Goal: Task Accomplishment & Management: Use online tool/utility

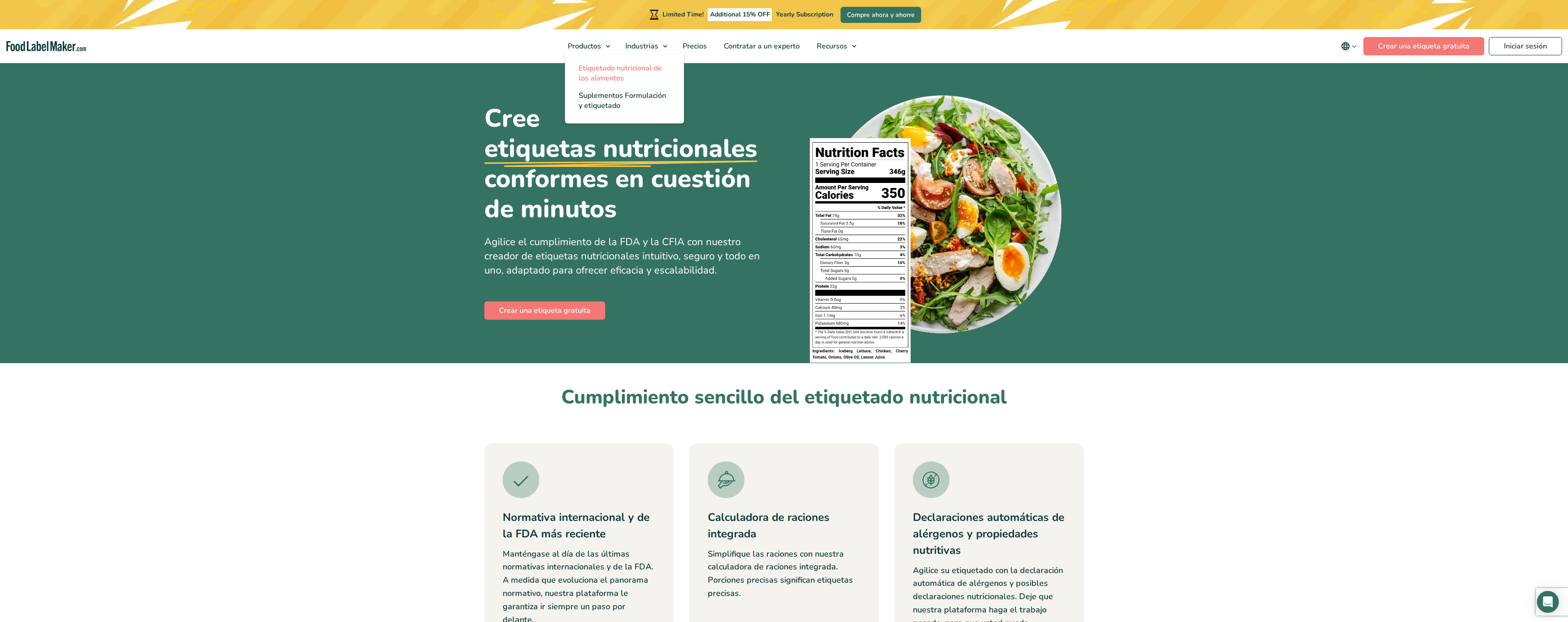
click at [592, 67] on span "Etiquetado nutricional de los alimentos" at bounding box center [621, 73] width 83 height 20
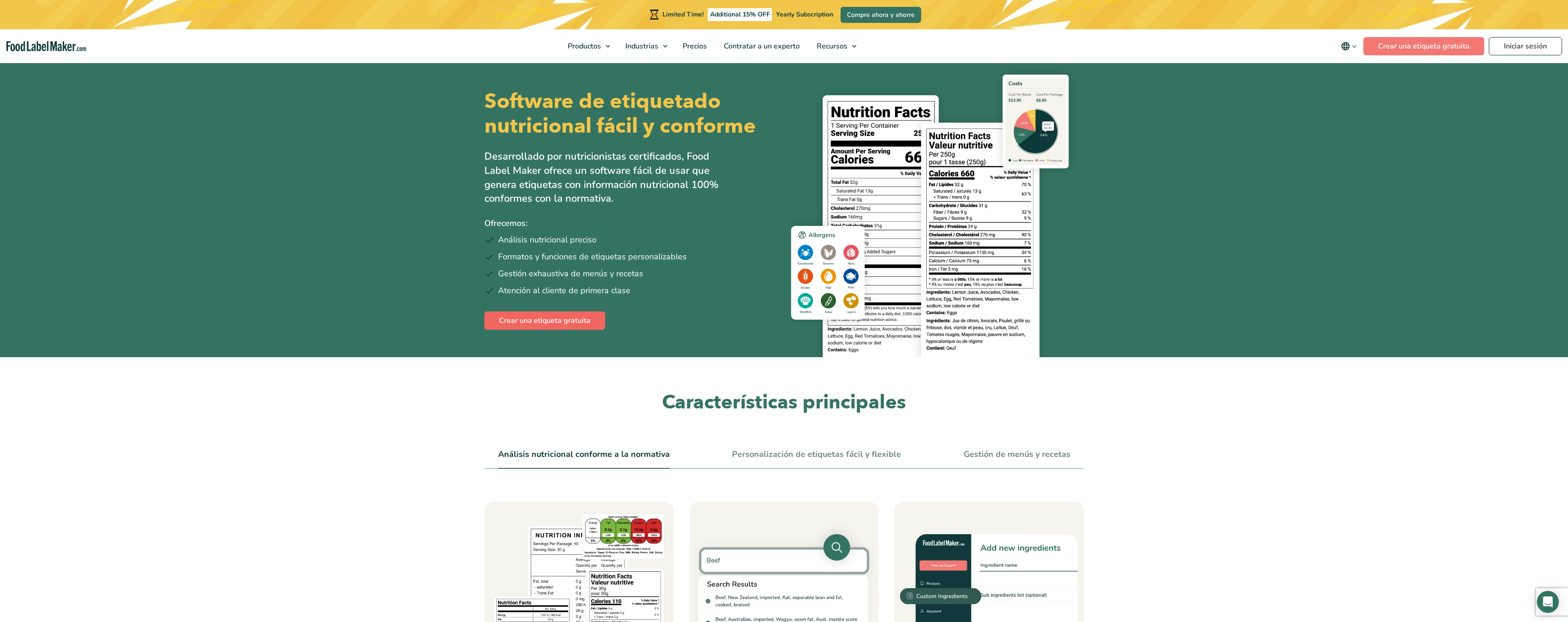
click at [556, 321] on link "Crear una etiqueta gratuita" at bounding box center [544, 321] width 121 height 18
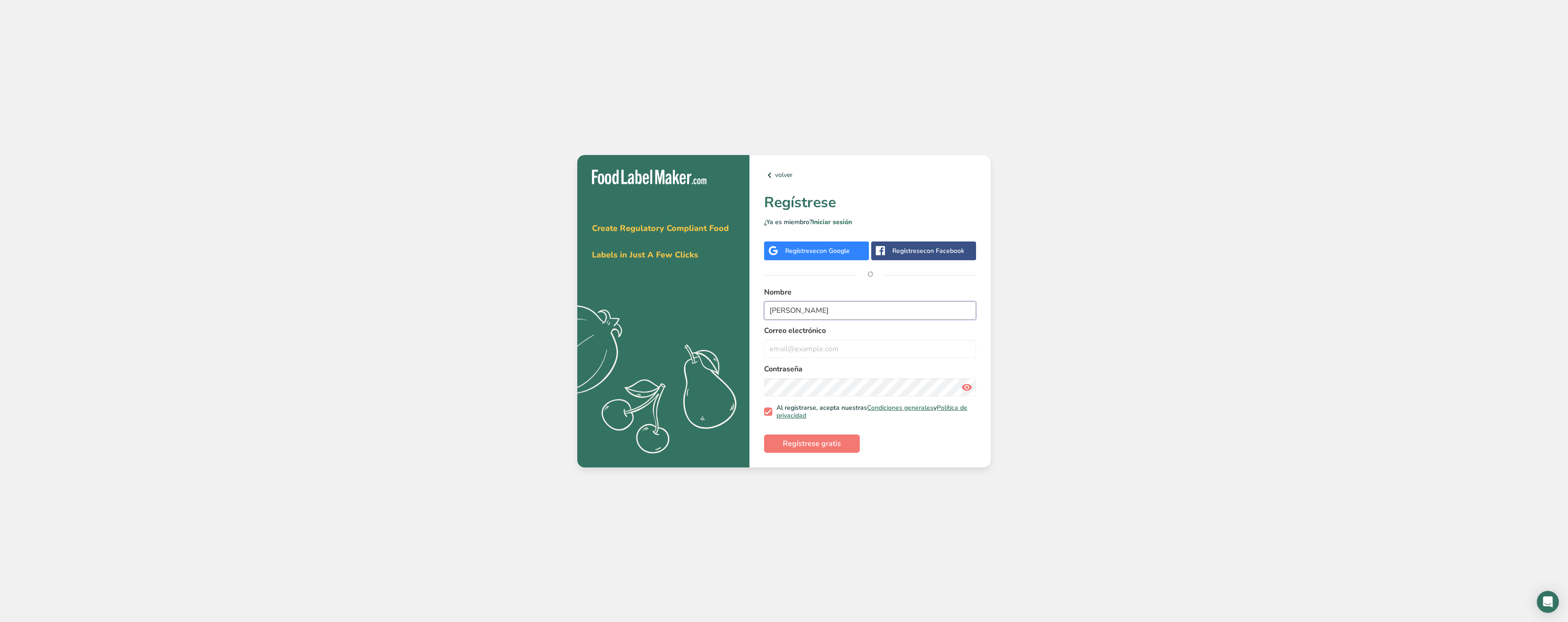
type input "[PERSON_NAME]"
click at [1090, 229] on div "Obténga su prueba gratuita [DATE] Create Regulatory Compliant Food Labels in Ju…" at bounding box center [784, 311] width 1568 height 622
type input "max-"
type input "Max"
type input "[EMAIL_ADDRESS][DOMAIN_NAME]"
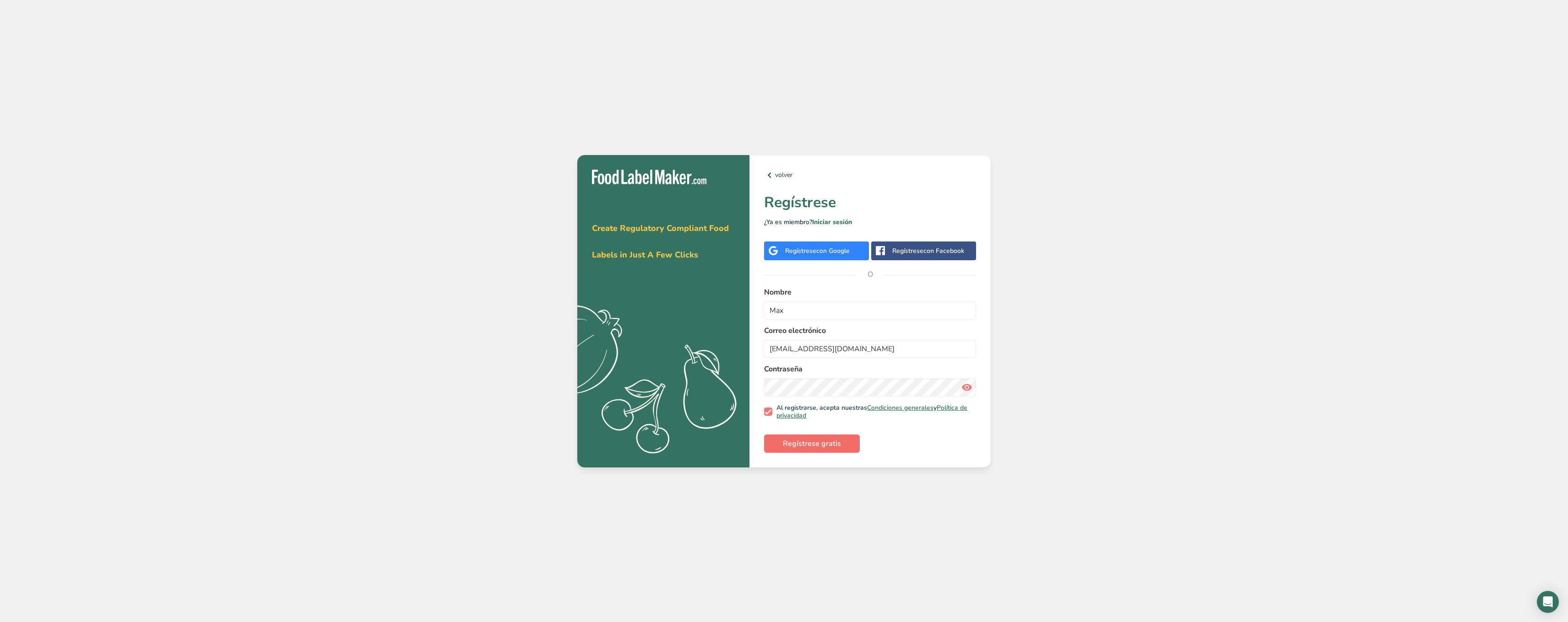
click at [806, 447] on span "Regístrese gratis" at bounding box center [812, 444] width 58 height 11
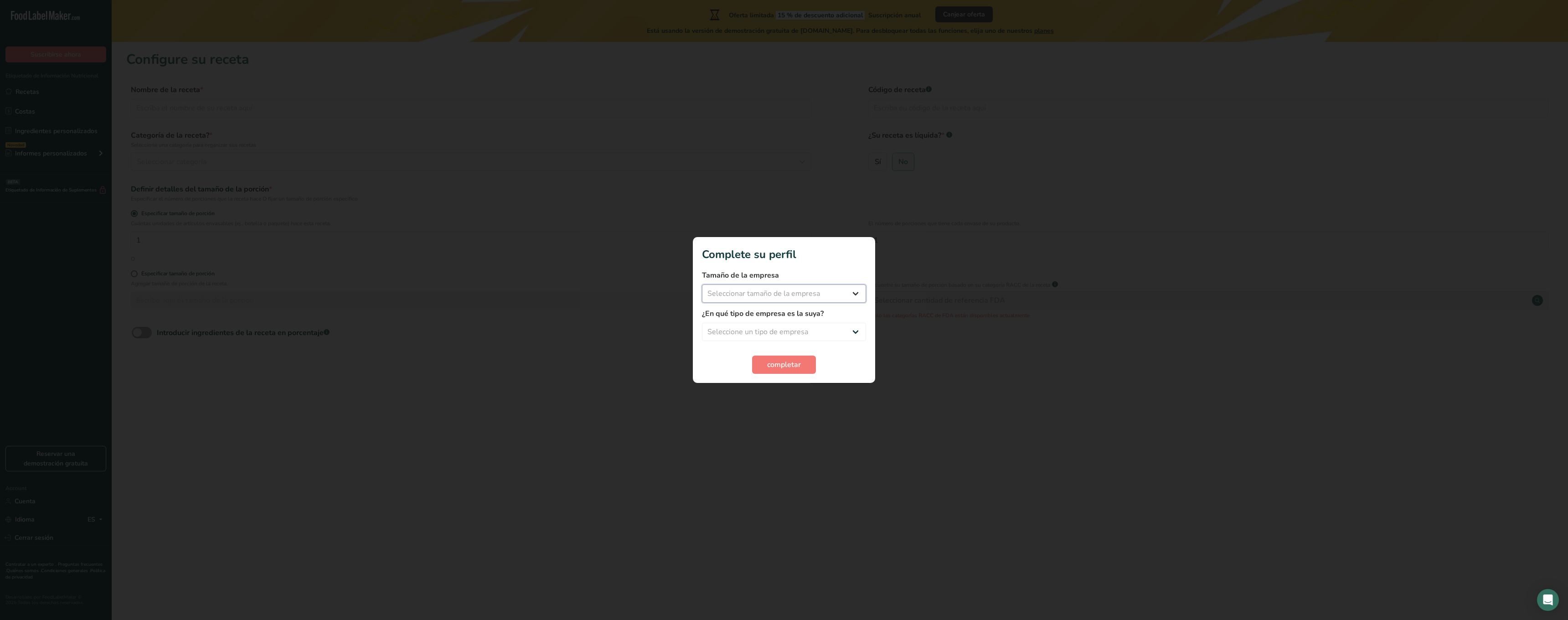
click at [757, 297] on select "Seleccionar tamaño de la empresa Menos de 10 empleados De 10 a 50 empleados De …" at bounding box center [784, 294] width 164 height 18
select select "1"
click at [803, 367] on button "completar" at bounding box center [784, 365] width 64 height 18
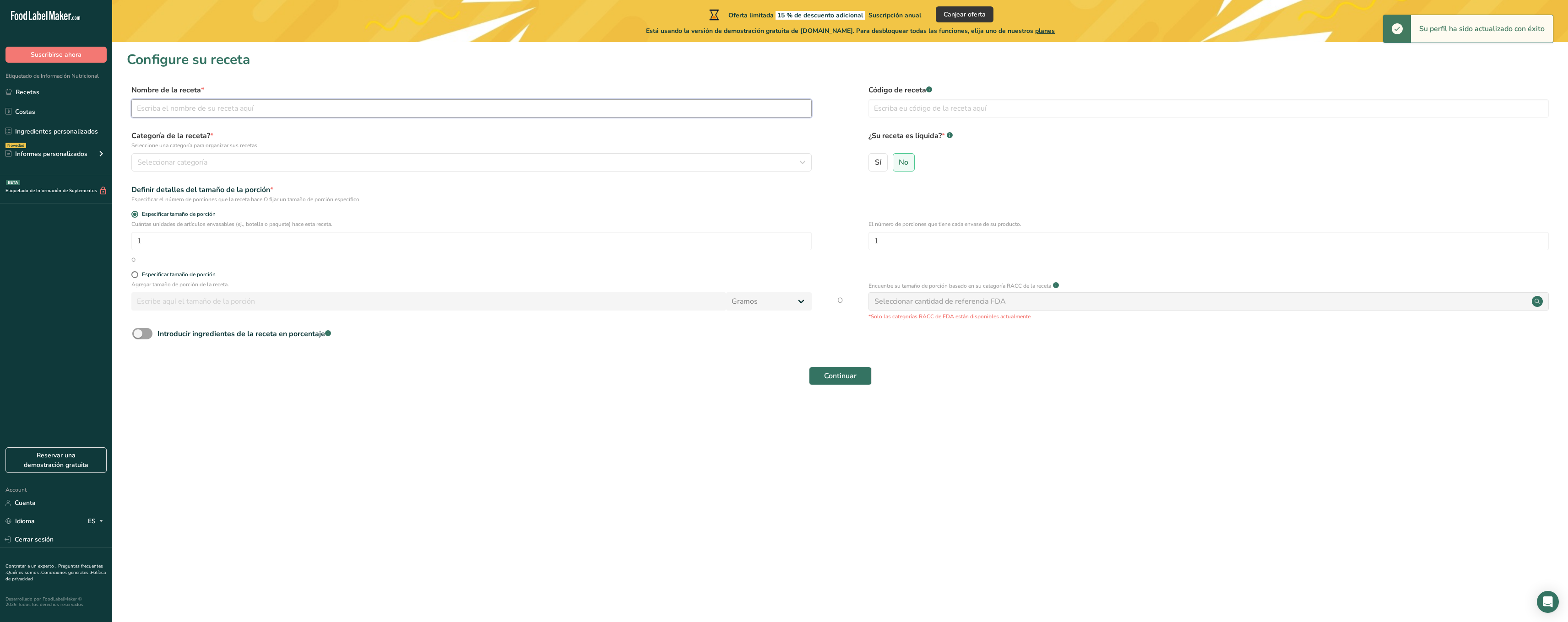
click at [169, 106] on input "text" at bounding box center [471, 108] width 681 height 18
drag, startPoint x: 903, startPoint y: 241, endPoint x: 839, endPoint y: 244, distance: 64.1
click at [839, 244] on div "Cuántas unidades de artículos envasables (ej., botella o paquete) hace esta rec…" at bounding box center [840, 237] width 1427 height 36
type input "1"
type input "2"
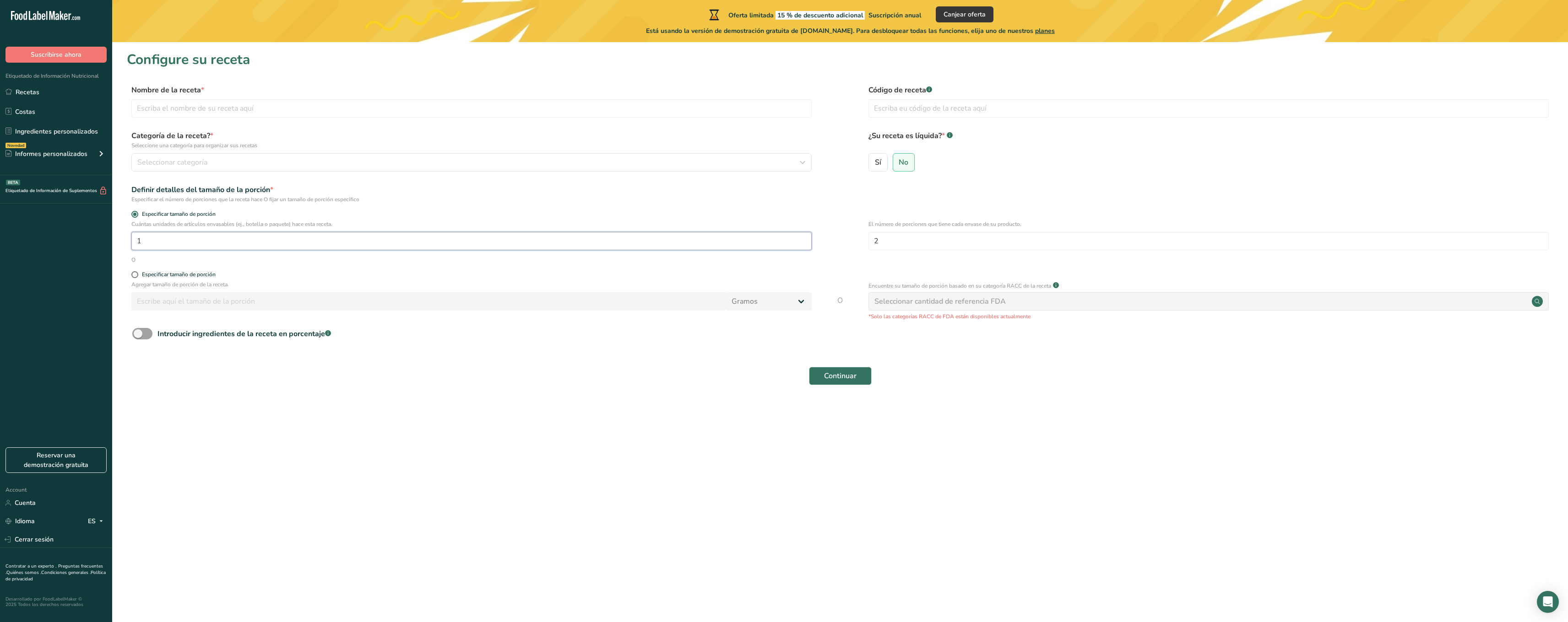
drag, startPoint x: 153, startPoint y: 240, endPoint x: 130, endPoint y: 242, distance: 23.1
click at [132, 242] on input "1" at bounding box center [471, 241] width 681 height 18
click at [44, 132] on link "Ingredientes personalizados" at bounding box center [56, 131] width 112 height 17
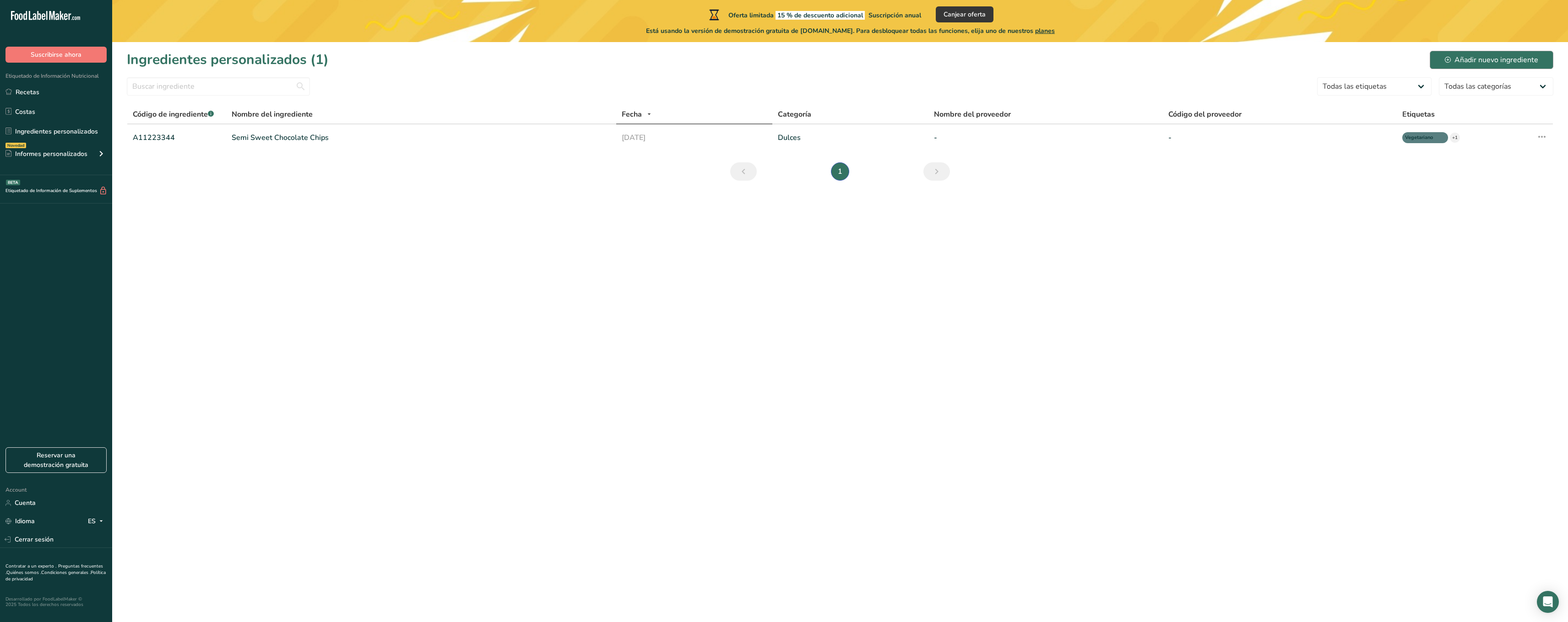
click at [1496, 60] on div "Añadir nuevo ingrediente" at bounding box center [1492, 60] width 93 height 11
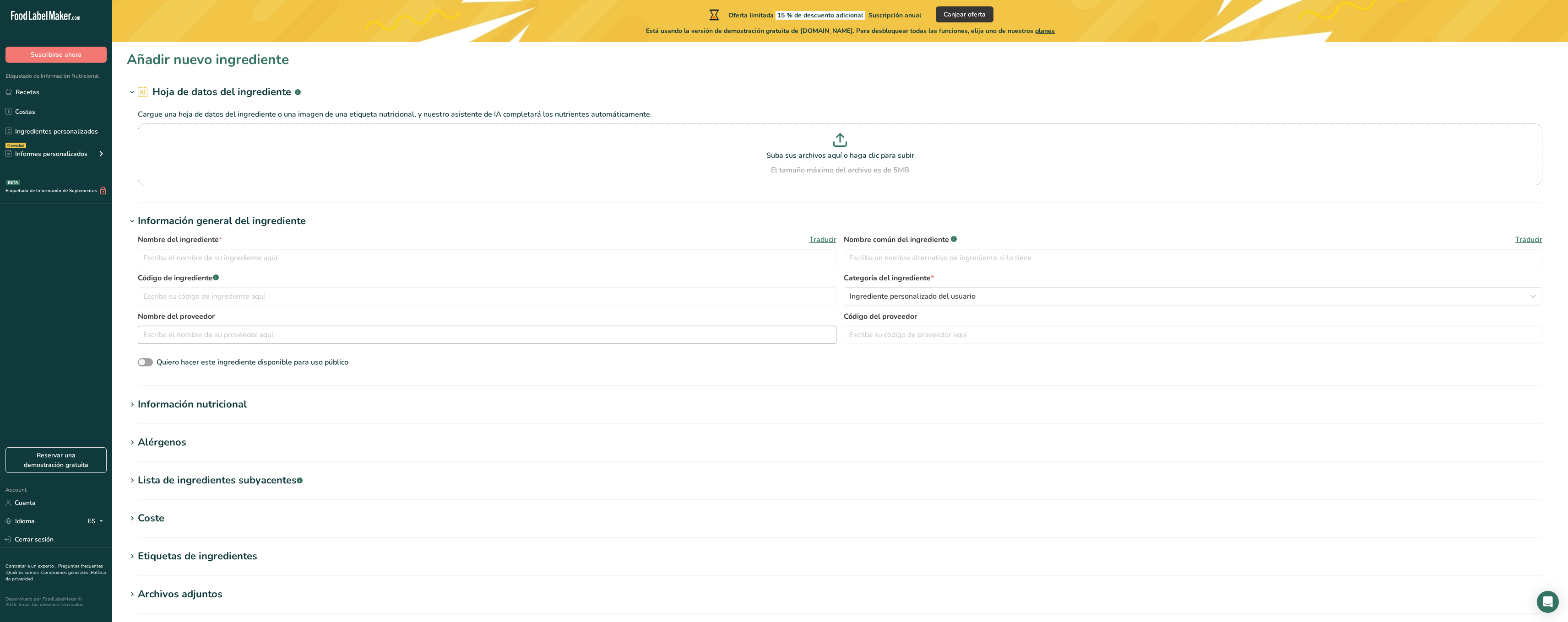
scroll to position [84, 0]
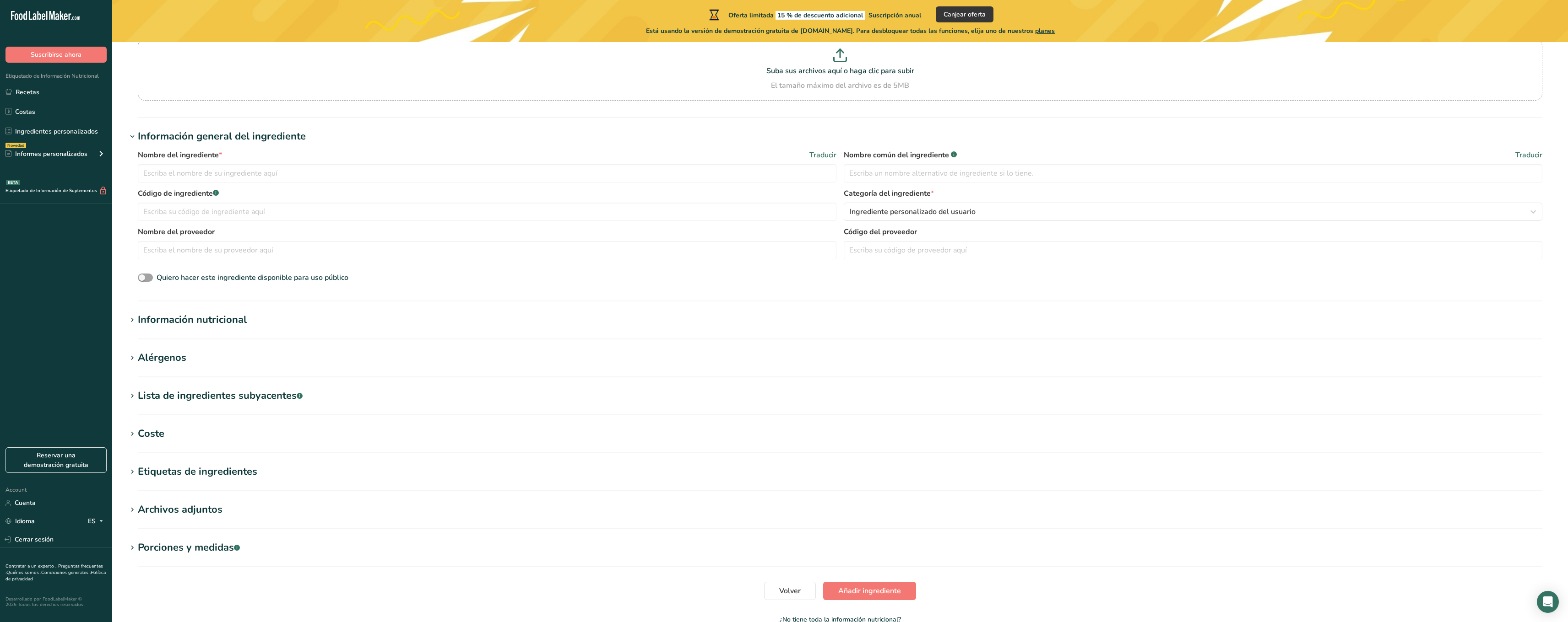
click at [177, 318] on div "Información nutricional" at bounding box center [192, 320] width 109 height 15
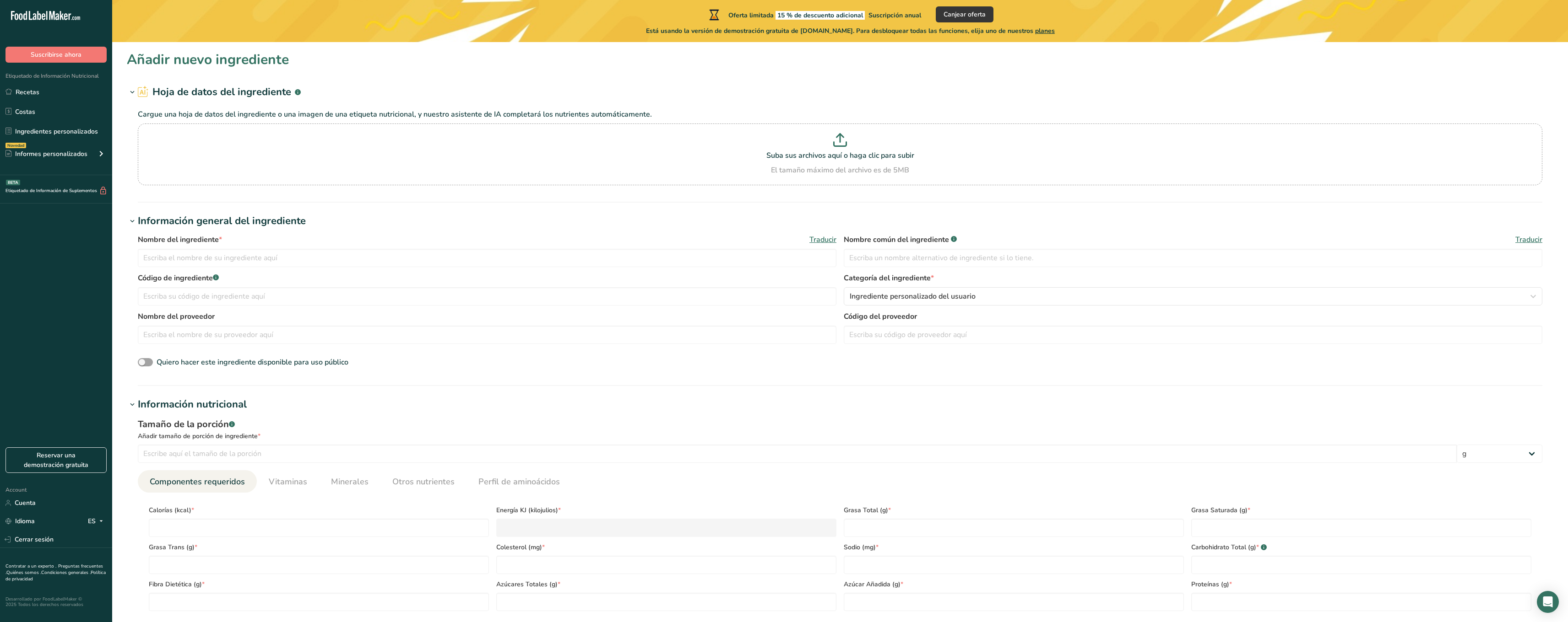
scroll to position [215, 0]
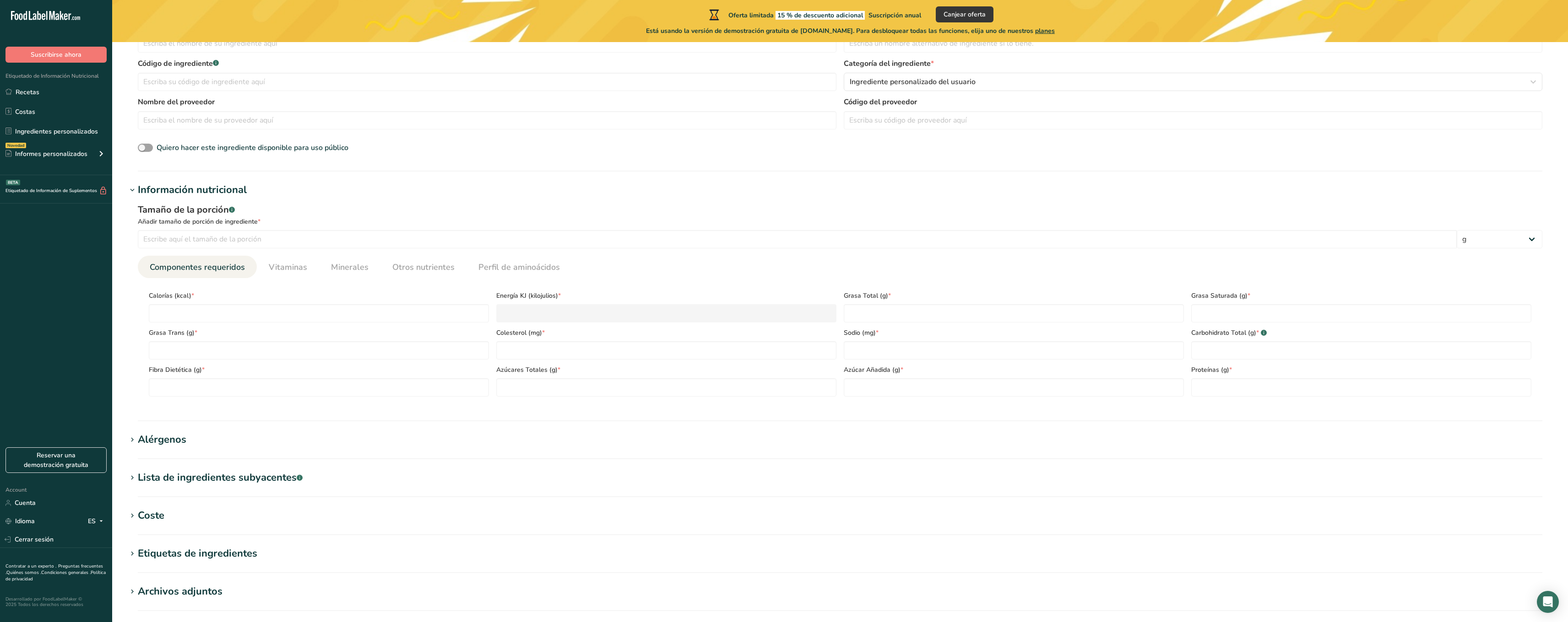
click at [440, 148] on div "Quiero hacer este ingrediente disponible para uso público" at bounding box center [840, 149] width 1405 height 12
click at [284, 265] on span "Vitaminas" at bounding box center [288, 268] width 38 height 12
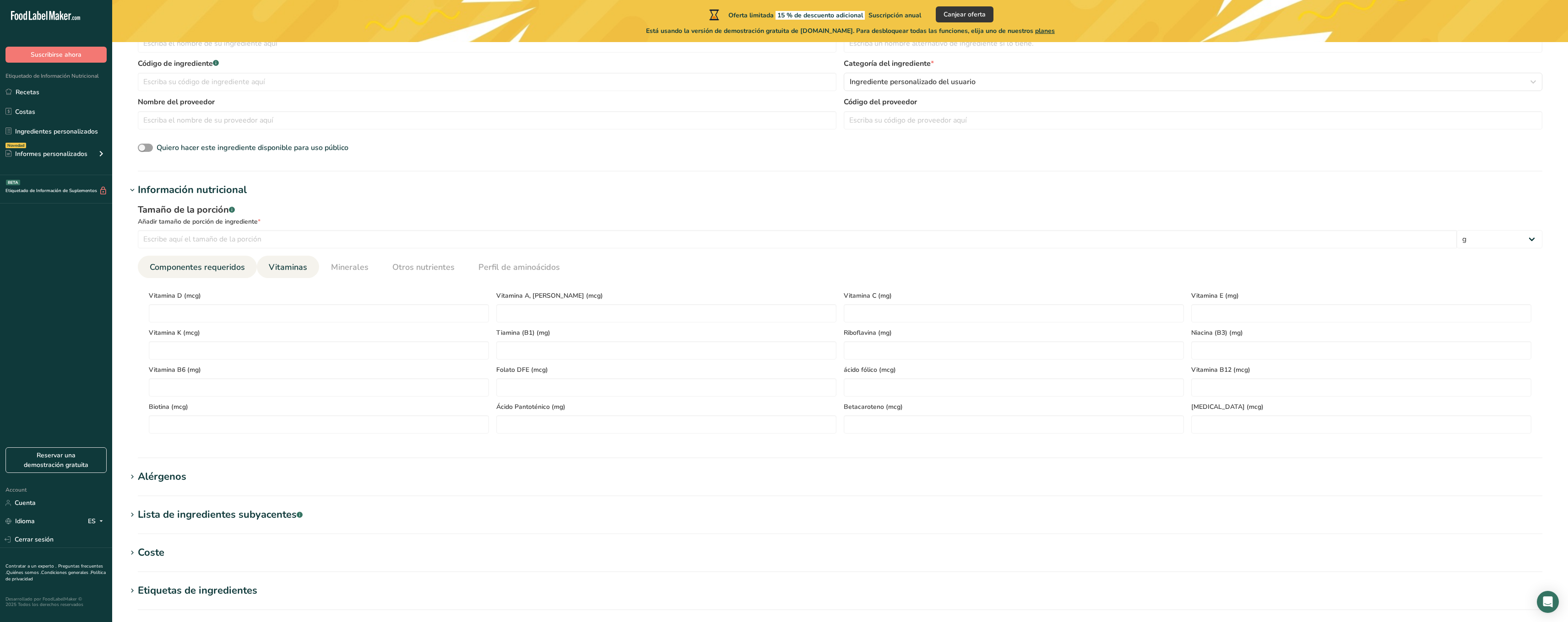
click at [210, 272] on span "Componentes requeridos" at bounding box center [197, 268] width 96 height 12
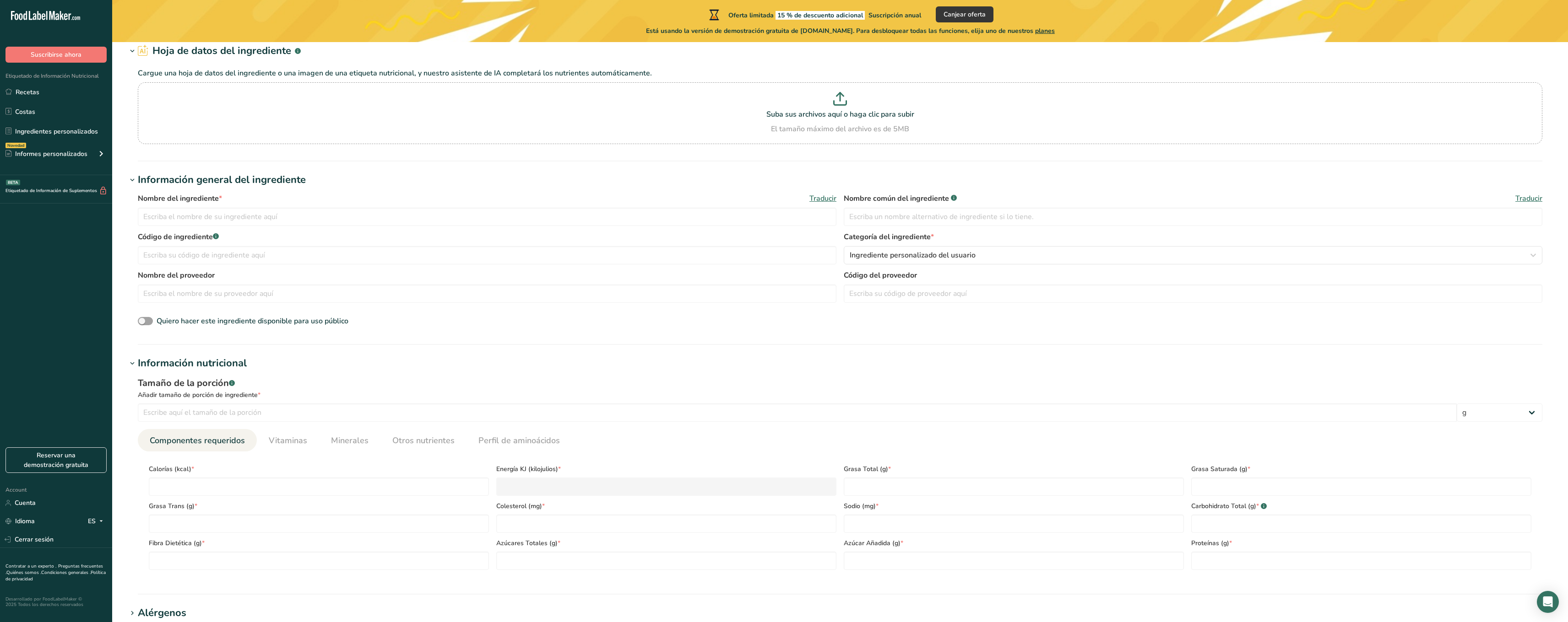
scroll to position [122, 0]
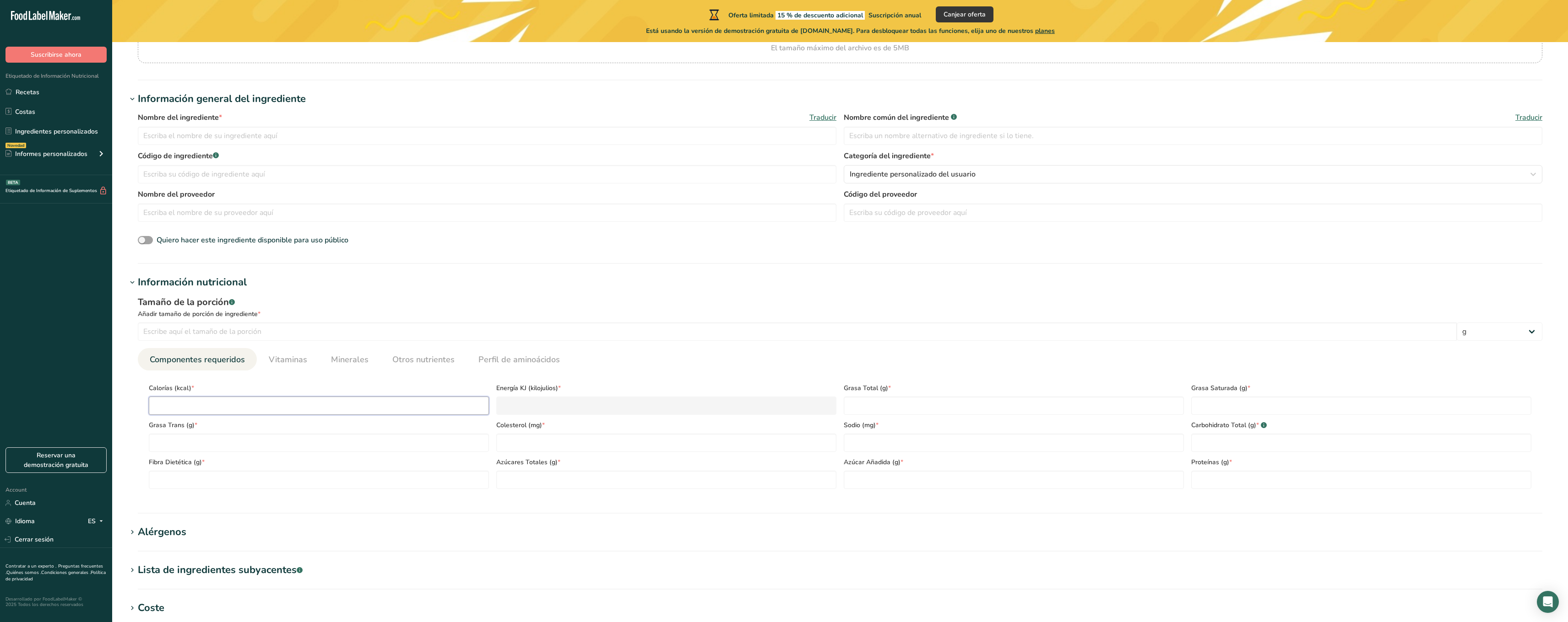
click at [174, 407] on input "number" at bounding box center [318, 406] width 340 height 18
click at [906, 404] on Fat "number" at bounding box center [1013, 406] width 340 height 18
click at [1232, 402] on Fat "number" at bounding box center [1361, 406] width 340 height 18
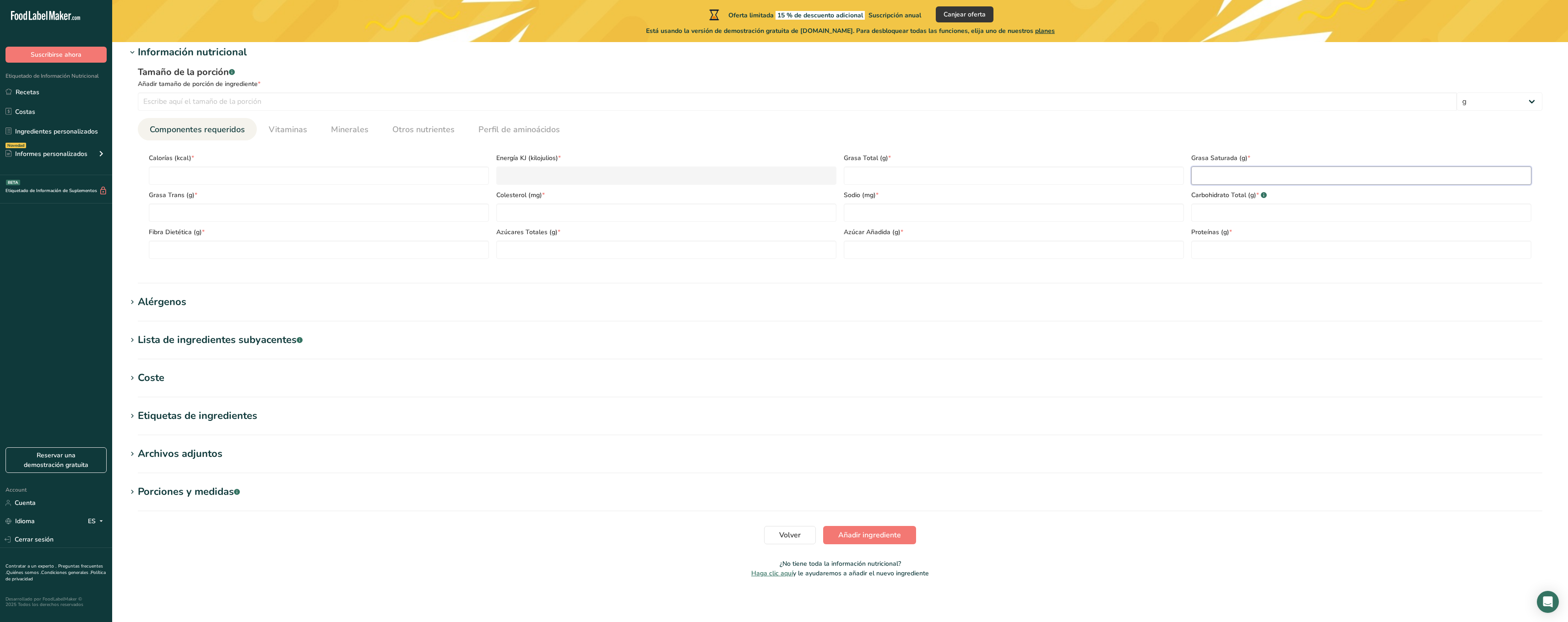
scroll to position [0, 0]
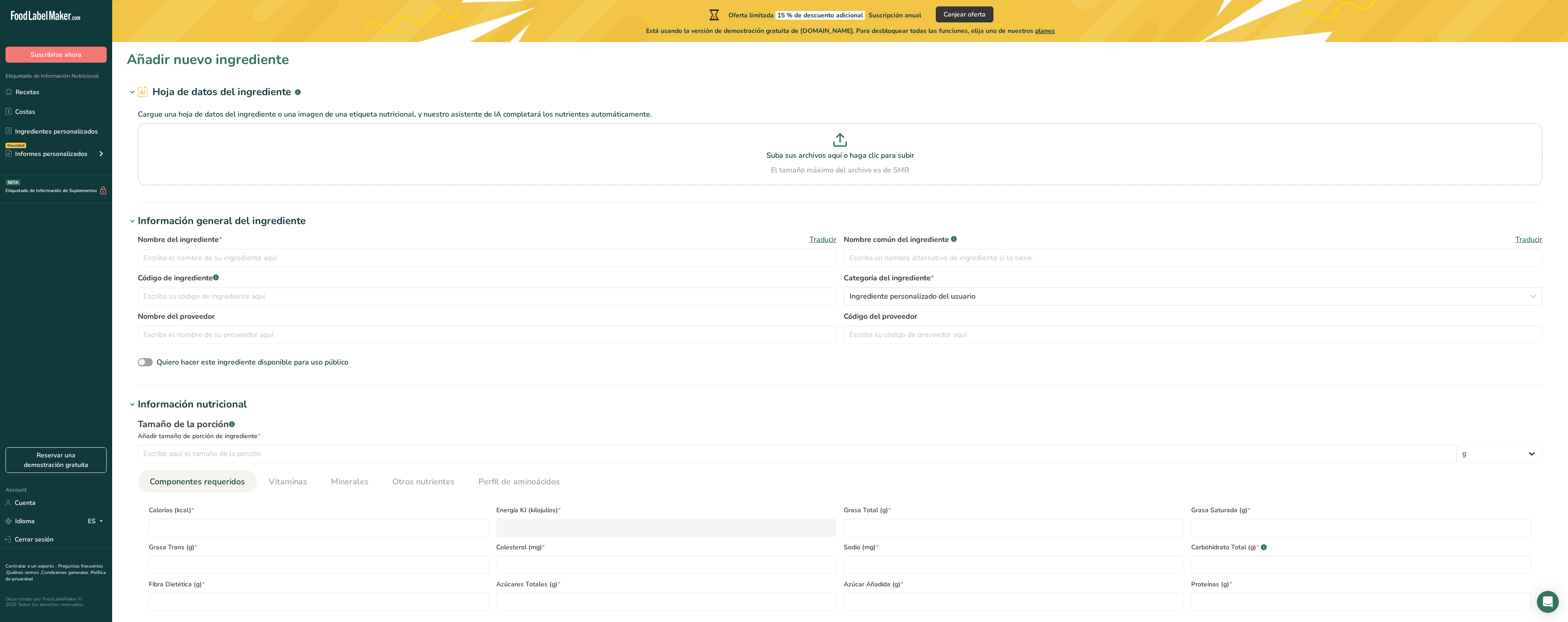
click at [185, 198] on section "Hoja de datos del ingrediente .a-a{fill:#347362;}.b-a{fill:#fff;} Cargue una ho…" at bounding box center [840, 143] width 1427 height 118
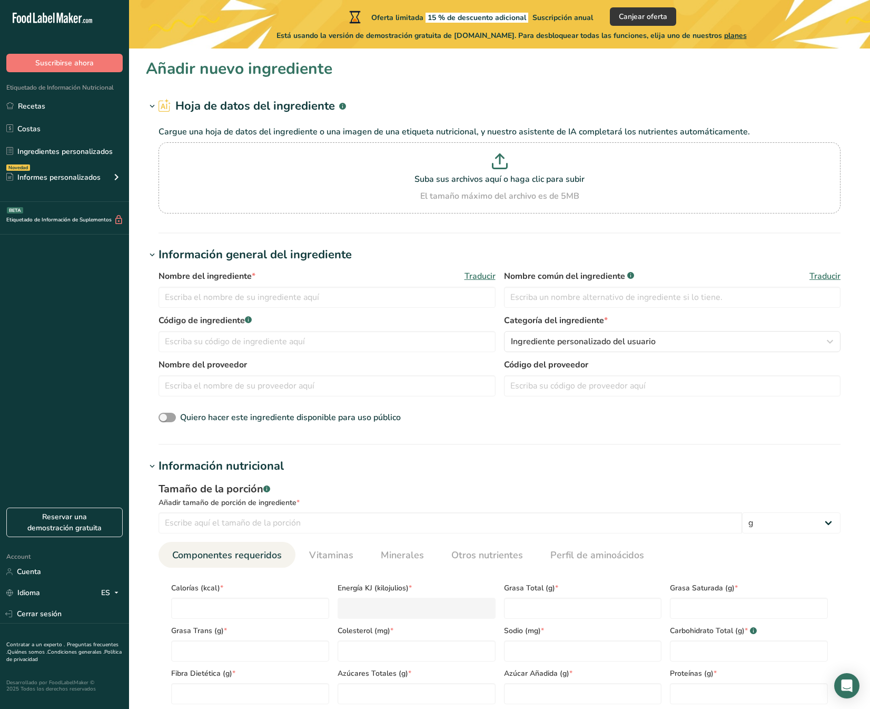
click at [392, 0] on div "Oferta limitada 15 % de descuento adicional Suscripción anual Canjear oferta Es…" at bounding box center [511, 24] width 765 height 48
click at [239, 297] on input "text" at bounding box center [327, 297] width 337 height 21
type input "R"
type input "Chistorra, queso de cabra fresco"
click at [542, 299] on input "text" at bounding box center [672, 297] width 337 height 21
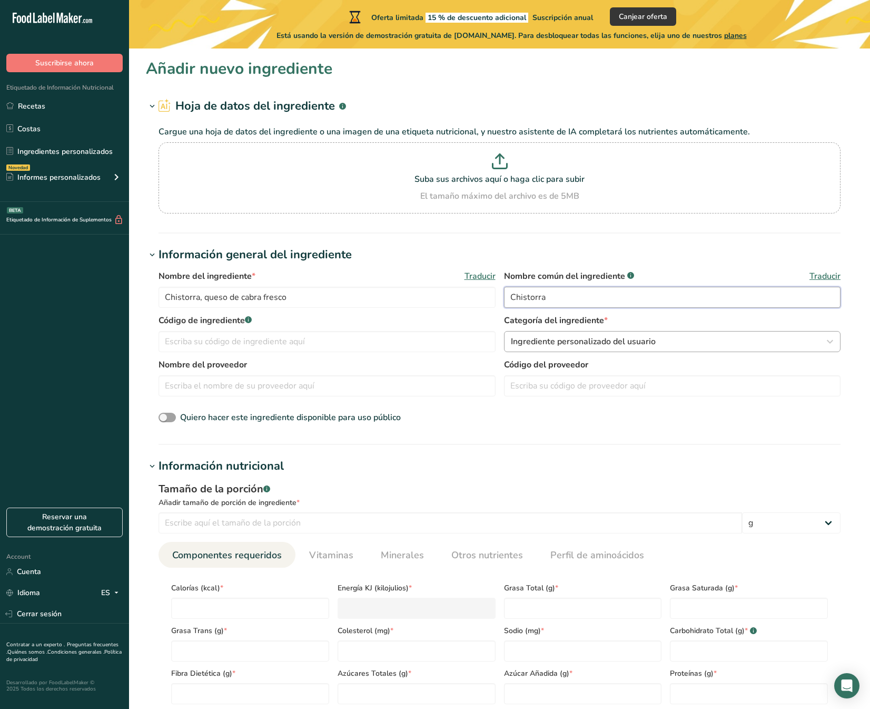
type input "Chistorra"
click at [562, 346] on span "Ingrediente personalizado del usuario" at bounding box center [583, 341] width 145 height 13
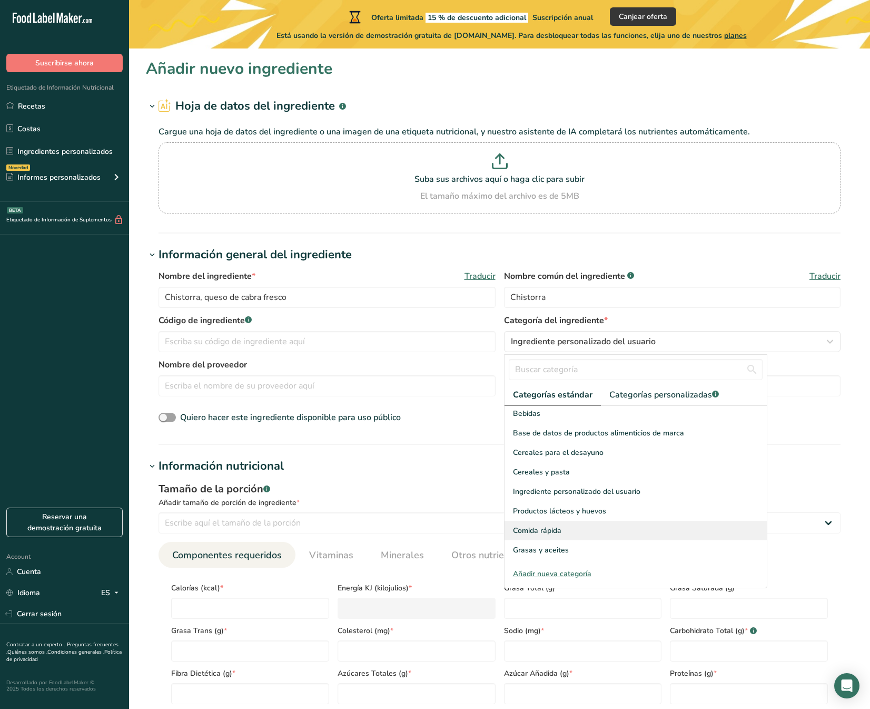
scroll to position [98, 0]
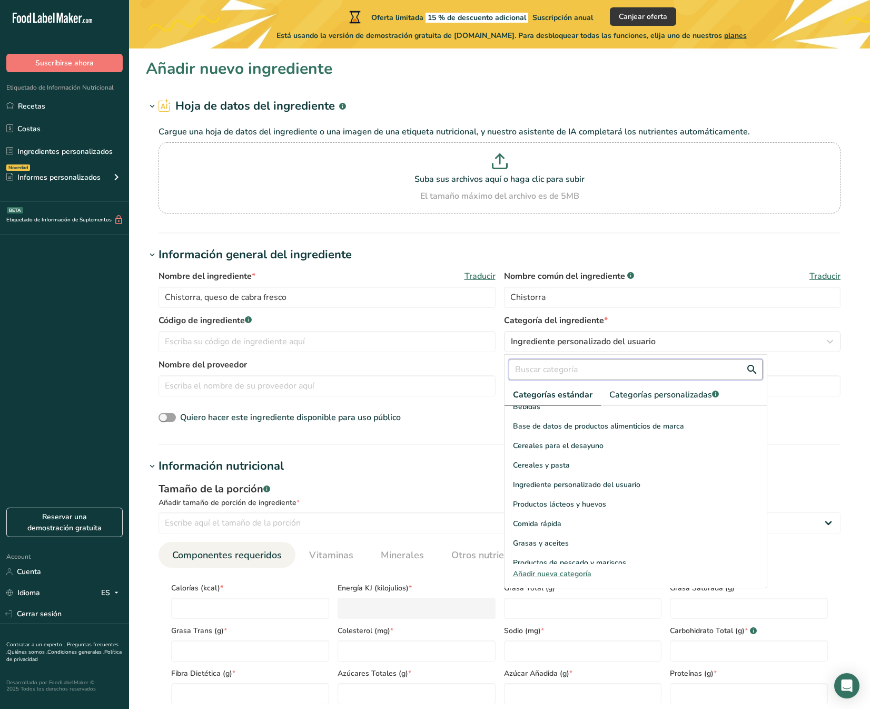
click at [557, 369] on input "text" at bounding box center [636, 369] width 254 height 21
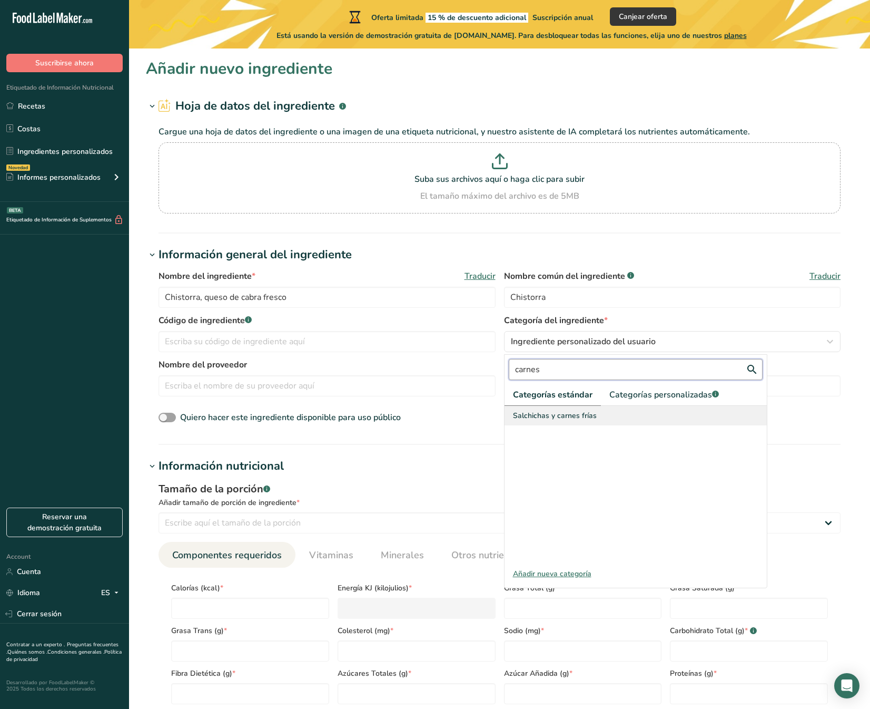
type input "carnes"
click at [557, 415] on span "Salchichas y carnes frías" at bounding box center [555, 415] width 84 height 11
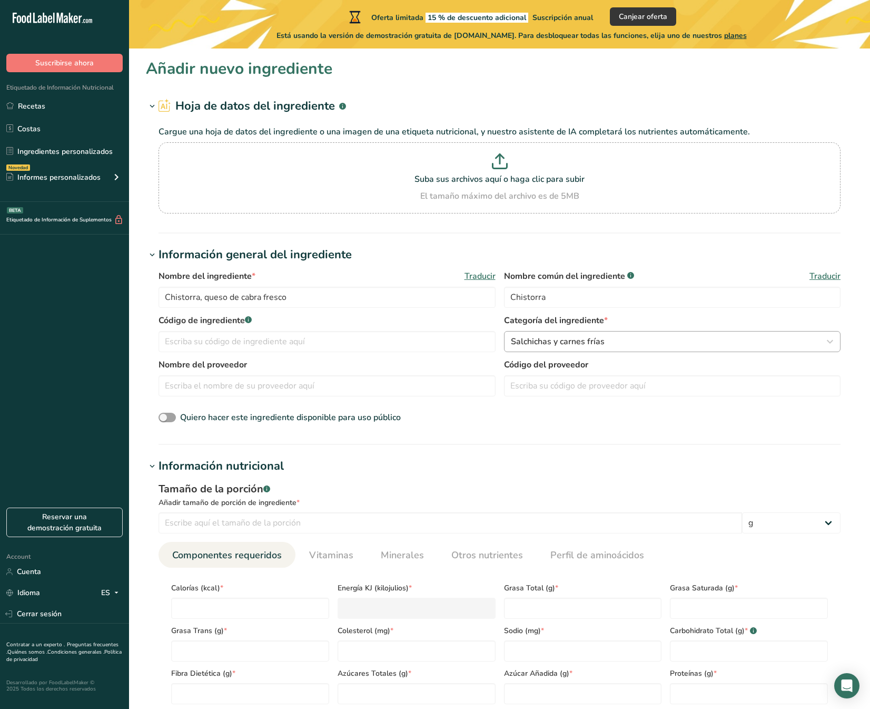
click at [621, 345] on div "Salchichas y carnes frías" at bounding box center [669, 341] width 317 height 13
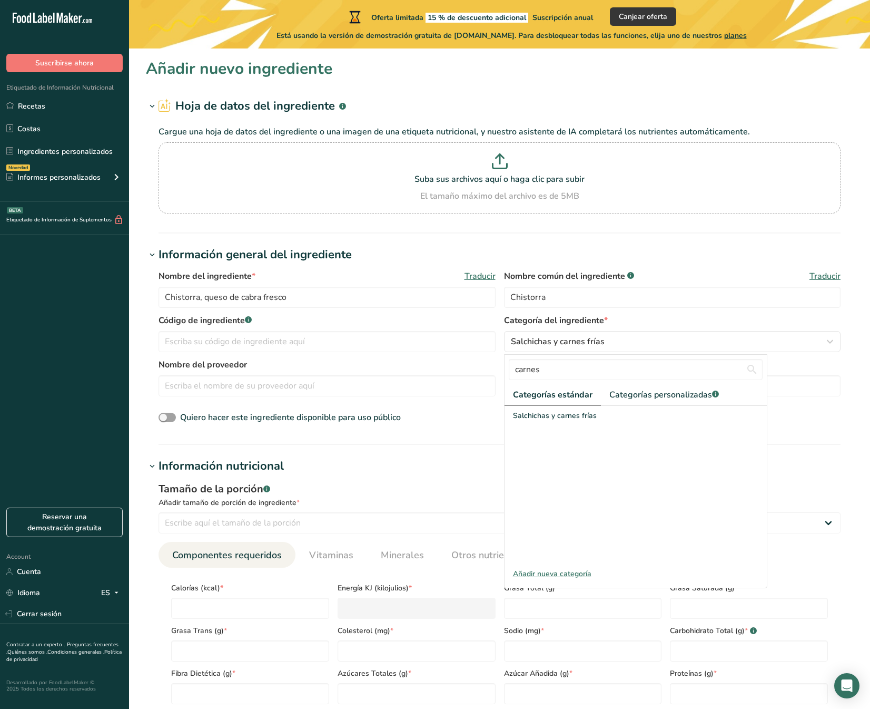
click at [450, 469] on h1 "Información nutricional" at bounding box center [500, 465] width 708 height 17
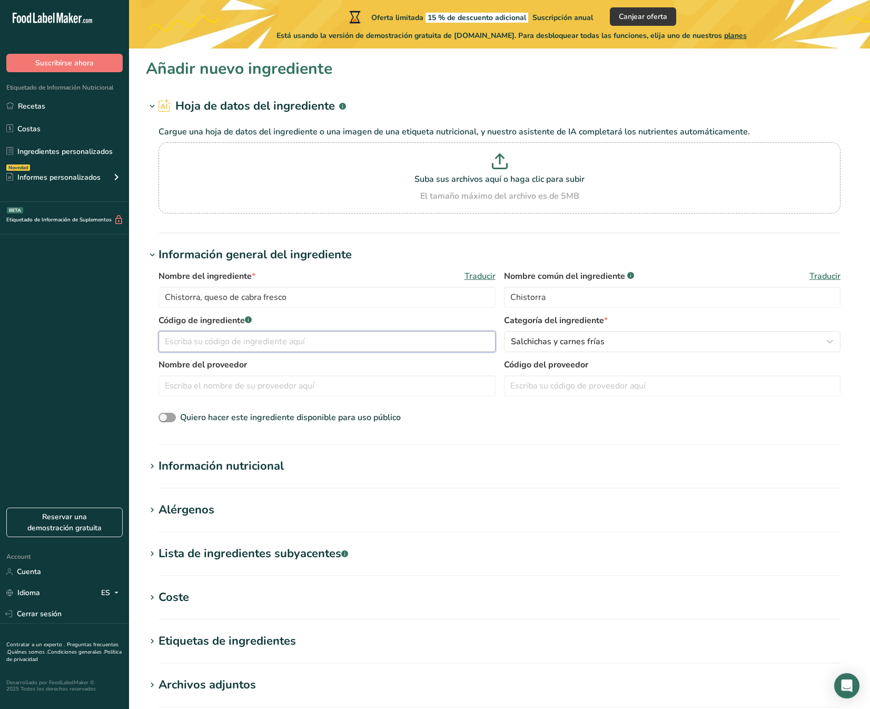
click at [201, 340] on input "text" at bounding box center [327, 341] width 337 height 21
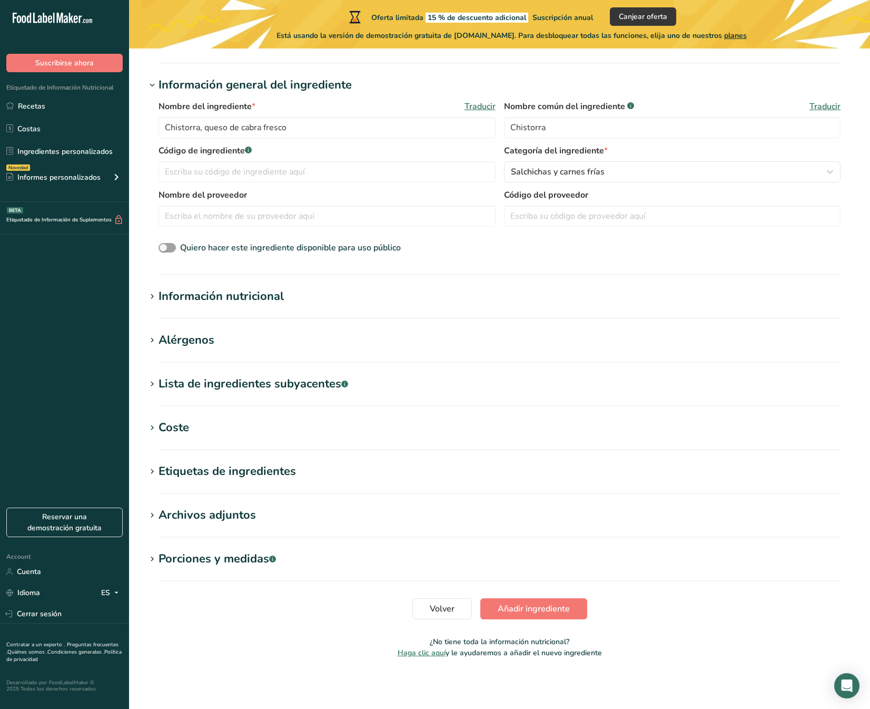
click at [234, 293] on div "Información nutricional" at bounding box center [221, 296] width 125 height 17
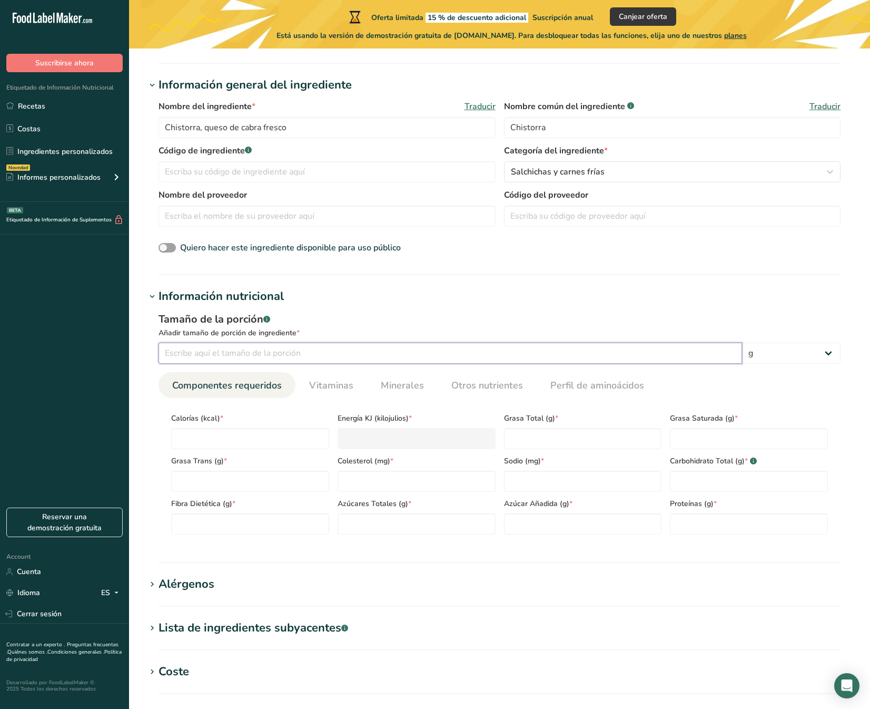
click at [198, 354] on input "number" at bounding box center [451, 352] width 584 height 21
type input "6"
type input "381.6"
click at [208, 434] on input "number" at bounding box center [250, 438] width 158 height 21
type input "2"
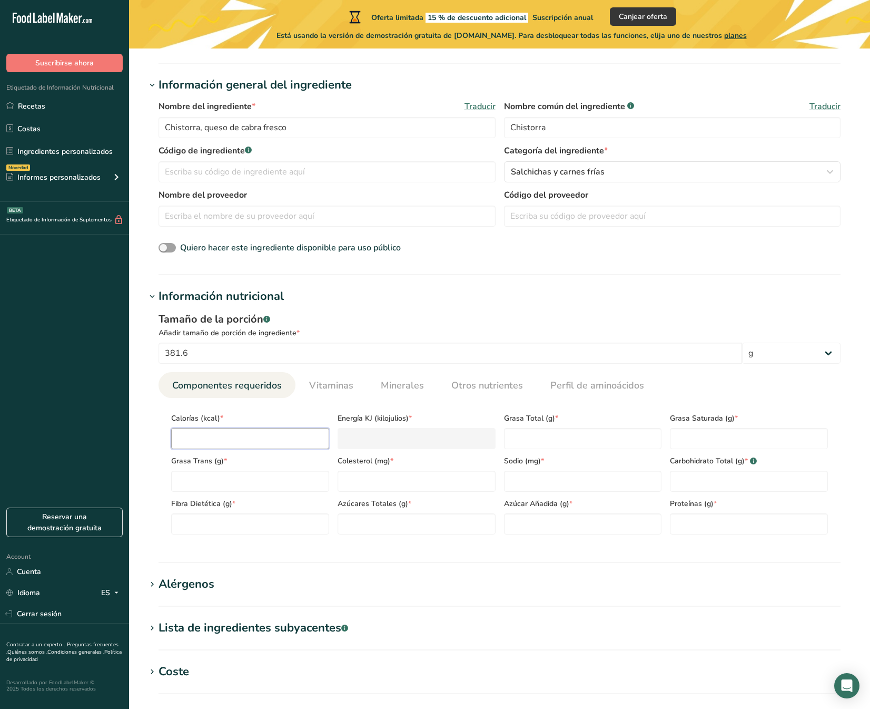
type KJ "8.4"
type input "29"
type KJ "121.3"
type input "295"
type KJ "1234.3"
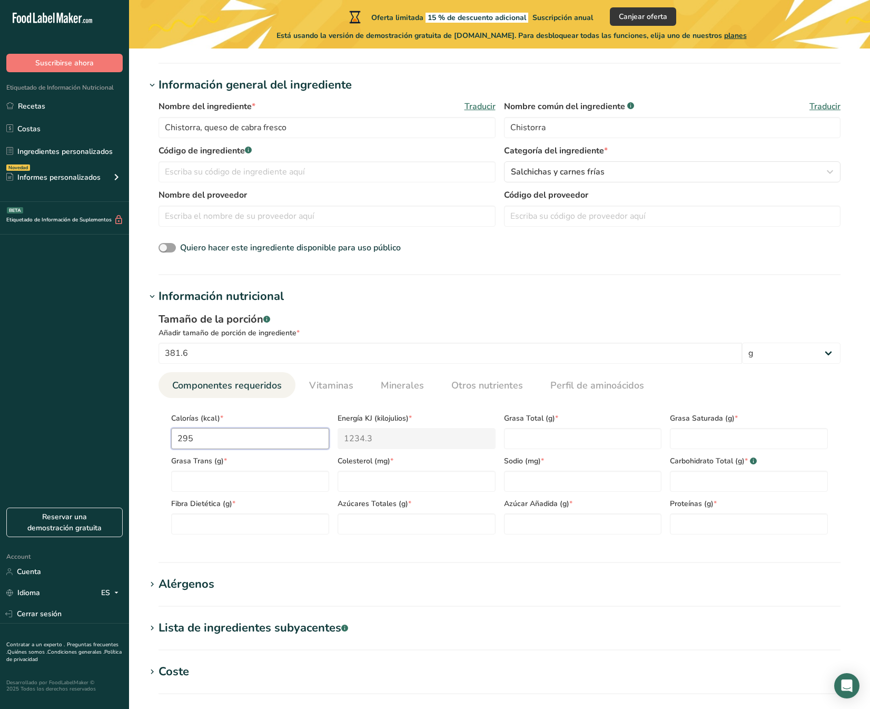
drag, startPoint x: 233, startPoint y: 436, endPoint x: 155, endPoint y: 443, distance: 78.2
click at [155, 443] on div "Tamaño de la porción .a-a{fill:#347362;}.b-a{fill:#fff;} Añadir tamaño de porci…" at bounding box center [500, 427] width 708 height 244
type input "0"
type KJ "0"
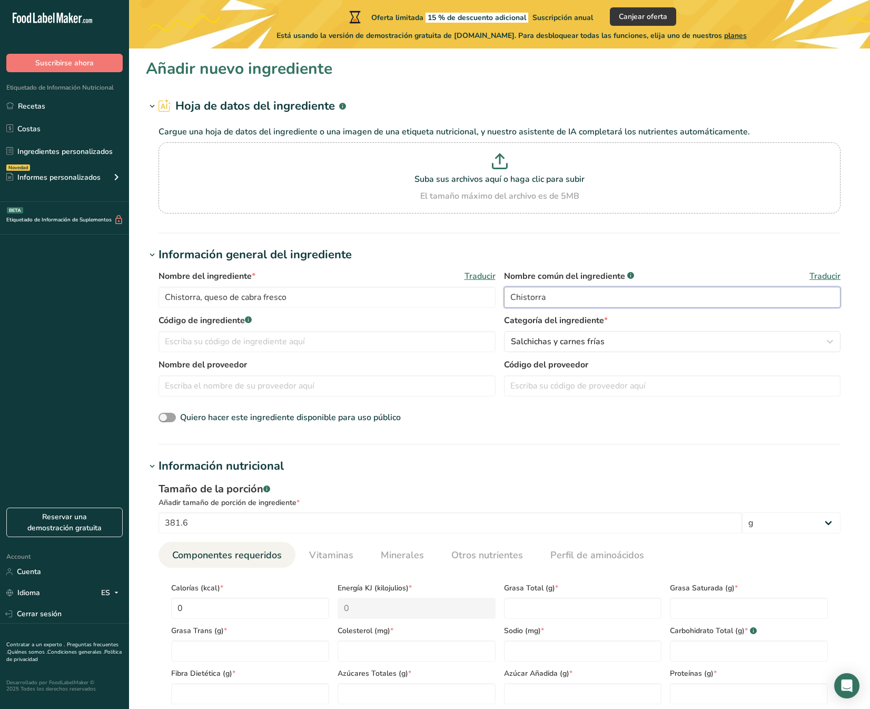
click at [557, 299] on input "Chistorra" at bounding box center [672, 297] width 337 height 21
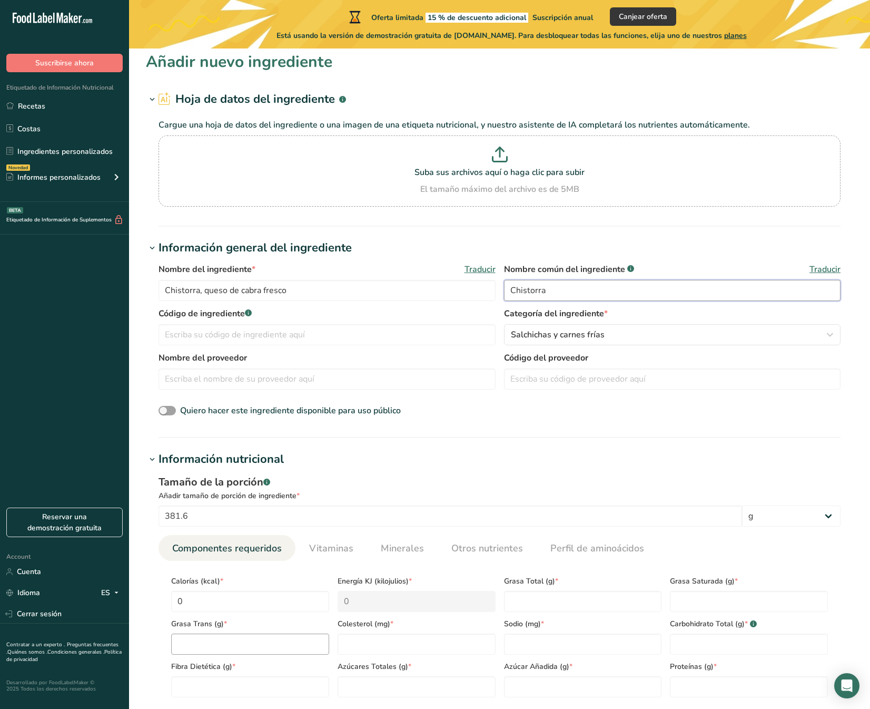
scroll to position [69, 0]
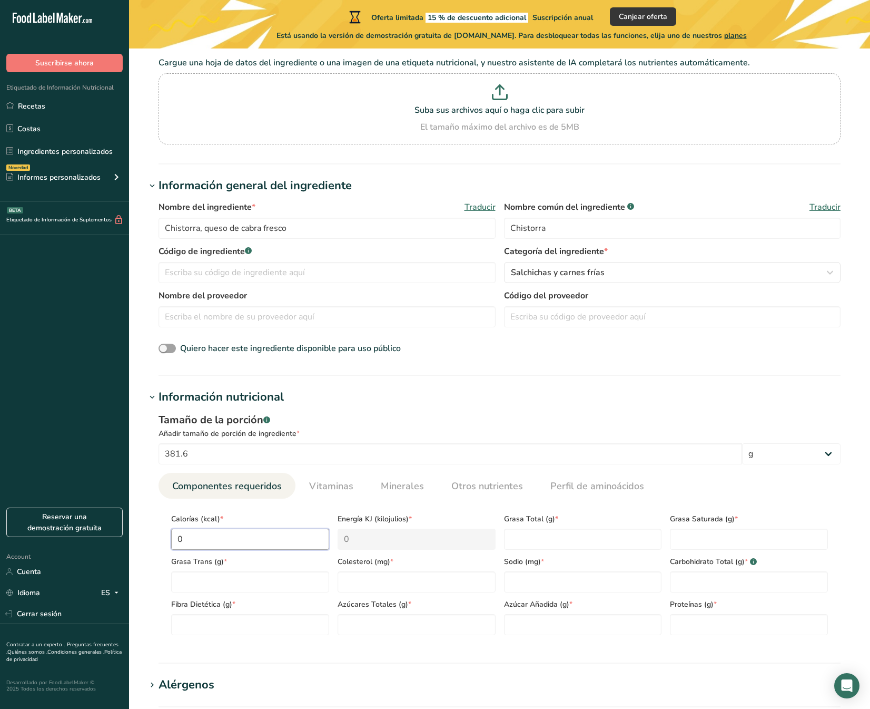
drag, startPoint x: 202, startPoint y: 537, endPoint x: 168, endPoint y: 536, distance: 34.3
click at [168, 535] on div "Calorías (kcal) * 0" at bounding box center [250, 528] width 166 height 43
type input "7"
type KJ "29.3"
type input "74"
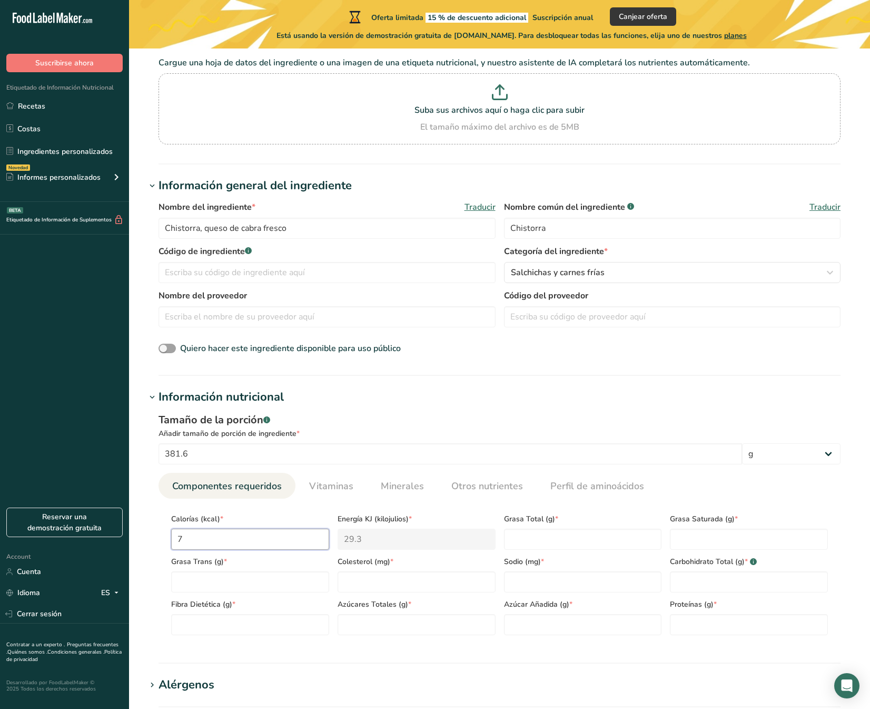
type KJ "309.6"
type input "744"
type KJ "3112.9"
type input "744"
click at [536, 539] on Fat "number" at bounding box center [583, 538] width 158 height 21
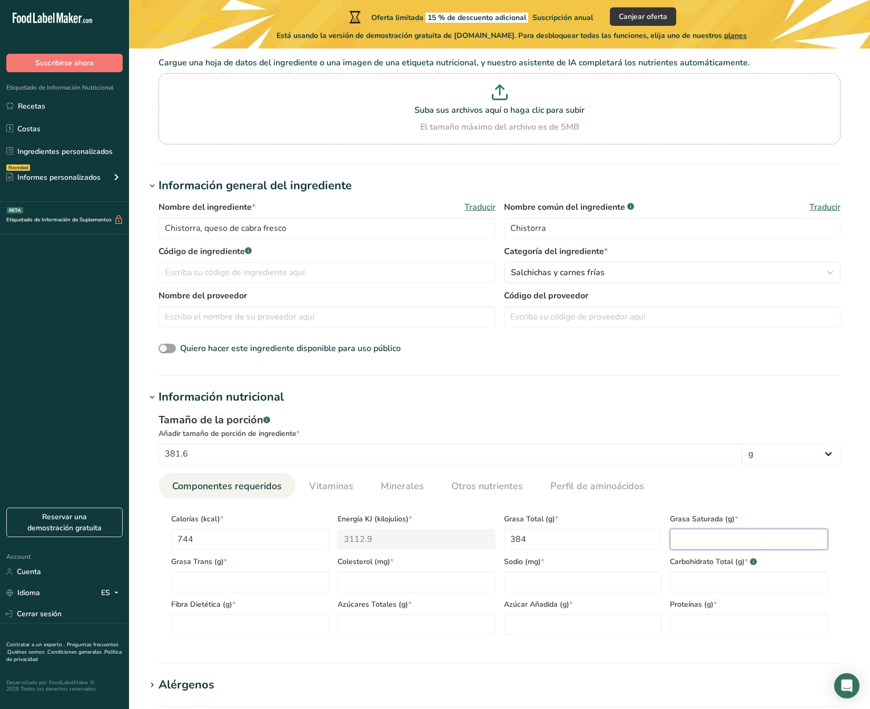
click at [717, 547] on Fat "number" at bounding box center [749, 538] width 158 height 21
click at [520, 539] on Fat "384" at bounding box center [583, 538] width 158 height 21
type Fat "38.4"
click at [710, 532] on Fat "number" at bounding box center [749, 538] width 158 height 21
click at [745, 541] on Fat "number" at bounding box center [749, 538] width 158 height 21
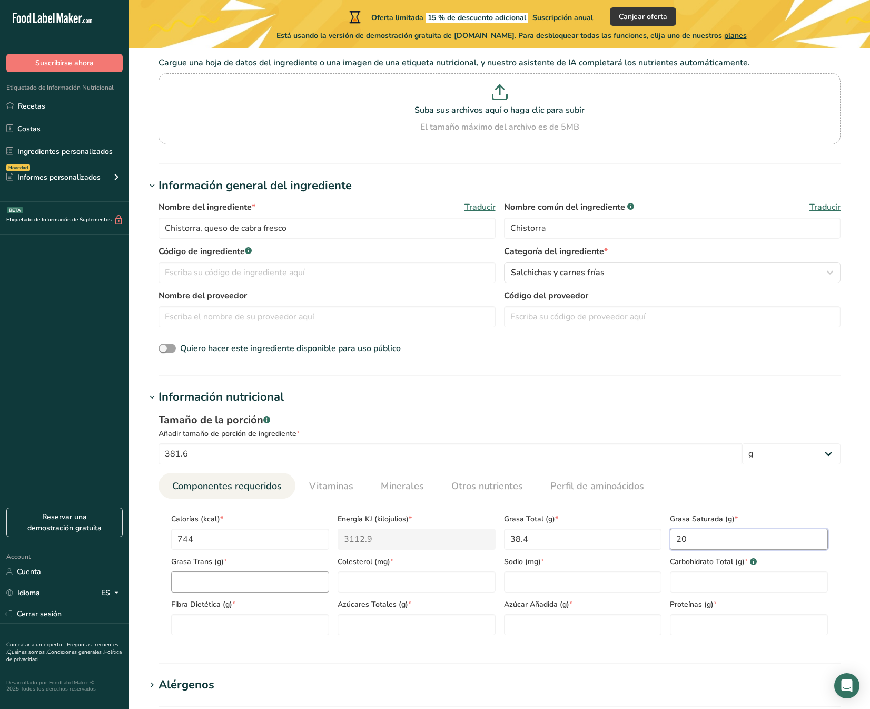
type Fat "20"
click at [205, 580] on Fat "number" at bounding box center [250, 581] width 158 height 21
drag, startPoint x: 561, startPoint y: 544, endPoint x: 499, endPoint y: 542, distance: 61.7
click at [499, 542] on div "Calorías (kcal) * 744 Energía KJ (kilojulios) * 3112.9 Grasa Total (g) * 38.4 G…" at bounding box center [499, 571] width 665 height 128
click at [548, 542] on Fat "38.4" at bounding box center [583, 538] width 158 height 21
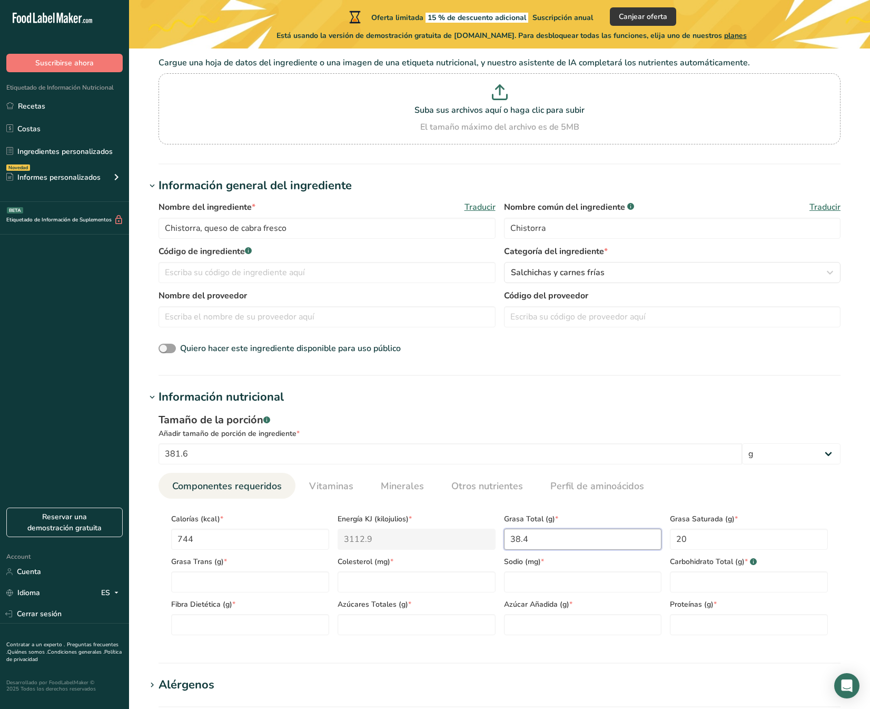
click at [477, 539] on div "Calorías (kcal) * 744 Energía KJ (kilojulios) * 3112.9 Grasa Total (g) * 38.4 G…" at bounding box center [499, 571] width 665 height 128
type Fat "52"
click at [205, 583] on Fat "number" at bounding box center [250, 581] width 158 height 21
type Fat "0"
click at [375, 586] on input "number" at bounding box center [417, 581] width 158 height 21
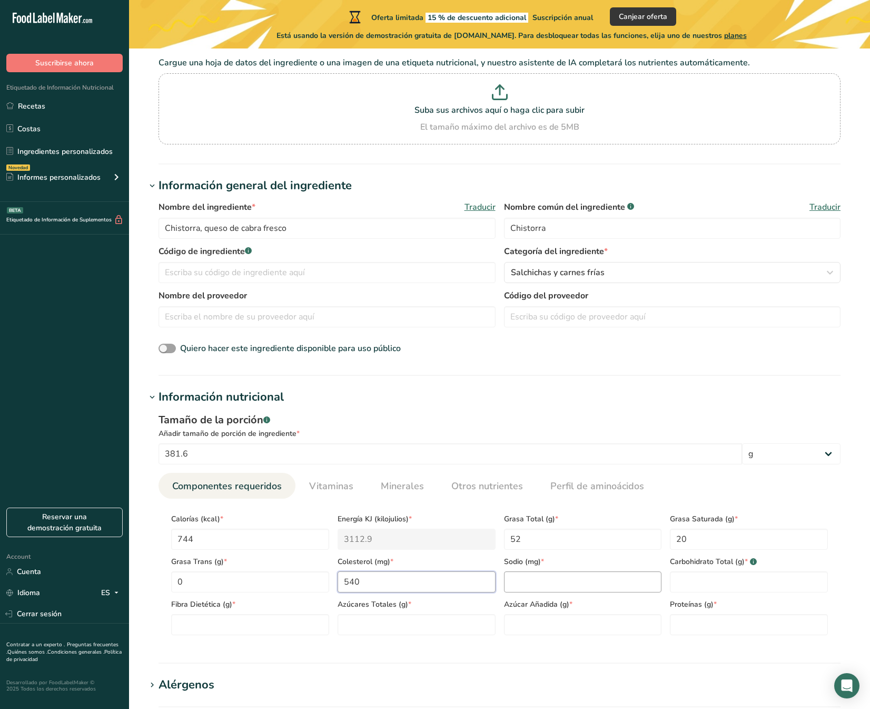
type input "540"
click at [554, 582] on input "number" at bounding box center [583, 581] width 158 height 21
type input "1240"
click at [716, 585] on Carbohydrates "number" at bounding box center [749, 581] width 158 height 21
type Carbohydrates "124"
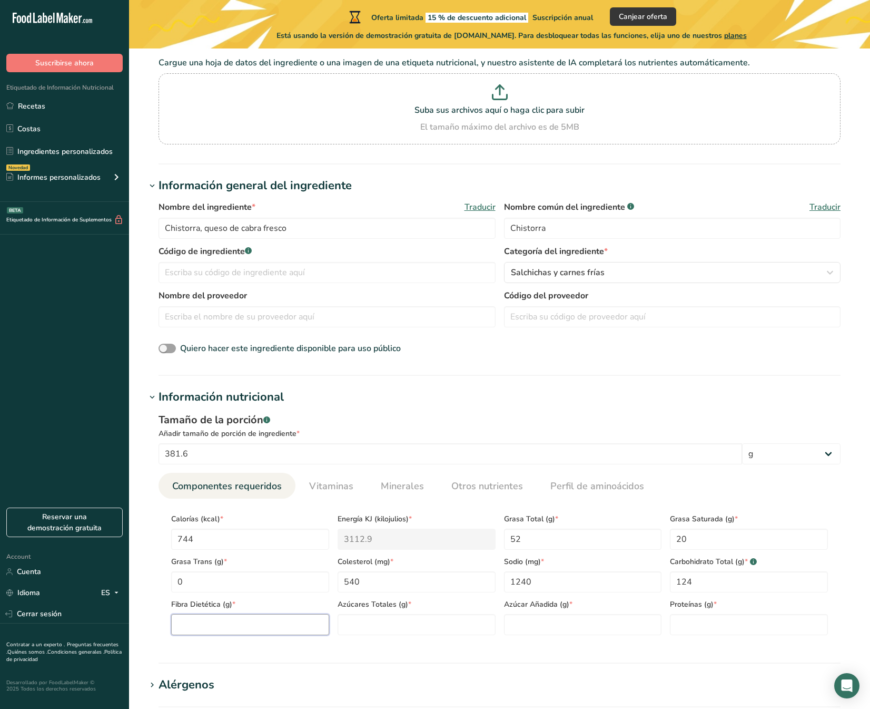
click at [221, 623] on Fiber "number" at bounding box center [250, 624] width 158 height 21
type Fiber "8"
click at [376, 622] on Sugars "number" at bounding box center [417, 624] width 158 height 21
type Sugars "8"
click at [585, 624] on Sugars "number" at bounding box center [583, 624] width 158 height 21
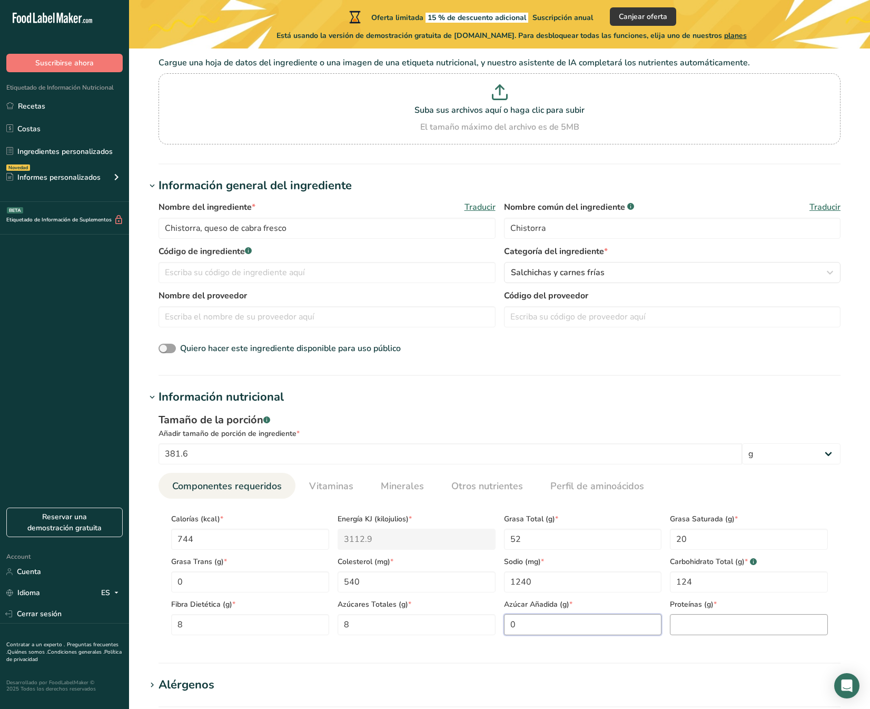
type Sugars "0"
click at [697, 616] on input "number" at bounding box center [749, 624] width 158 height 21
type input "60"
click at [572, 642] on section "Calorías (kcal) * 744 Energía KJ (kilojulios) * 3112.9 Grasa Total (g) * 52 Gra…" at bounding box center [500, 570] width 682 height 145
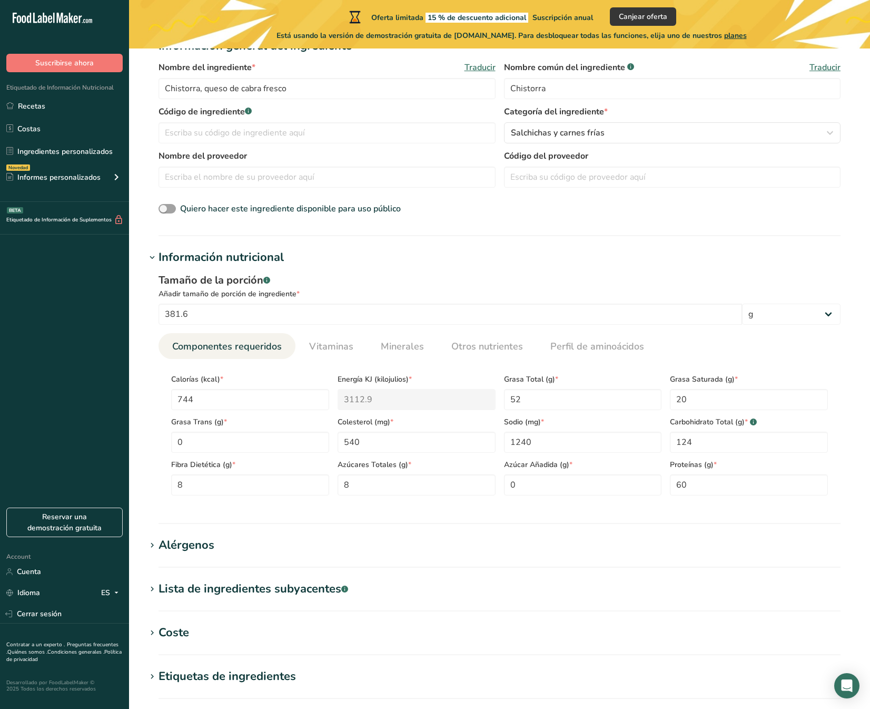
scroll to position [222, 0]
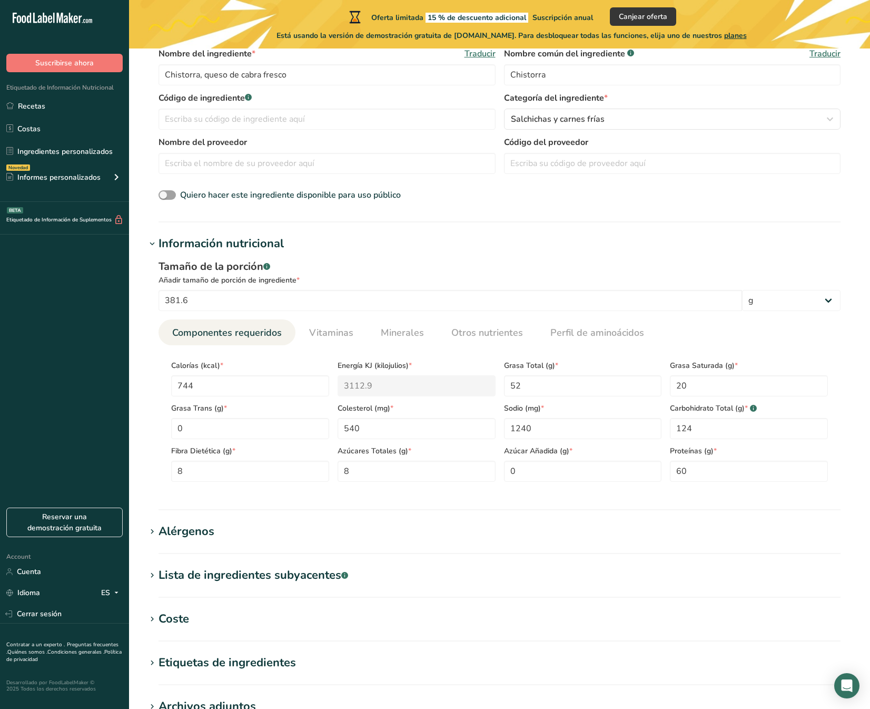
click at [184, 525] on div "Alérgenos" at bounding box center [187, 531] width 56 height 17
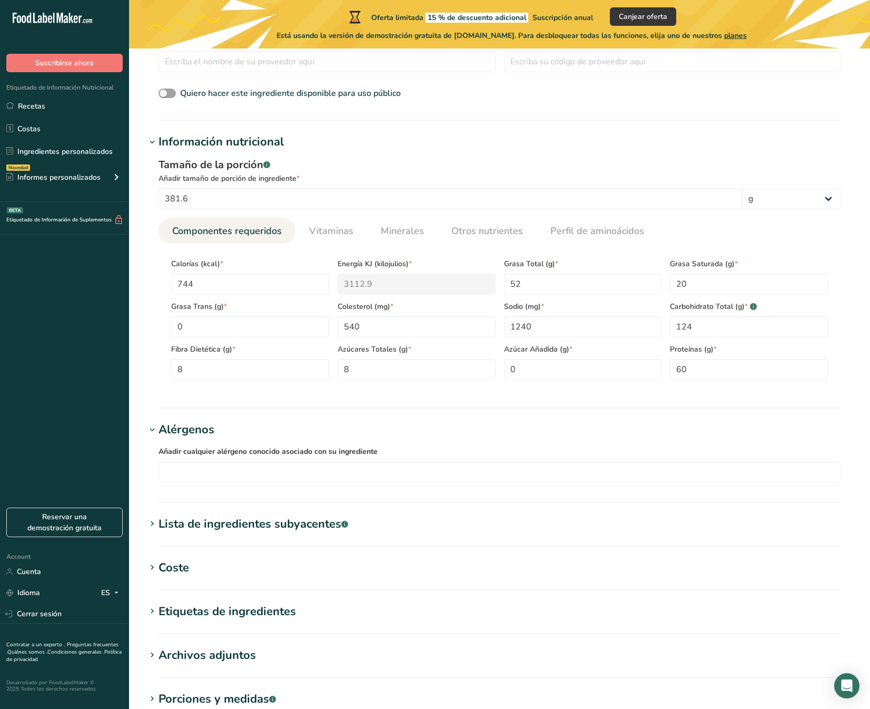
scroll to position [382, 0]
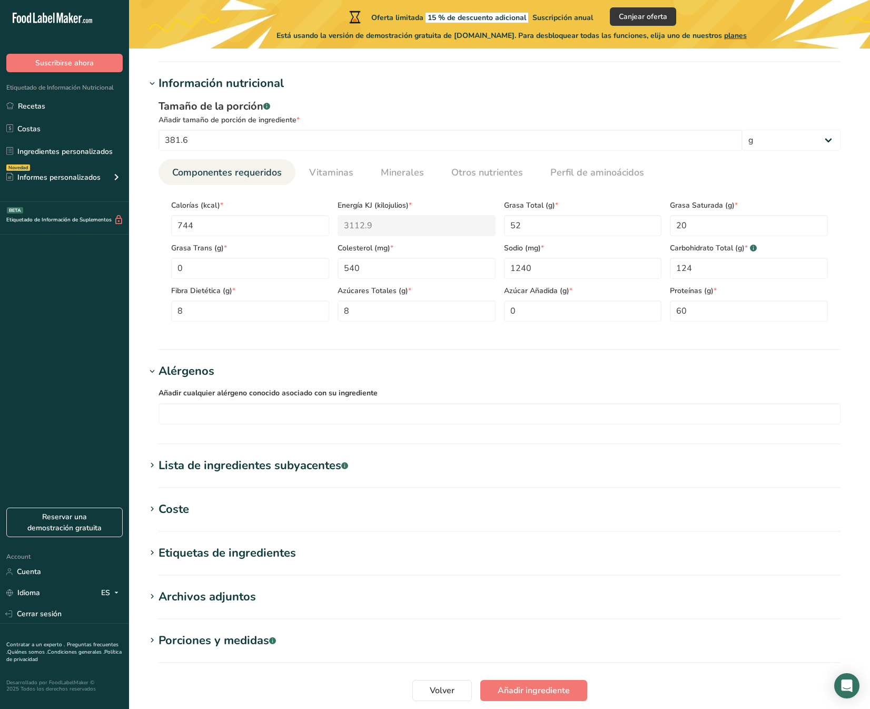
click at [186, 464] on div "Lista de ingredientes subyacentes .a-a{fill:#347362;}.b-a{fill:#fff;}" at bounding box center [254, 465] width 190 height 17
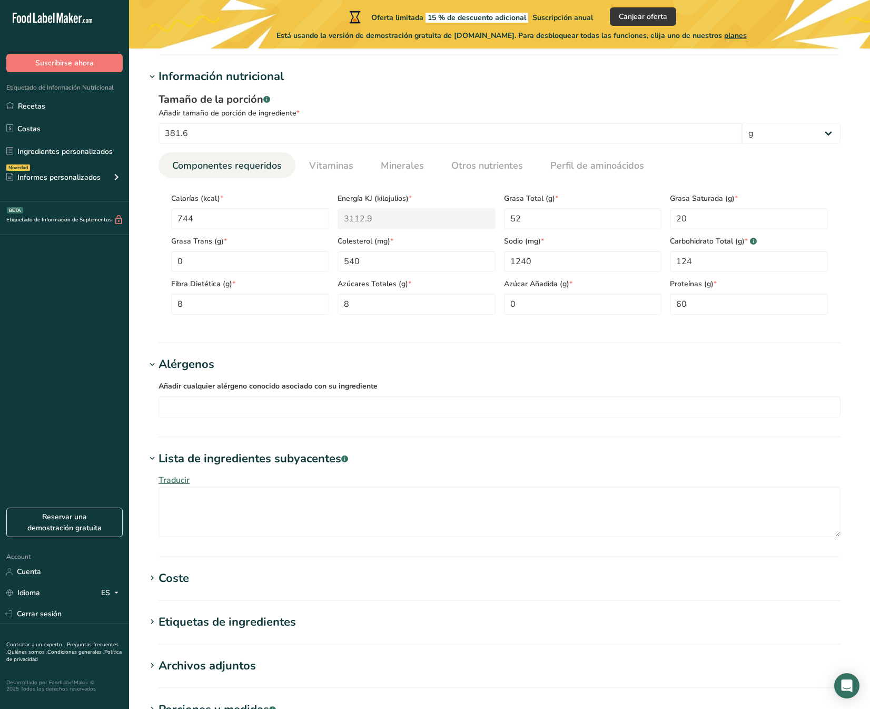
click at [174, 580] on div "Coste" at bounding box center [174, 577] width 31 height 17
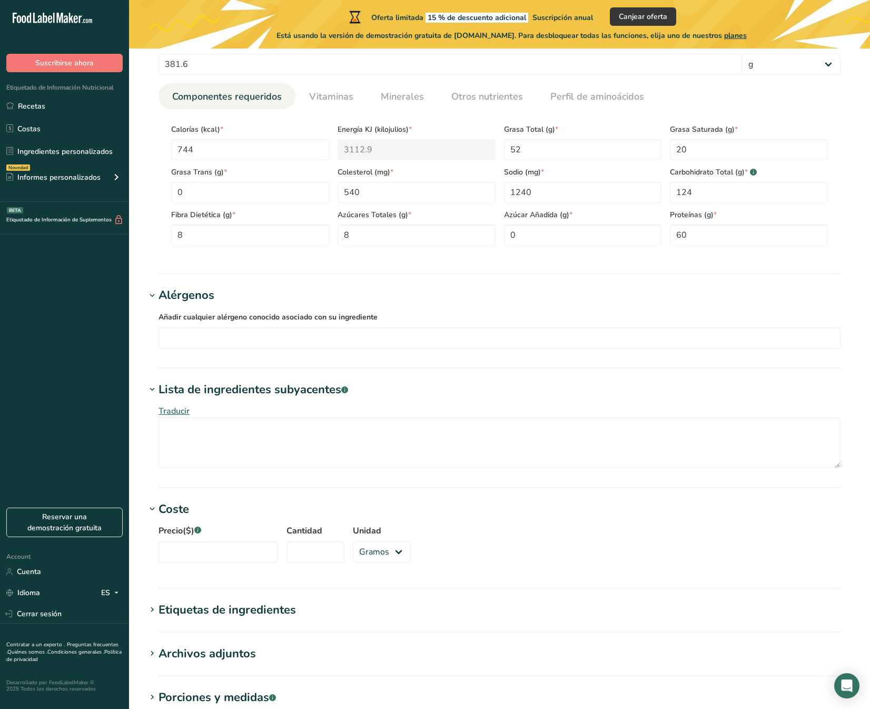
scroll to position [582, 0]
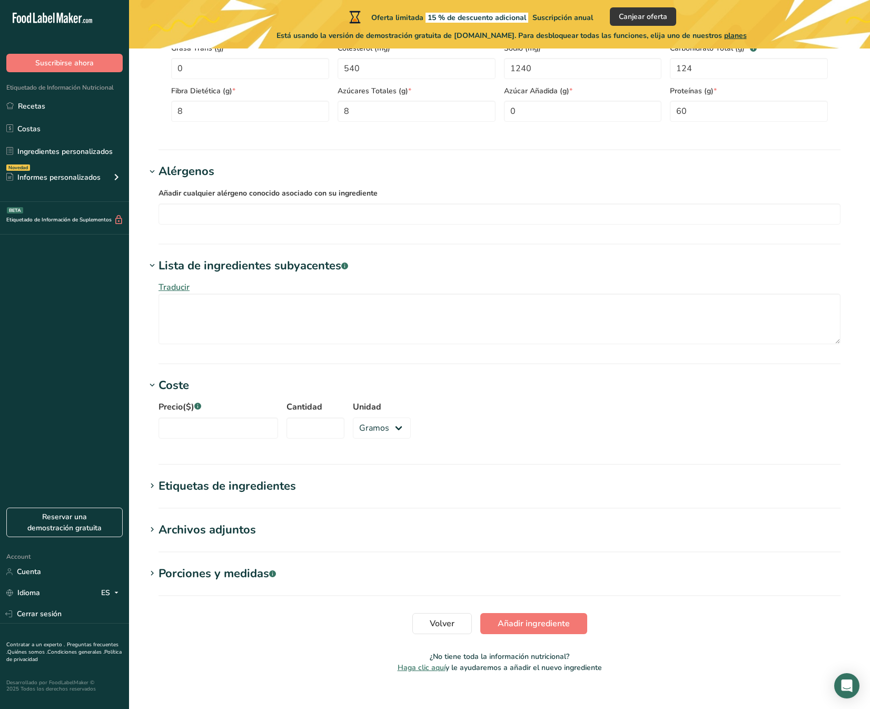
click at [219, 487] on div "Etiquetas de ingredientes" at bounding box center [227, 485] width 137 height 17
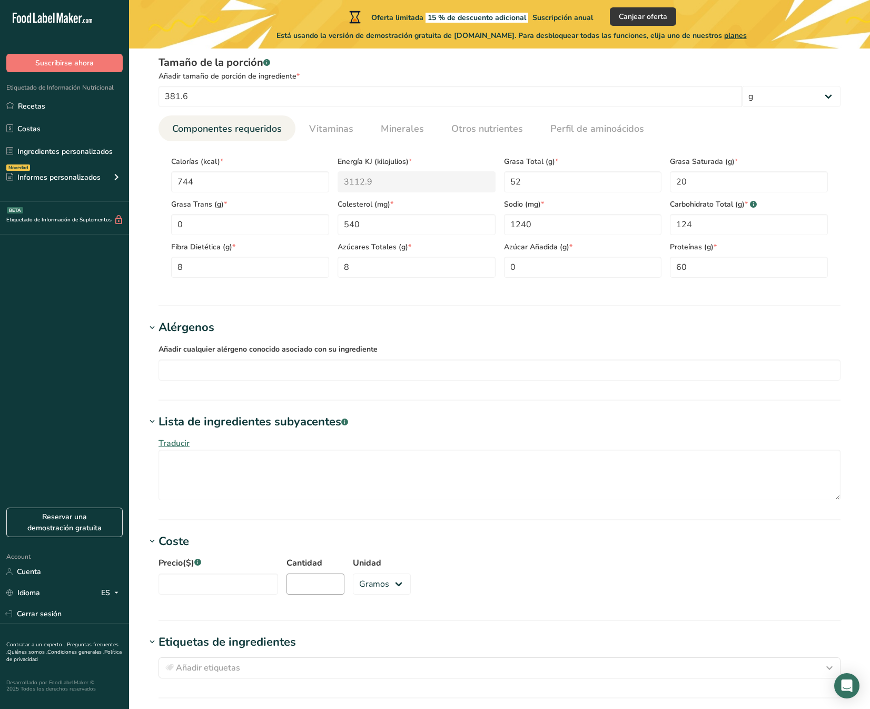
scroll to position [380, 0]
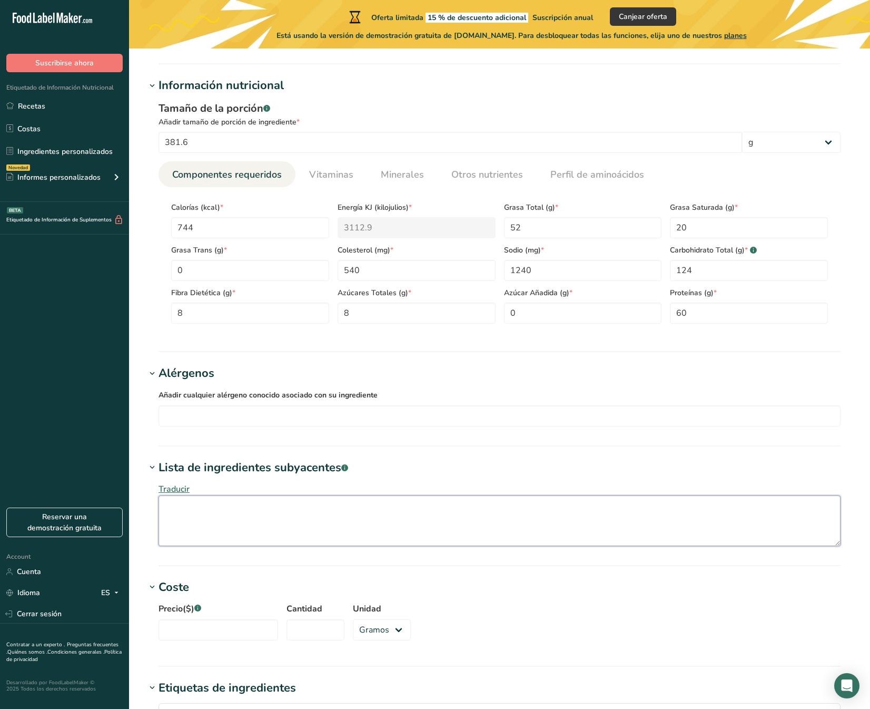
click at [222, 518] on textarea at bounding box center [500, 520] width 682 height 51
type textarea "S"
click at [316, 413] on input "text" at bounding box center [499, 415] width 681 height 16
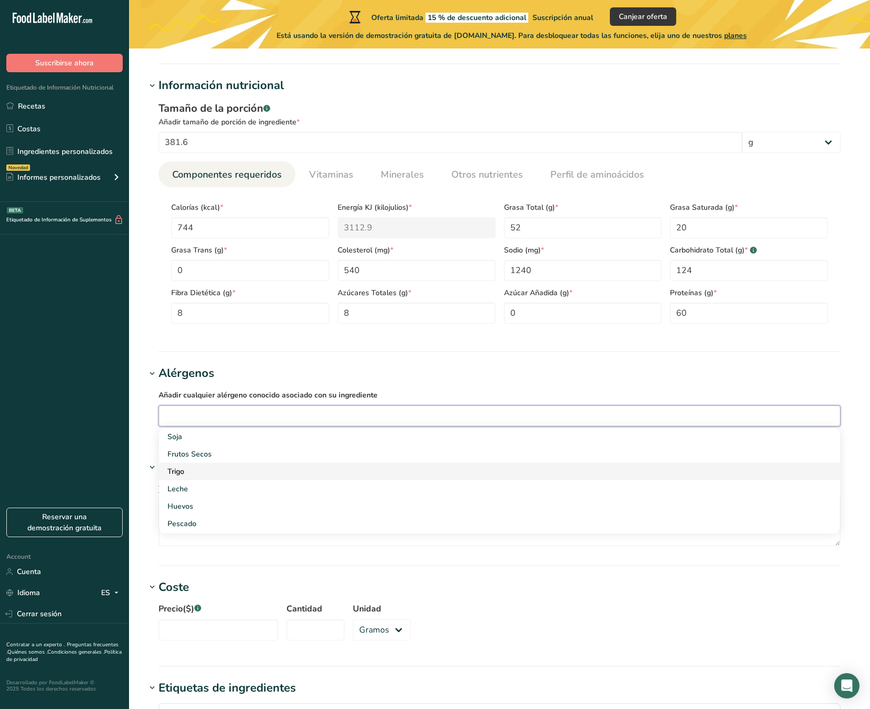
click at [190, 473] on div "Trigo" at bounding box center [491, 471] width 647 height 11
click at [219, 414] on input "text" at bounding box center [519, 415] width 641 height 16
click at [189, 488] on div "Huevos" at bounding box center [491, 488] width 647 height 11
click at [184, 470] on div "Leche" at bounding box center [491, 471] width 647 height 11
click at [281, 416] on link at bounding box center [282, 415] width 8 height 8
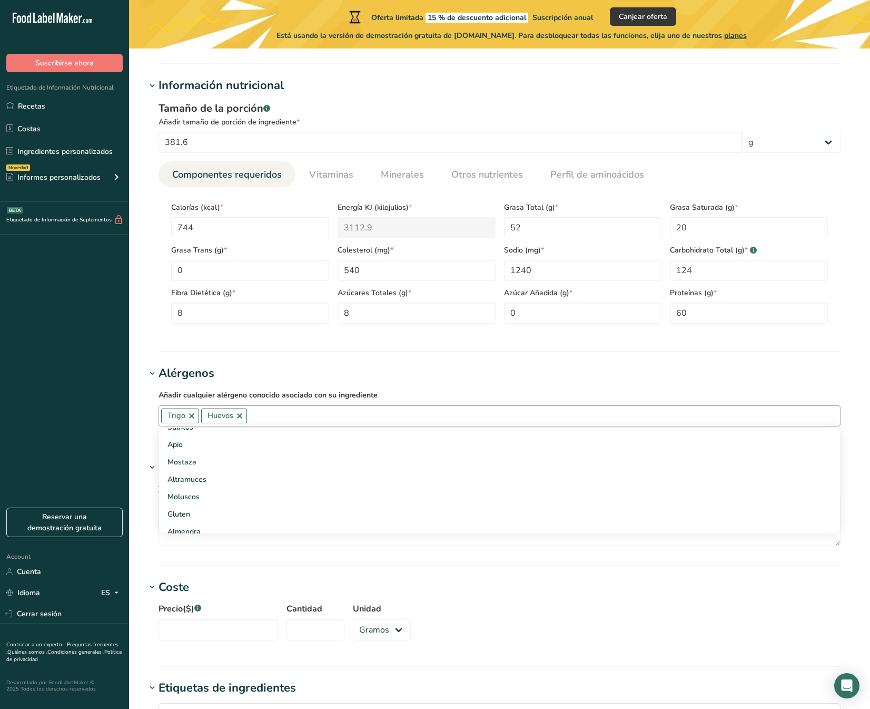
scroll to position [136, 0]
click at [251, 512] on div "Gluten" at bounding box center [491, 509] width 647 height 11
click at [519, 390] on label "Añadir cualquier alérgeno conocido asociado con su ingrediente" at bounding box center [500, 394] width 682 height 13
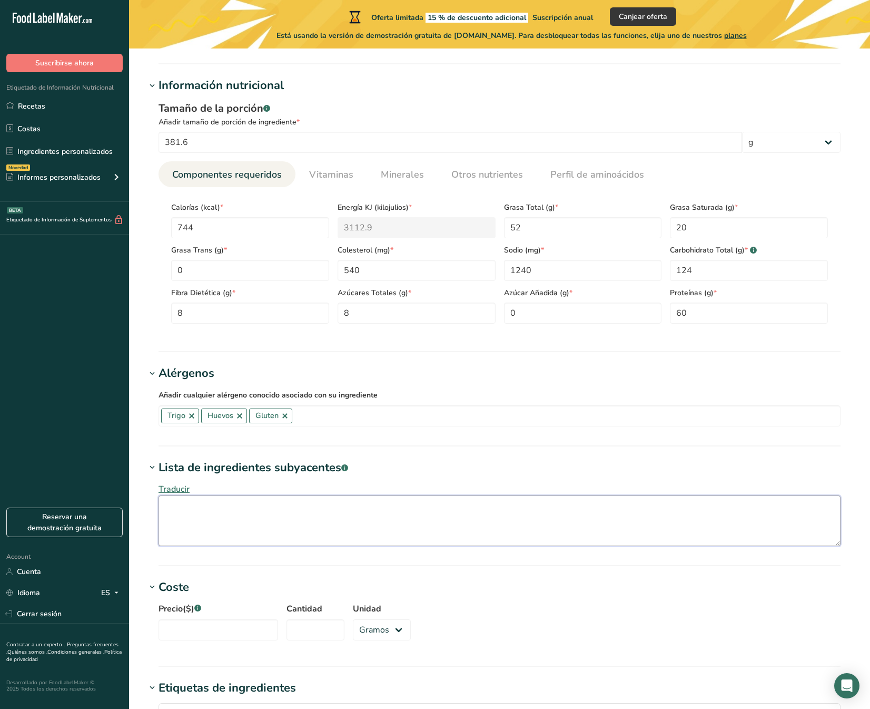
click at [260, 520] on textarea at bounding box center [500, 520] width 682 height 51
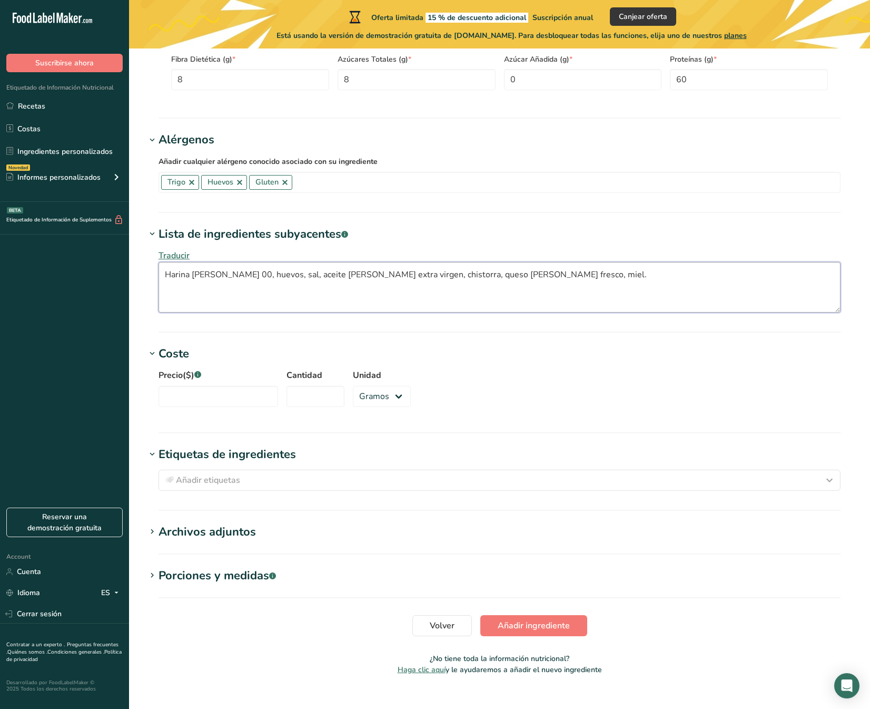
scroll to position [621, 0]
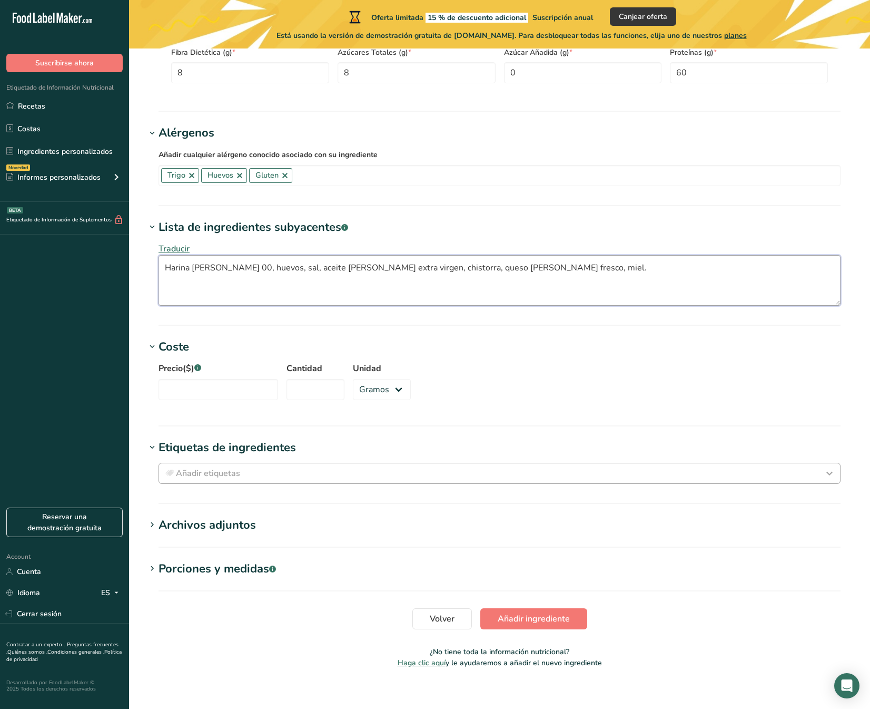
type textarea "Harina [PERSON_NAME] 00, huevos, sal, aceite [PERSON_NAME] extra virgen, chisto…"
click at [247, 470] on div "Añadir etiquetas" at bounding box center [499, 473] width 673 height 13
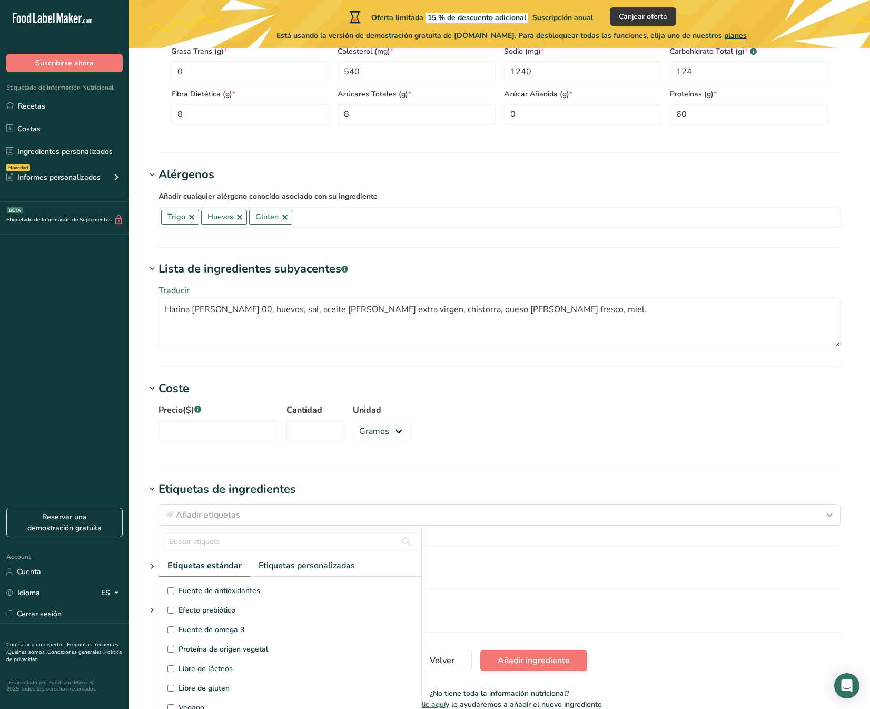
scroll to position [631, 0]
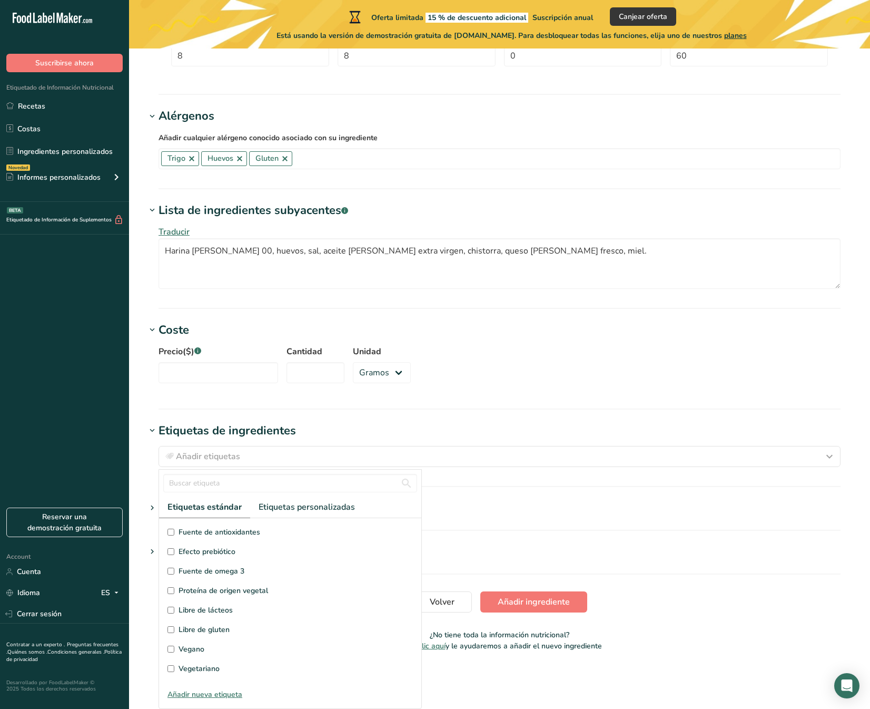
click at [603, 506] on h1 "Archivos adjuntos" at bounding box center [500, 507] width 708 height 17
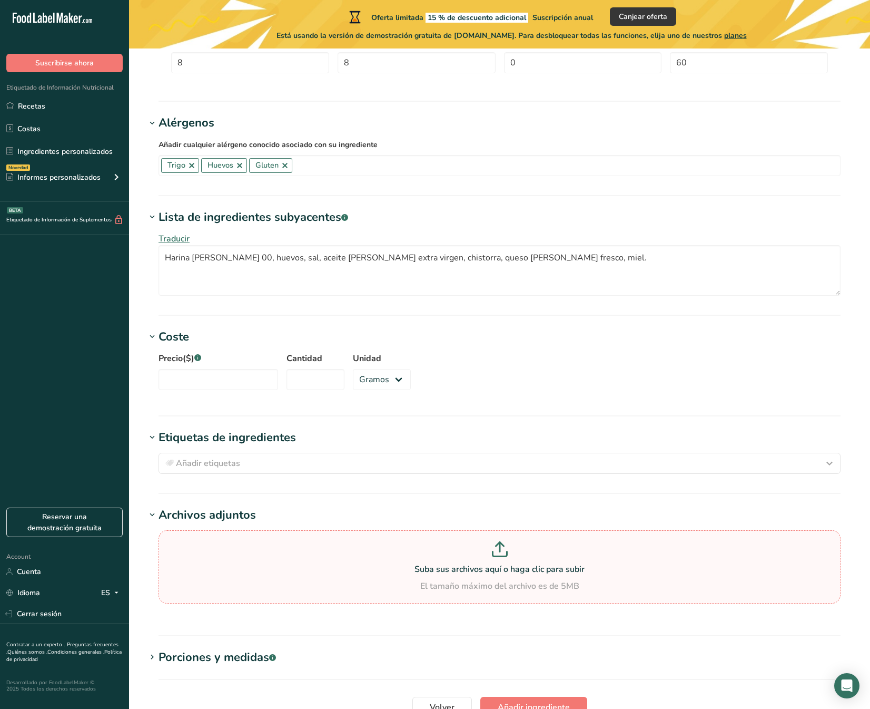
click at [522, 543] on p at bounding box center [499, 550] width 677 height 19
click at [522, 543] on input "Suba sus archivos aquí o haga clic para subir El tamaño máximo del archivo es d…" at bounding box center [500, 566] width 682 height 73
click at [656, 374] on div "Precio($) .a-a{fill:#347362;}.b-a{fill:#fff;} Cantidad Unidad Gramos kg mg mcg …" at bounding box center [500, 374] width 708 height 57
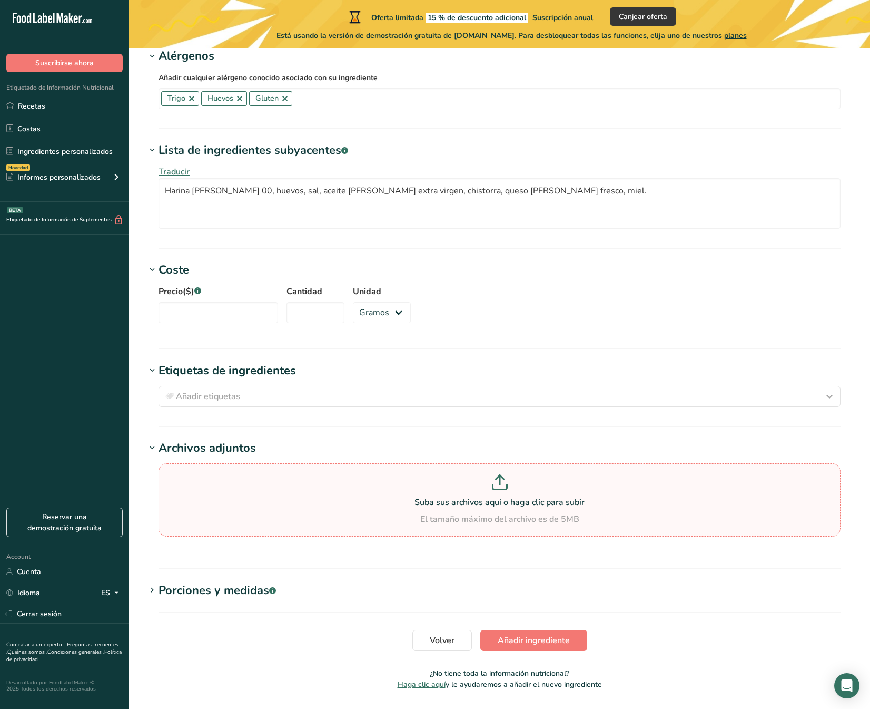
scroll to position [729, 0]
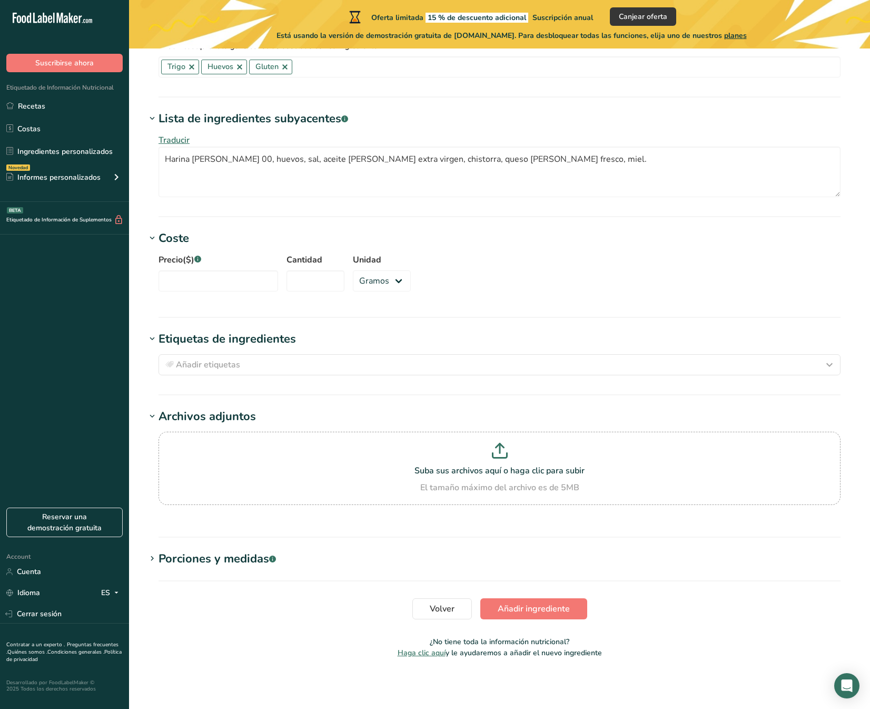
click at [239, 561] on div "Porciones y medidas .a-a{fill:#347362;}.b-a{fill:#fff;}" at bounding box center [217, 558] width 117 height 17
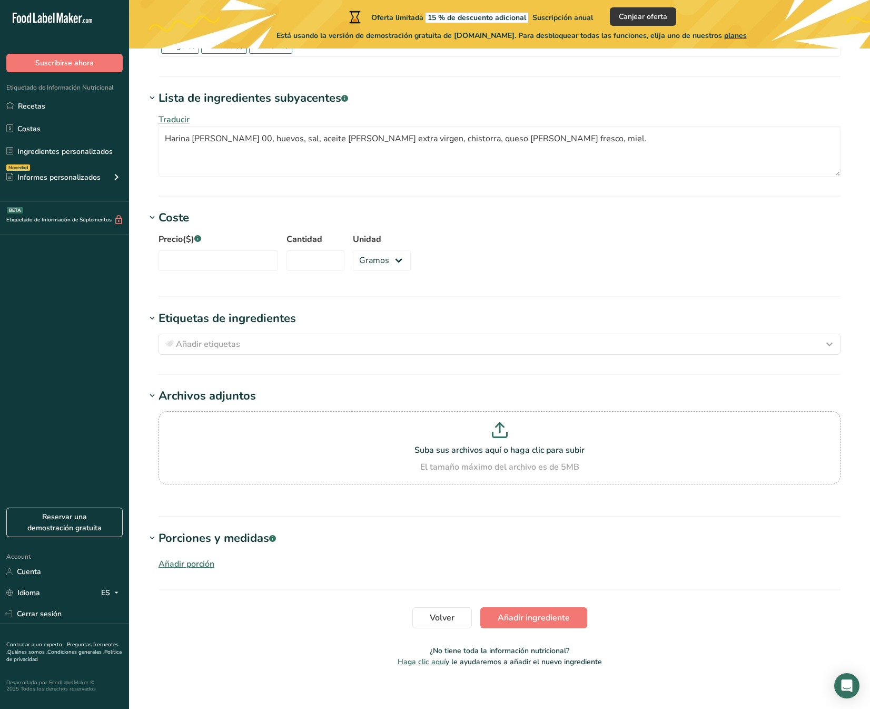
scroll to position [759, 0]
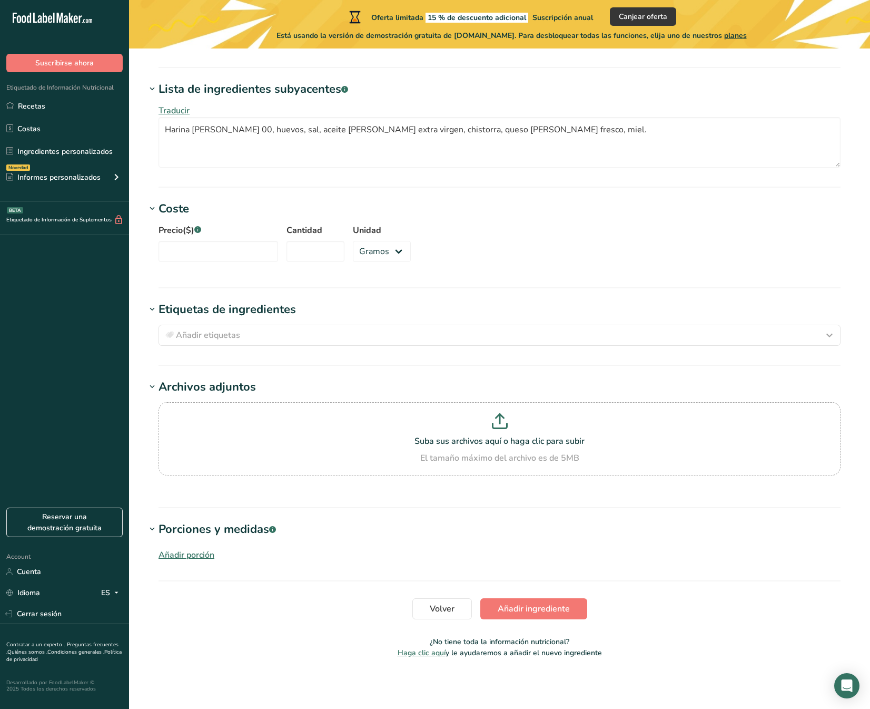
click at [180, 555] on div "Añadir porción" at bounding box center [187, 554] width 56 height 13
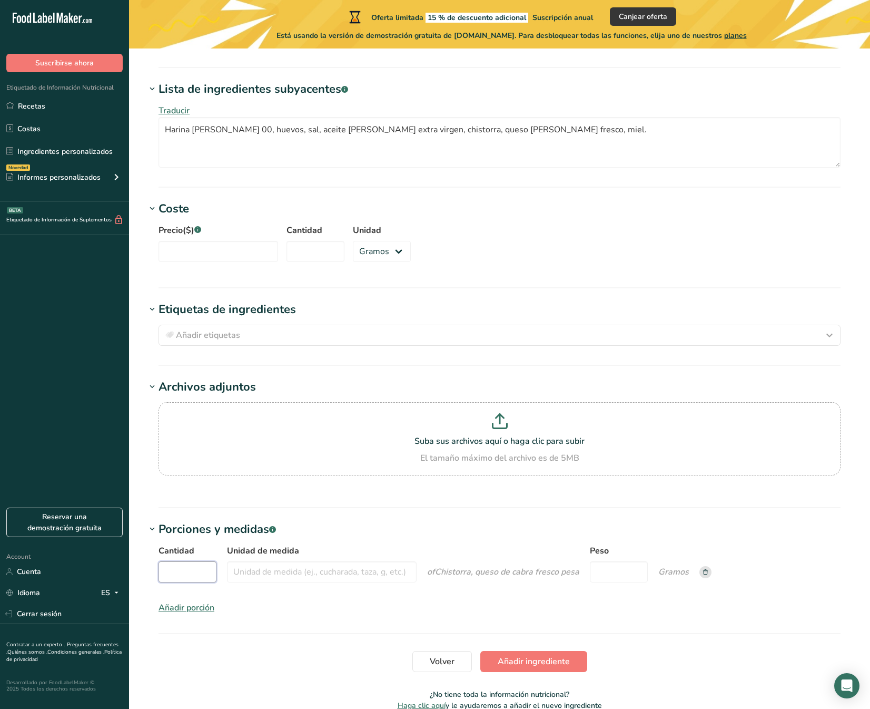
click at [182, 574] on input "Cantidad" at bounding box center [188, 571] width 58 height 21
type input "12"
click at [252, 575] on input "Unidad de medida" at bounding box center [322, 571] width 190 height 21
type input "i"
type input "Unidad"
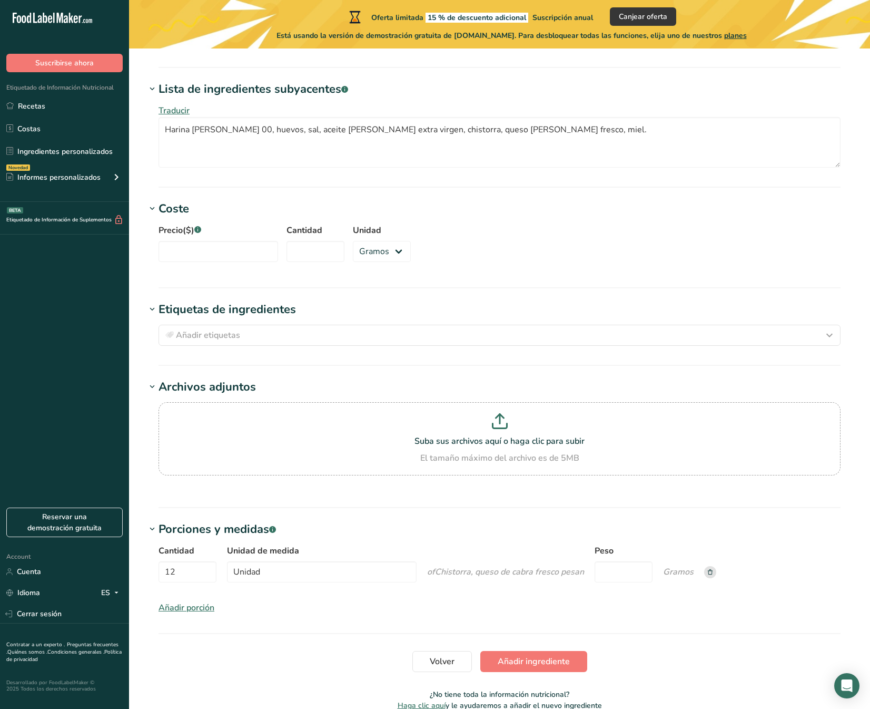
click at [478, 567] on span "Chistorra, queso de cabra fresco" at bounding box center [497, 572] width 124 height 12
click at [489, 574] on span "Chistorra, queso de cabra fresco" at bounding box center [497, 572] width 124 height 12
click at [618, 569] on input "Peso" at bounding box center [624, 571] width 58 height 21
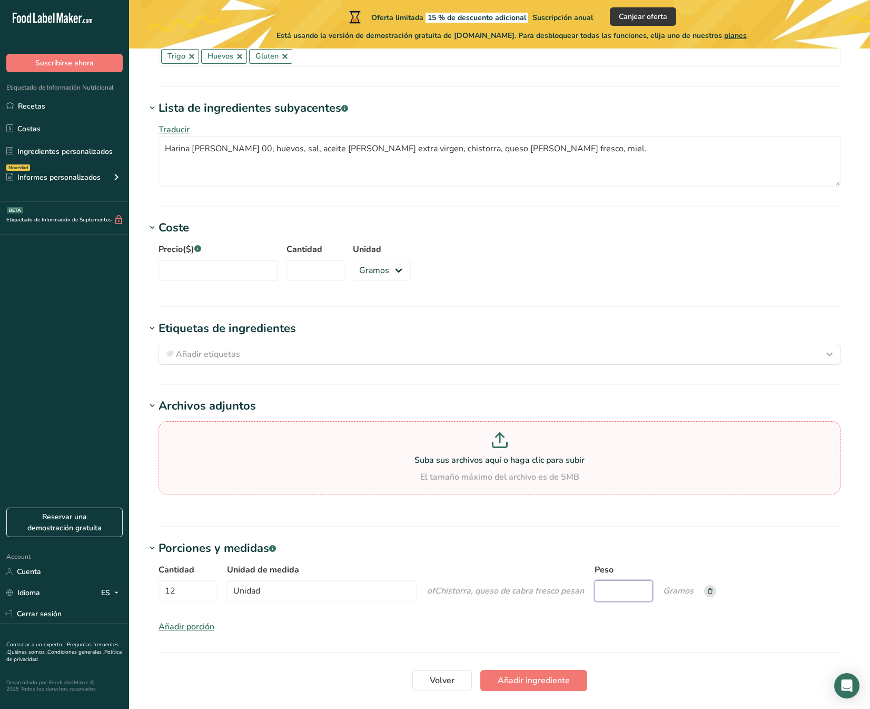
scroll to position [798, 0]
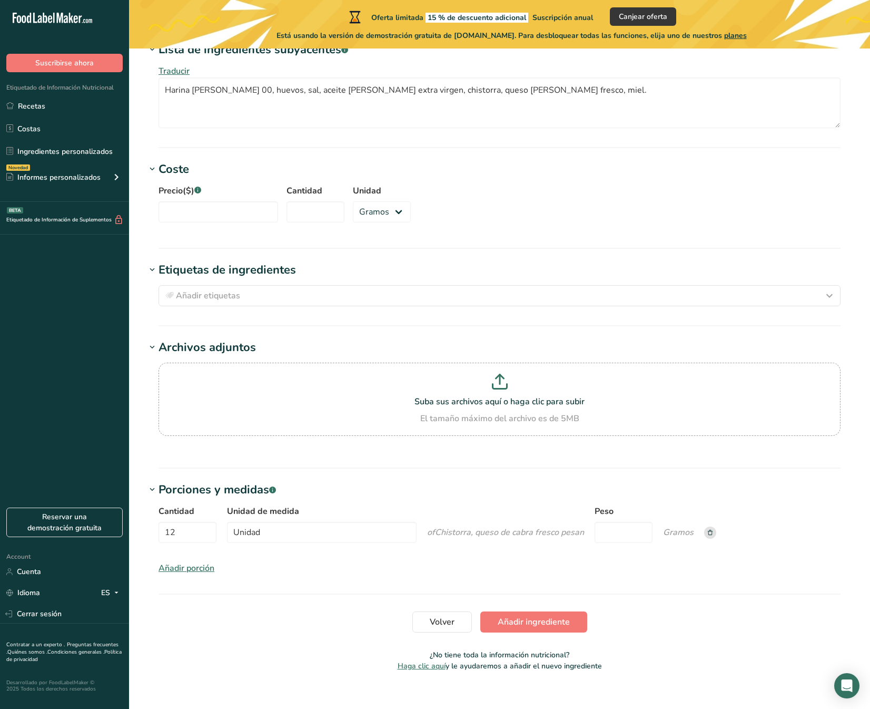
click at [191, 569] on div "Añadir porción" at bounding box center [187, 568] width 56 height 13
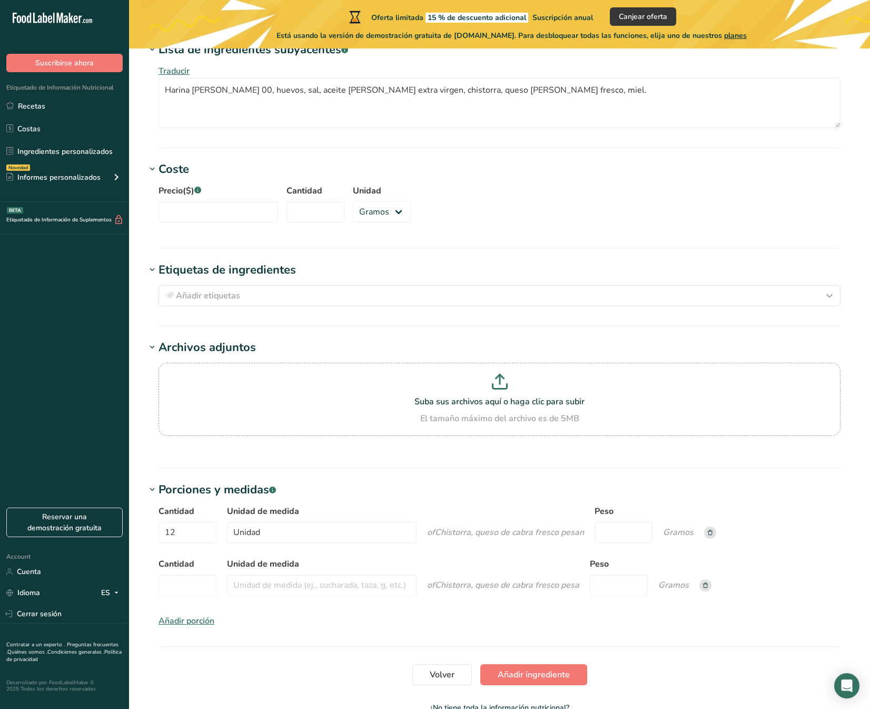
scroll to position [864, 0]
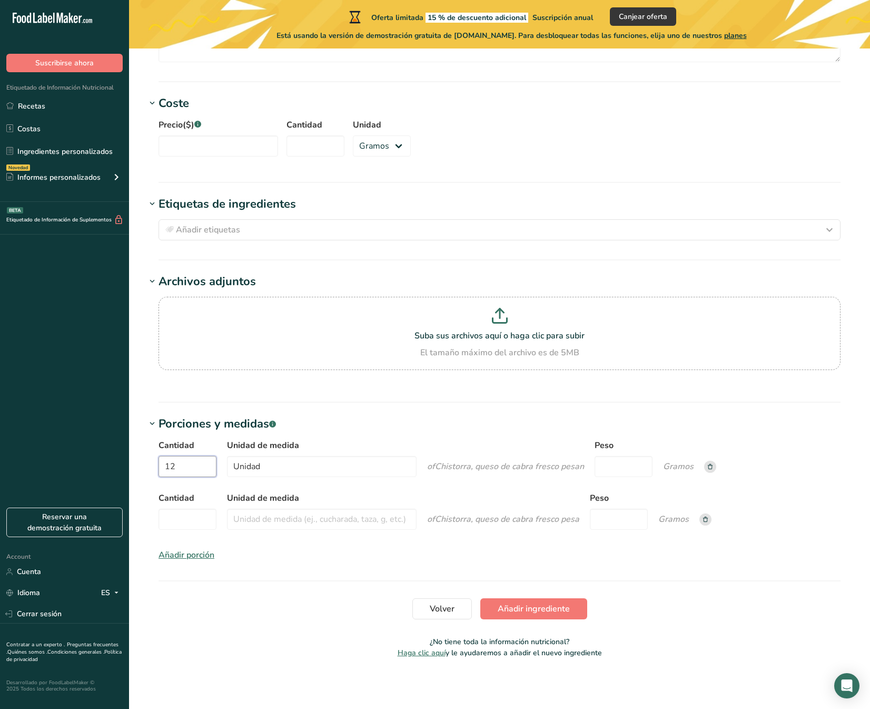
drag, startPoint x: 185, startPoint y: 469, endPoint x: 157, endPoint y: 468, distance: 28.5
click at [156, 468] on div "Cantidad 12 Unidad de medida Unidad of Chistorra, queso [PERSON_NAME] fresco pe…" at bounding box center [500, 500] width 708 height 135
type input "6"
click at [484, 470] on span "Chistorra, queso de cabra fresco" at bounding box center [497, 466] width 124 height 12
click at [621, 468] on input "Peso" at bounding box center [624, 466] width 58 height 21
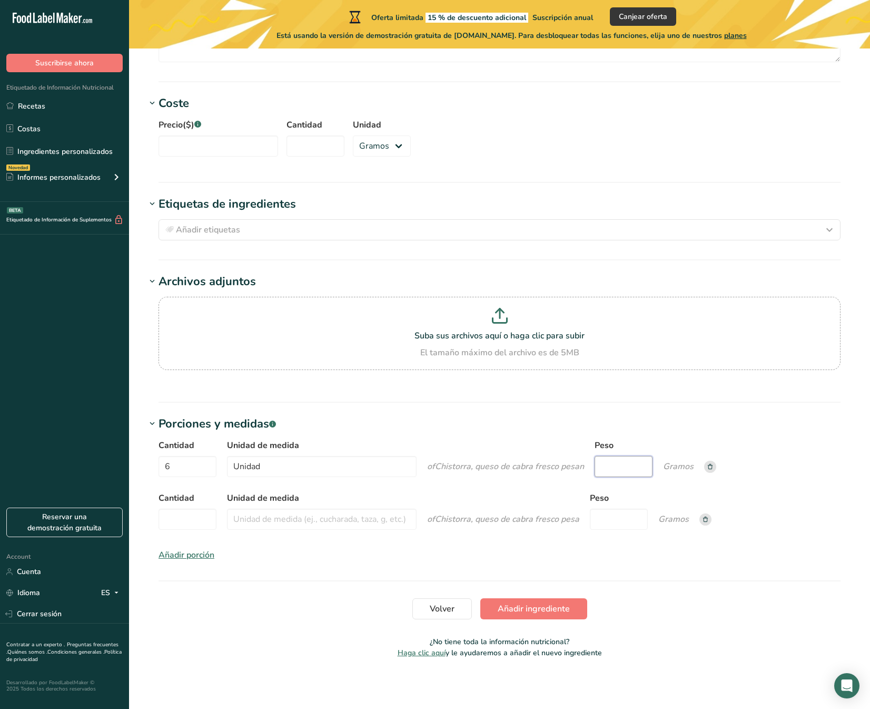
click at [641, 467] on input "Peso" at bounding box center [624, 466] width 58 height 21
type input "190.8"
click at [684, 464] on icon "Gramos" at bounding box center [678, 466] width 31 height 12
click at [685, 426] on h1 "Porciones y medidas .a-a{fill:#347362;}.b-a{fill:#fff;}" at bounding box center [500, 423] width 708 height 17
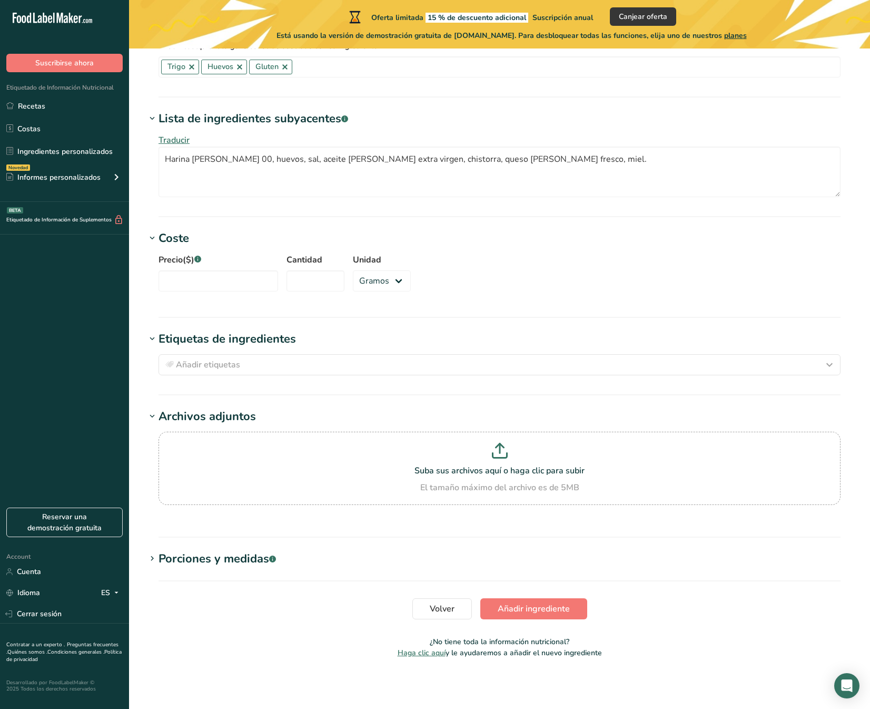
scroll to position [729, 0]
click at [207, 558] on div "Porciones y medidas .a-a{fill:#347362;}.b-a{fill:#fff;}" at bounding box center [217, 558] width 117 height 17
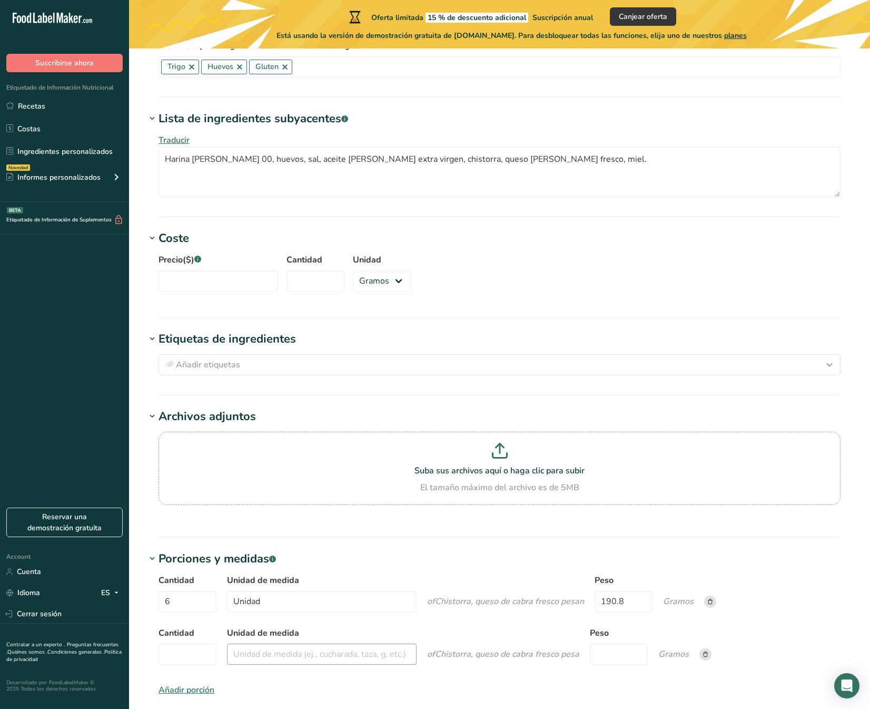
scroll to position [864, 0]
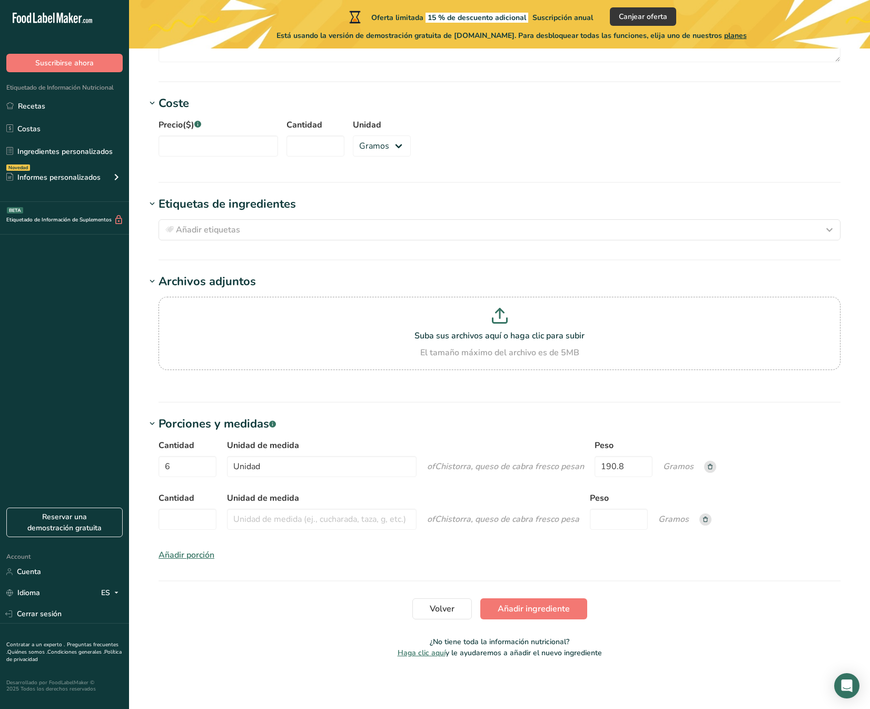
click at [173, 497] on label "Cantidad" at bounding box center [188, 498] width 58 height 13
click at [173, 508] on input "Cantidad" at bounding box center [188, 518] width 58 height 21
type input "6"
click at [311, 522] on input "Unidad de medida" at bounding box center [322, 518] width 190 height 21
type input "Unidad"
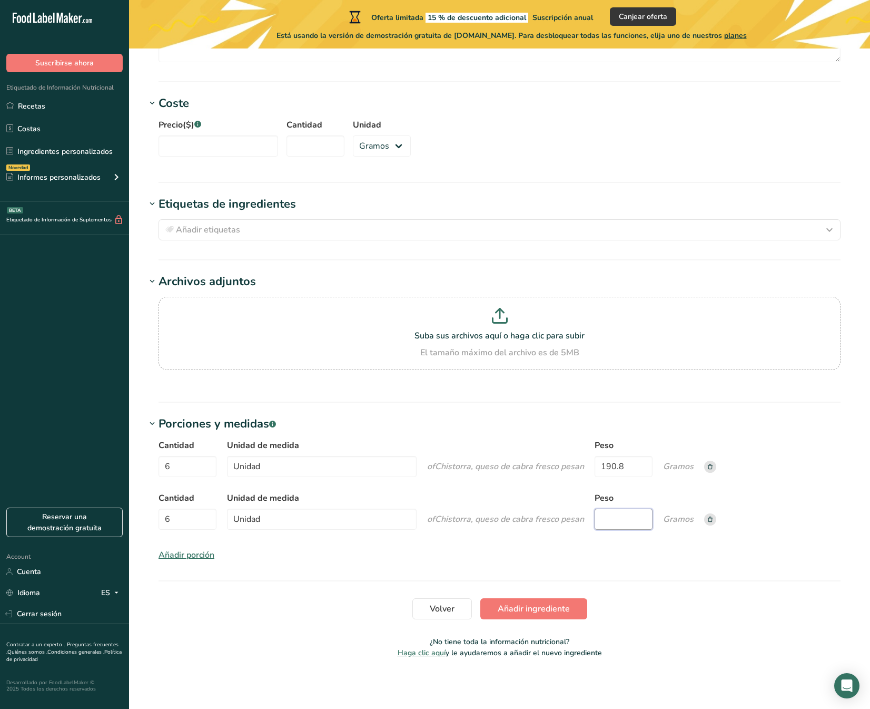
click at [607, 517] on input "Peso" at bounding box center [624, 518] width 58 height 21
type input "190.8"
click at [763, 417] on h1 "Porciones y medidas .a-a{fill:#347362;}.b-a{fill:#fff;}" at bounding box center [500, 423] width 708 height 17
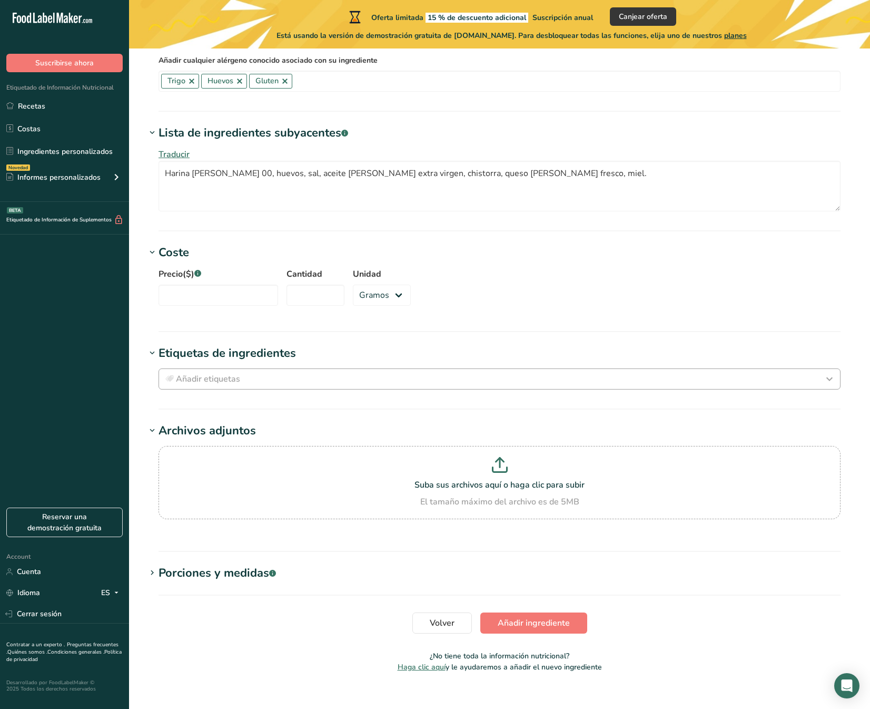
scroll to position [729, 0]
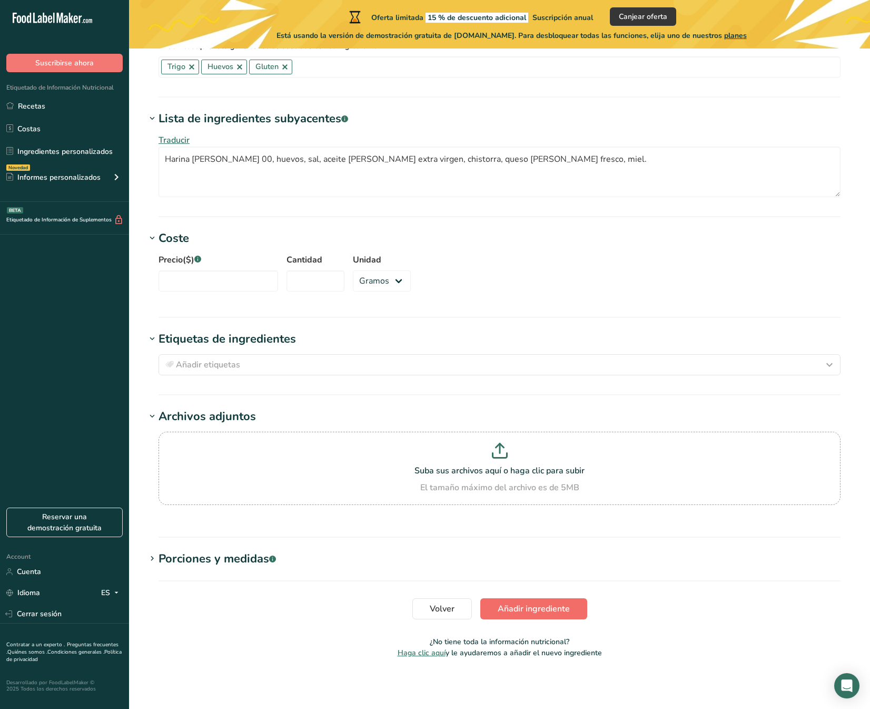
click at [541, 615] on button "Añadir ingrediente" at bounding box center [533, 608] width 107 height 21
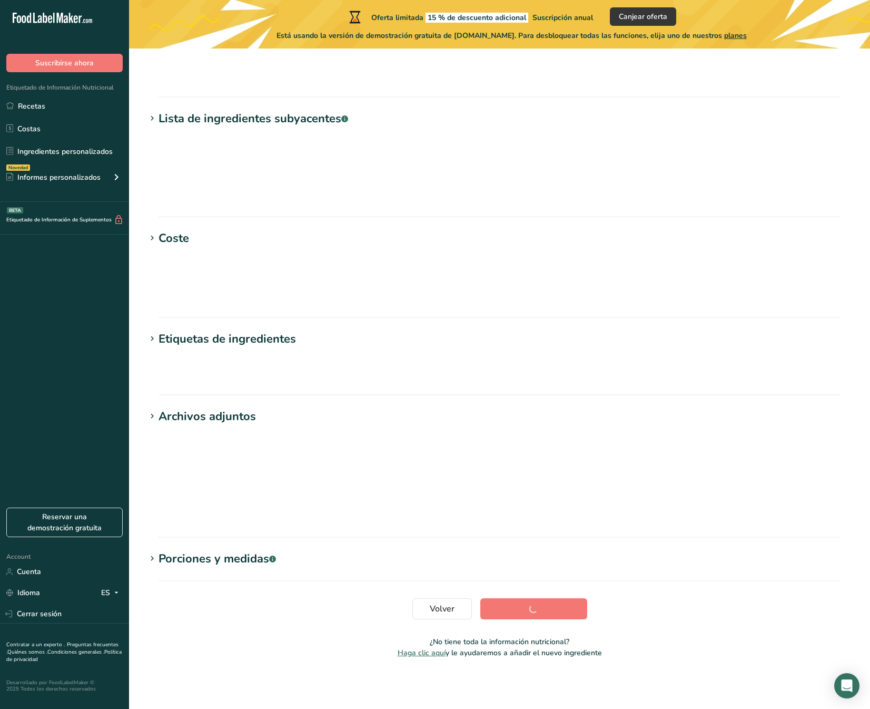
scroll to position [0, 0]
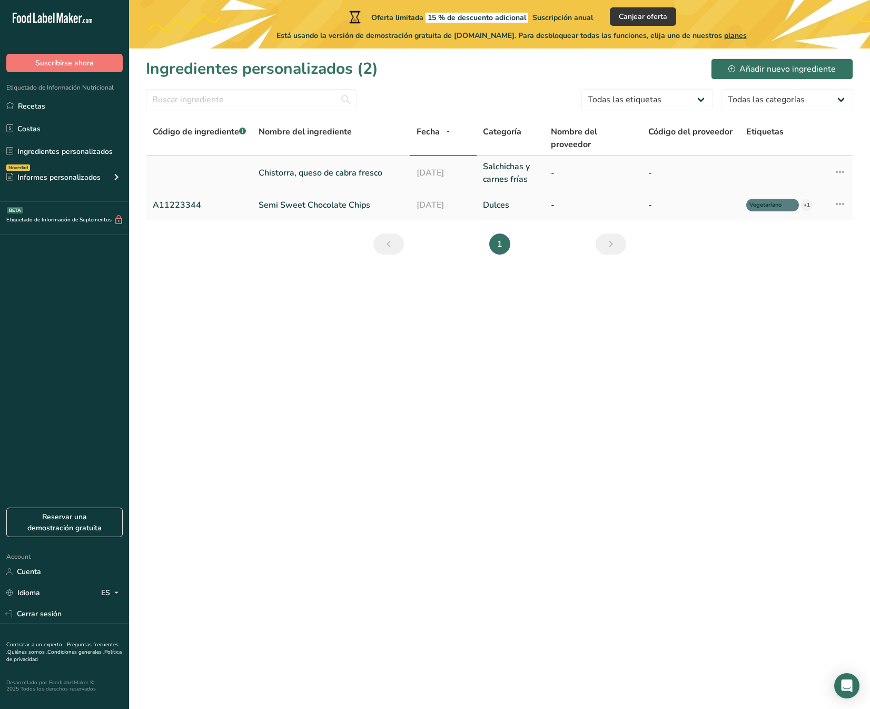
click at [317, 170] on link "Chistorra, queso de cabra fresco" at bounding box center [331, 172] width 145 height 13
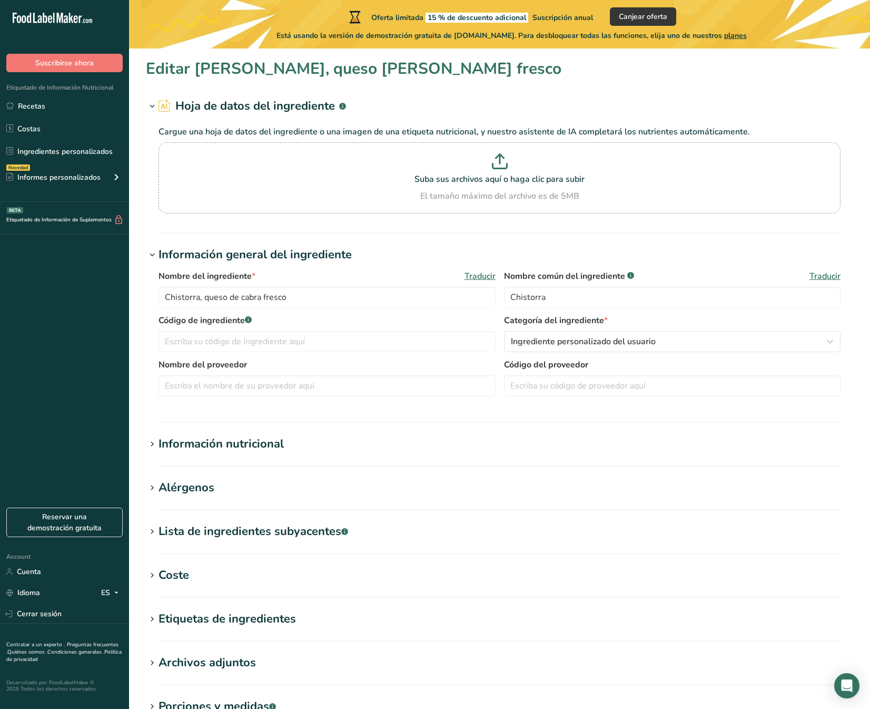
scroll to position [148, 0]
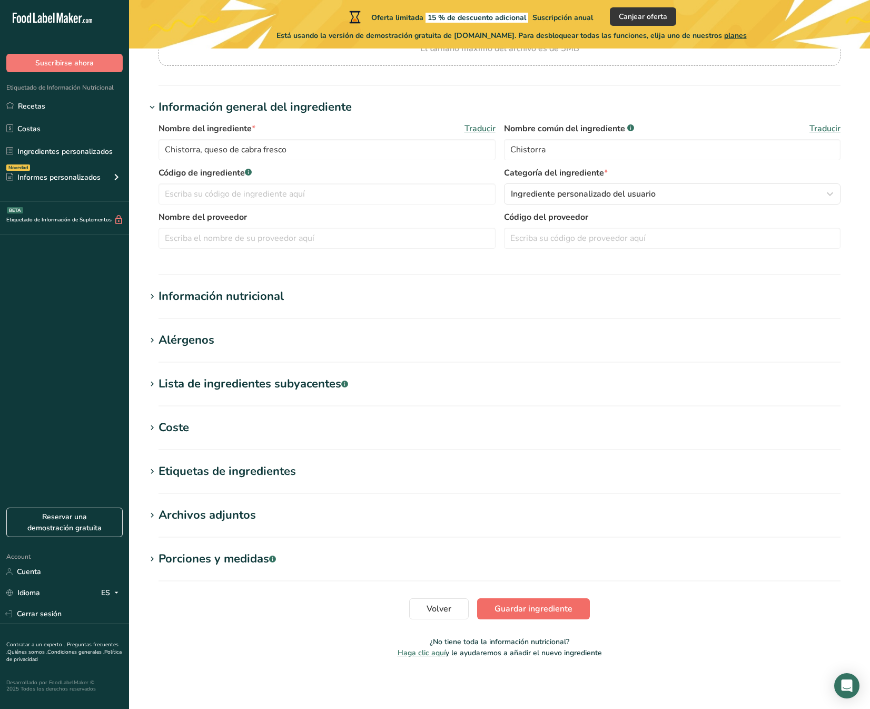
click at [539, 598] on button "Guardar ingrediente" at bounding box center [533, 608] width 113 height 21
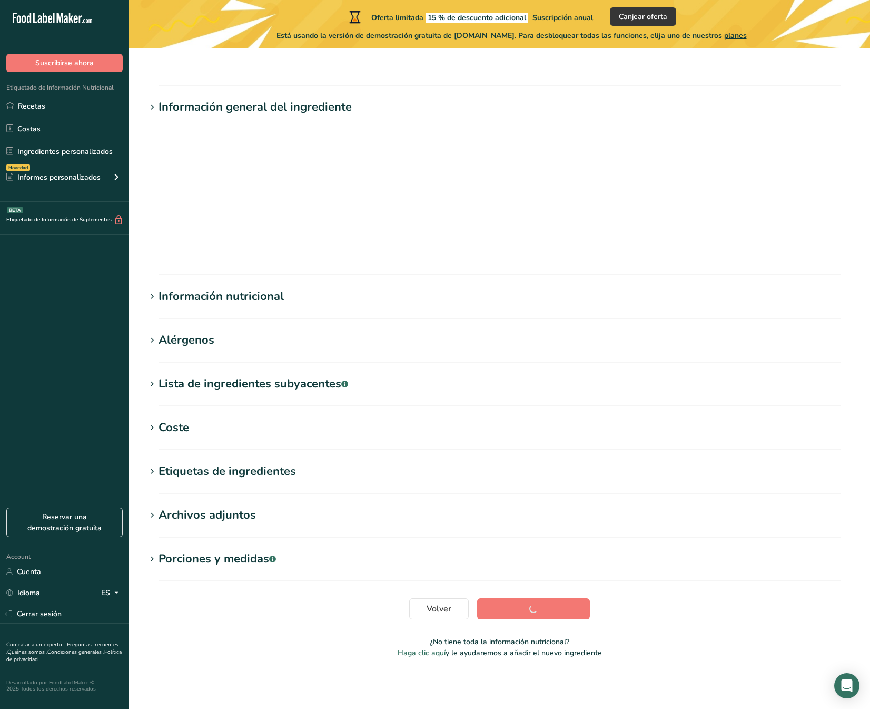
scroll to position [0, 0]
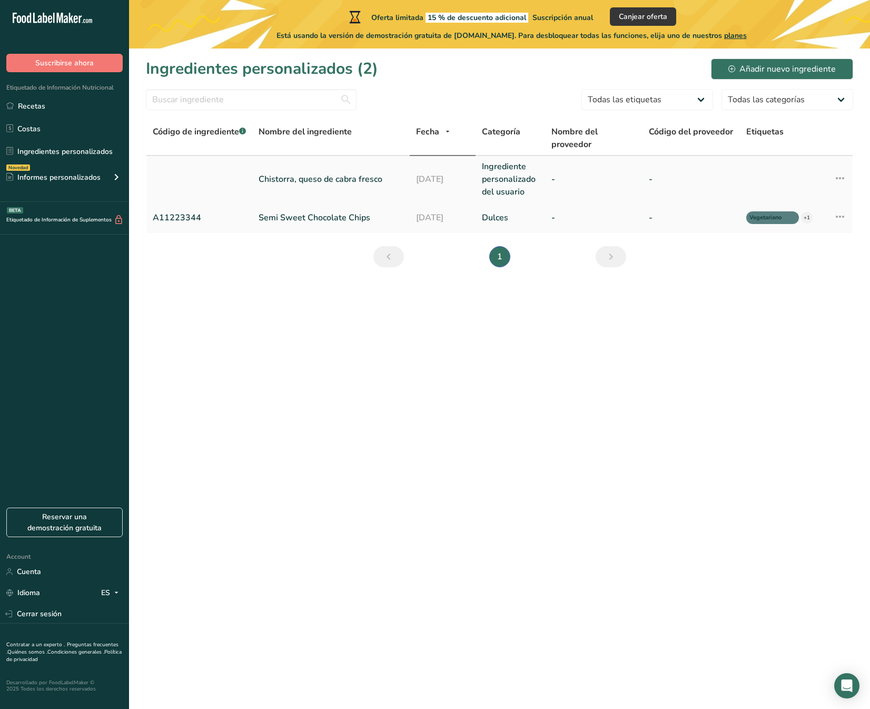
click at [842, 180] on icon at bounding box center [840, 178] width 13 height 19
click at [612, 358] on main "Oferta limitada 15 % de descuento adicional Suscripción anual Canjear oferta Es…" at bounding box center [435, 354] width 870 height 709
click at [318, 220] on link "Semi Sweet Chocolate Chips" at bounding box center [331, 217] width 145 height 13
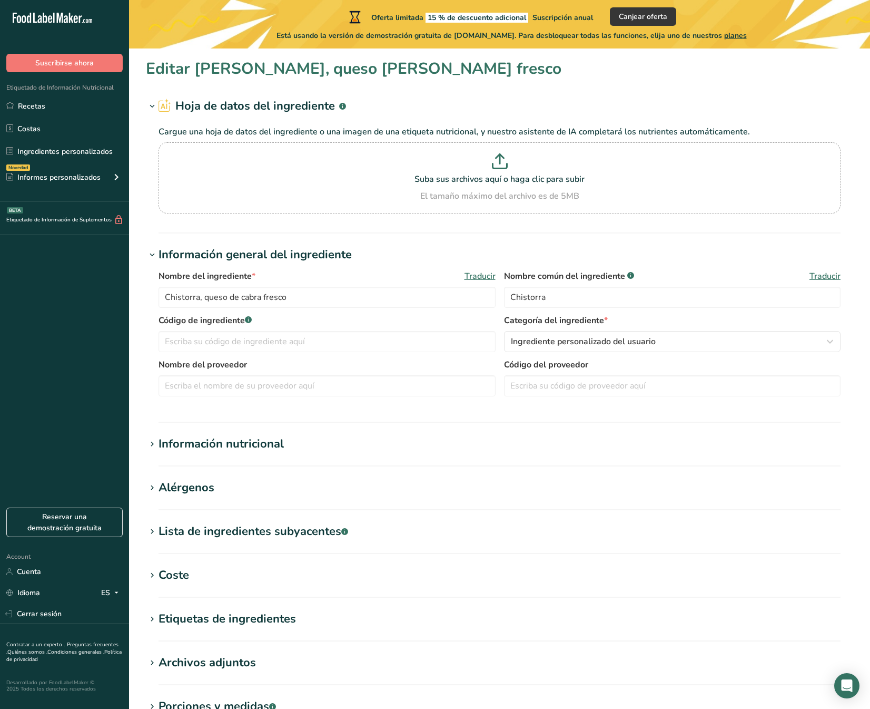
type input "Semi Sweet Chocolate Chips"
type input "Choco Chips"
type input "A11223344"
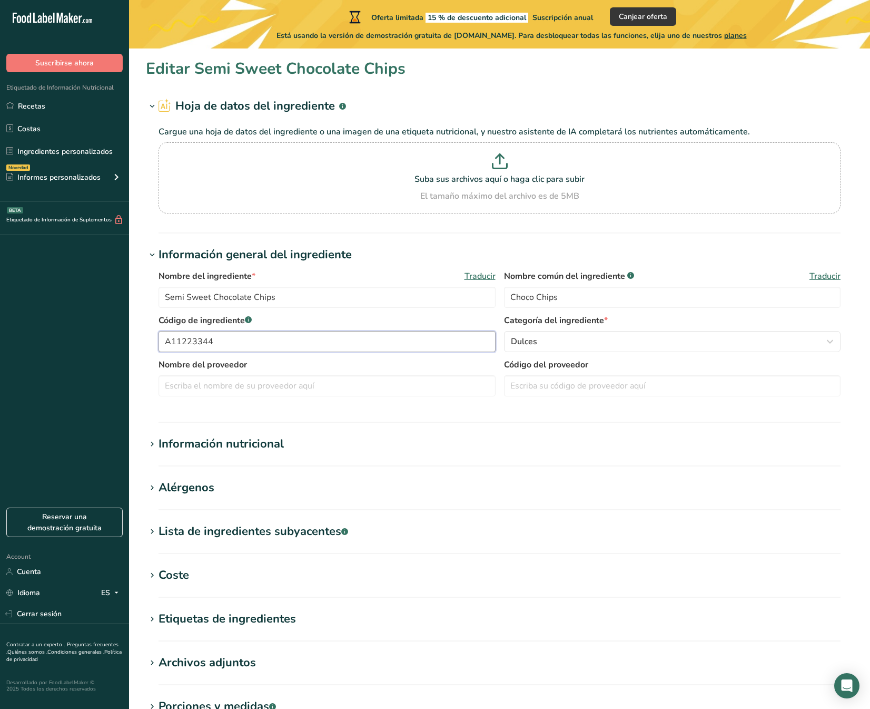
drag, startPoint x: 226, startPoint y: 341, endPoint x: 144, endPoint y: 341, distance: 82.2
click at [147, 340] on div "Nombre del ingrediente * Traducir Semi Sweet Chocolate Chips Nombre común del i…" at bounding box center [500, 335] width 708 height 145
click at [733, 458] on section "Información nutricional Tamaño de la porción .a-a{fill:#347362;}.b-a{fill:#fff;…" at bounding box center [500, 450] width 708 height 31
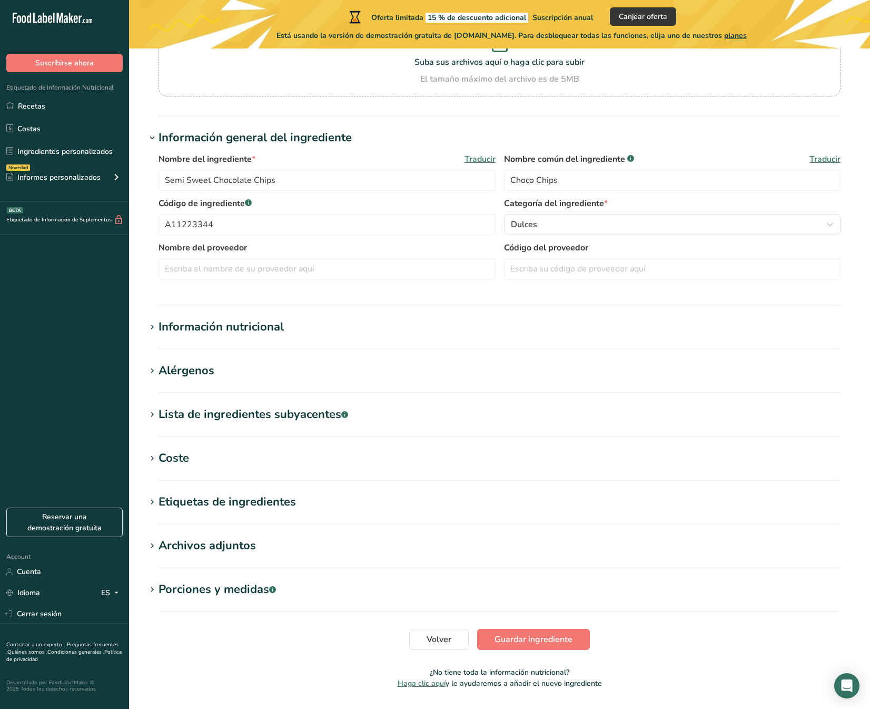
scroll to position [148, 0]
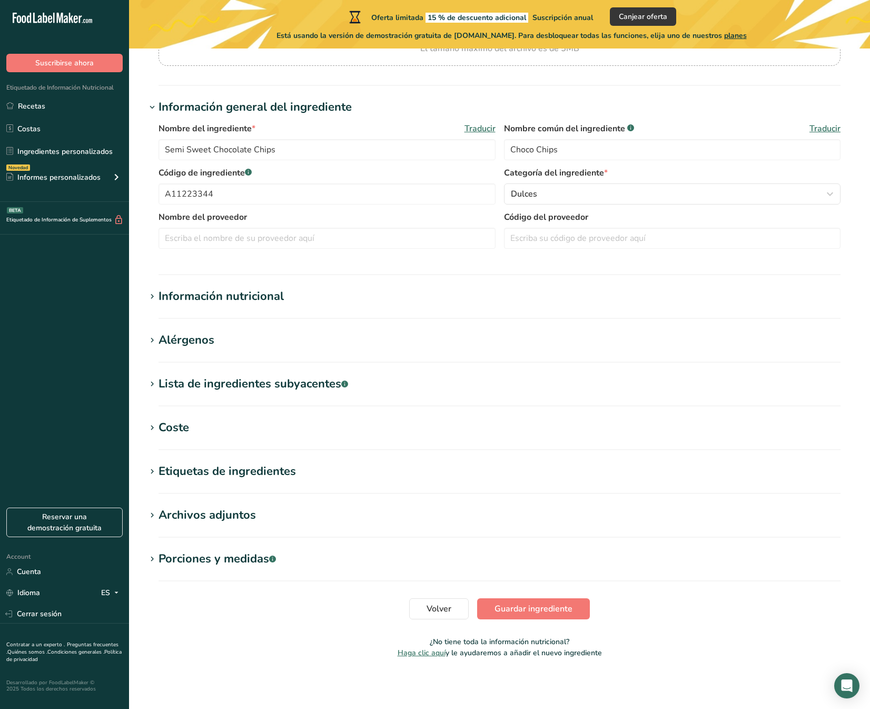
click at [229, 292] on div "Información nutricional" at bounding box center [221, 296] width 125 height 17
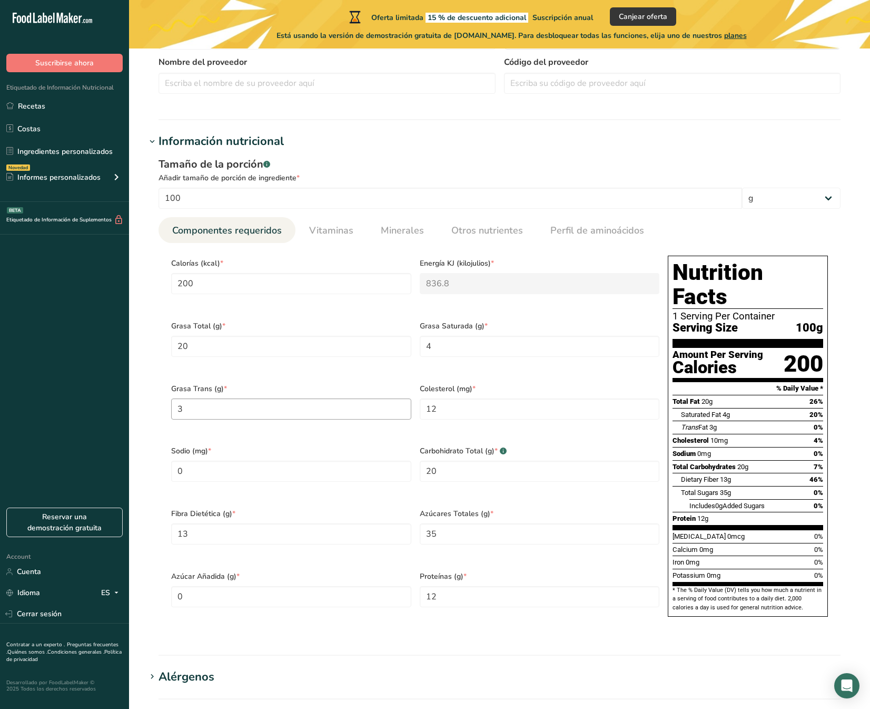
scroll to position [244, 0]
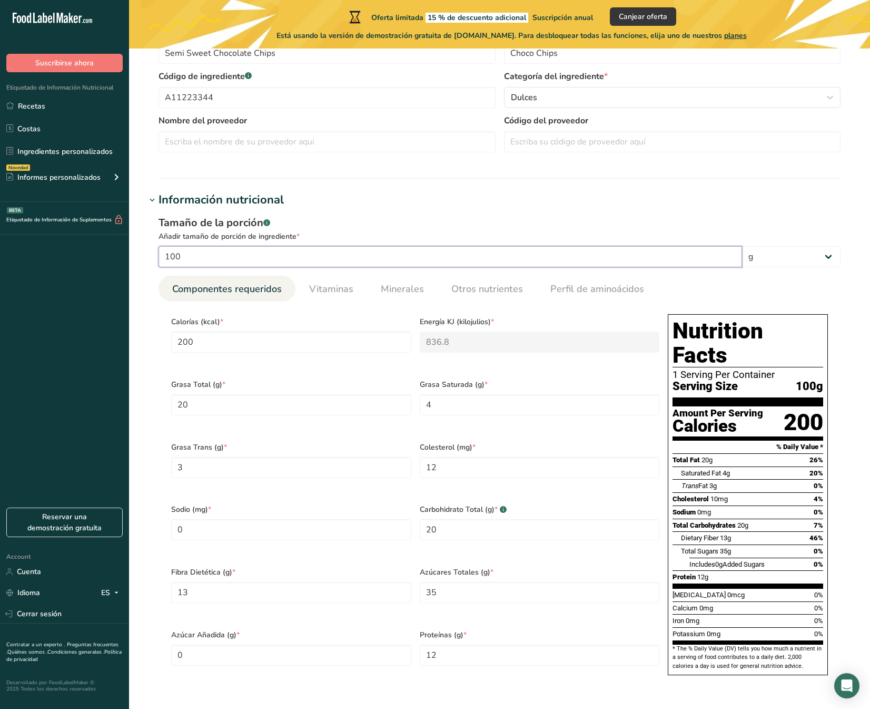
drag, startPoint x: 209, startPoint y: 258, endPoint x: 118, endPoint y: 256, distance: 90.7
click at [118, 256] on div ".a-20{fill:#fff;} Suscribirse ahora Etiquetado de Información Nutricional Recet…" at bounding box center [435, 430] width 870 height 1348
type input "5"
type input "10"
type KJ "41.84"
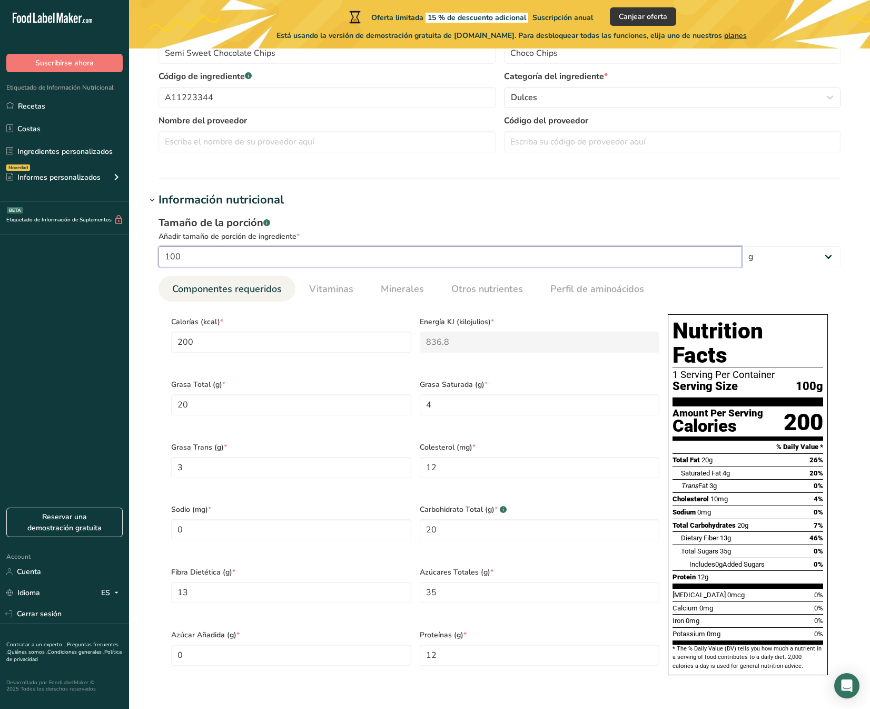
type Fat "1"
type Fat "0.2"
type Fat "0.15"
type input "0.6"
type Carbohydrates "1"
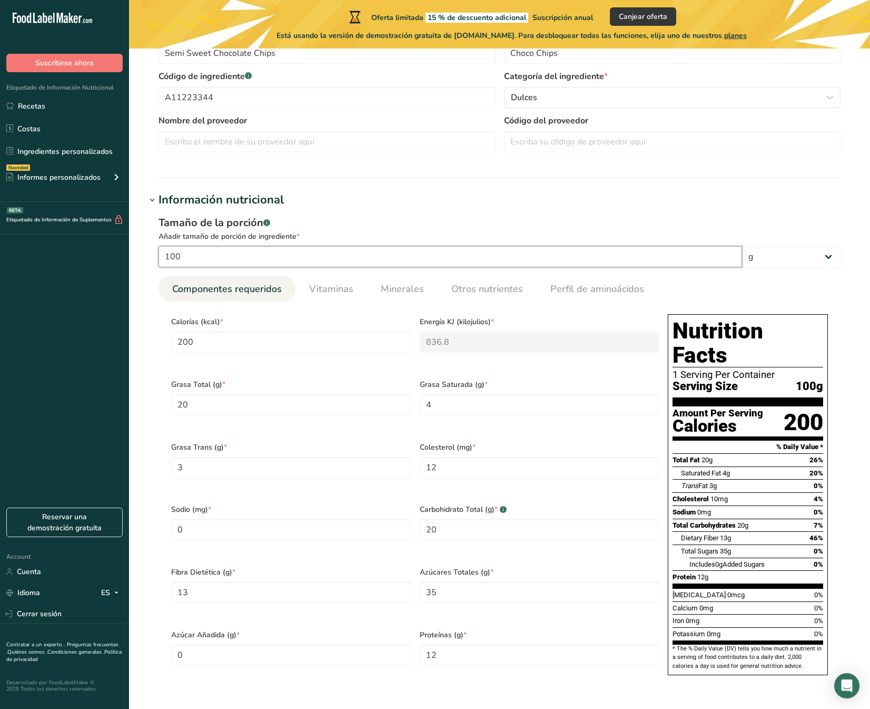
type Fiber "0.65"
type Sugars "1.75"
type input "0.6"
type input "50"
type input "100"
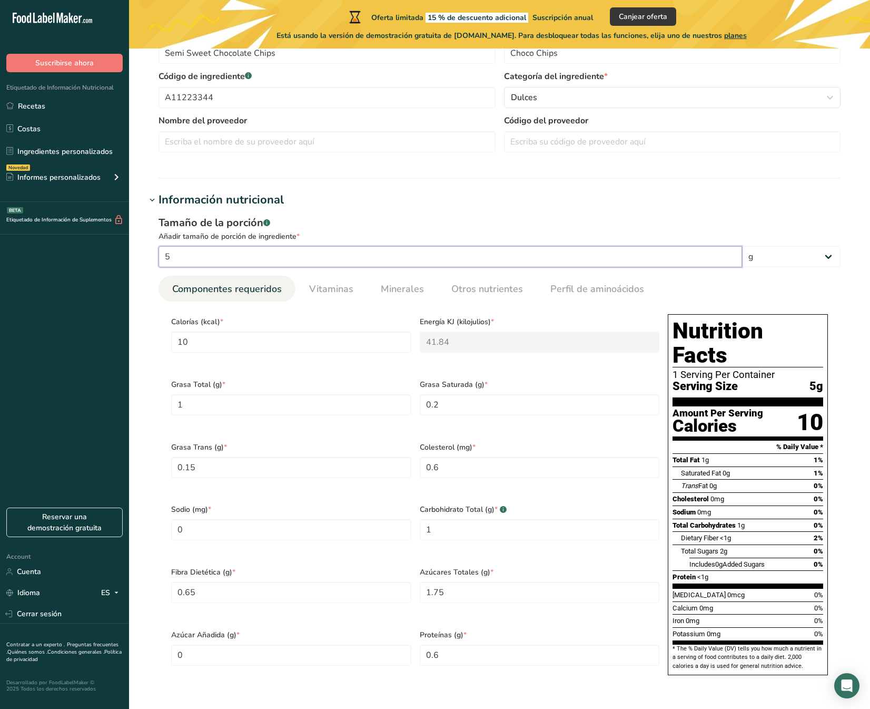
type KJ "418.4"
type Fat "10"
type Fat "2"
type Fat "1.5"
type input "6"
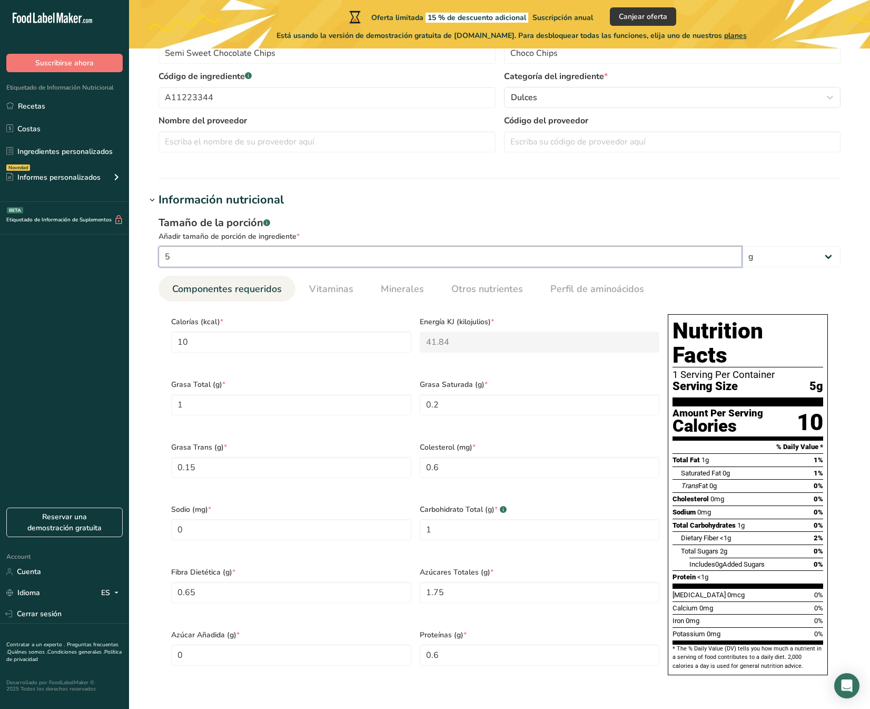
type Carbohydrates "10"
type Fiber "6.5"
type Sugars "17.5"
type input "6"
type input "500"
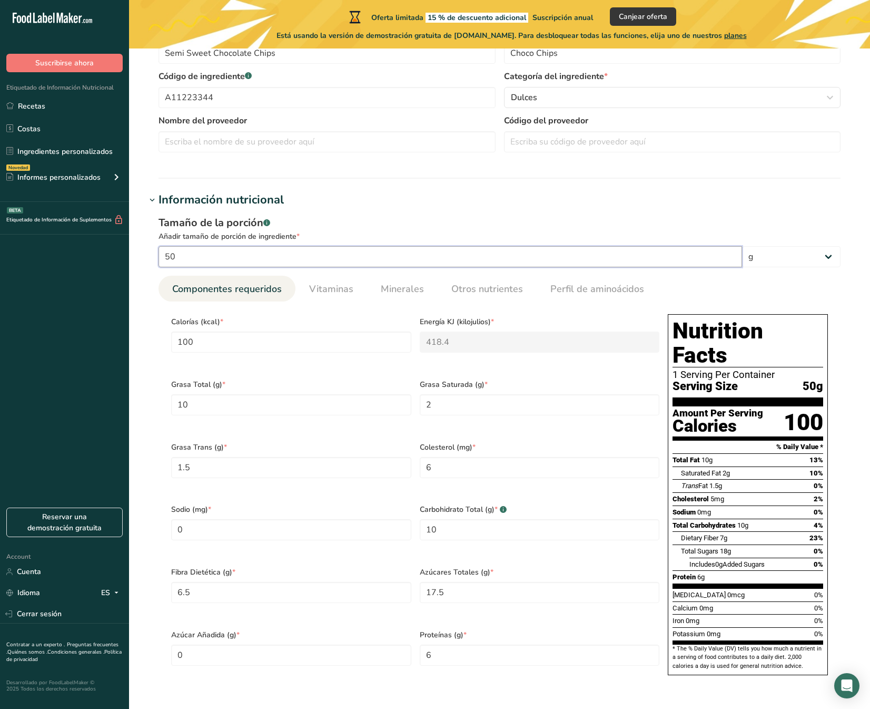
type input "1000"
type KJ "4184"
type Fat "100"
type Fat "20"
type Fat "15"
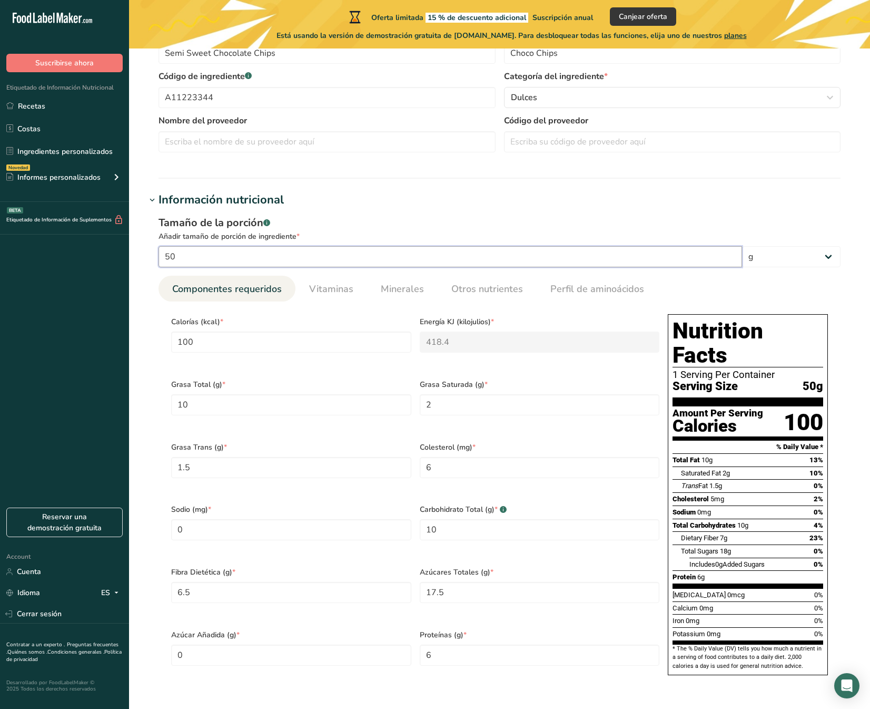
type input "60"
type Carbohydrates "100"
type Fiber "65"
type Sugars "175"
type input "60"
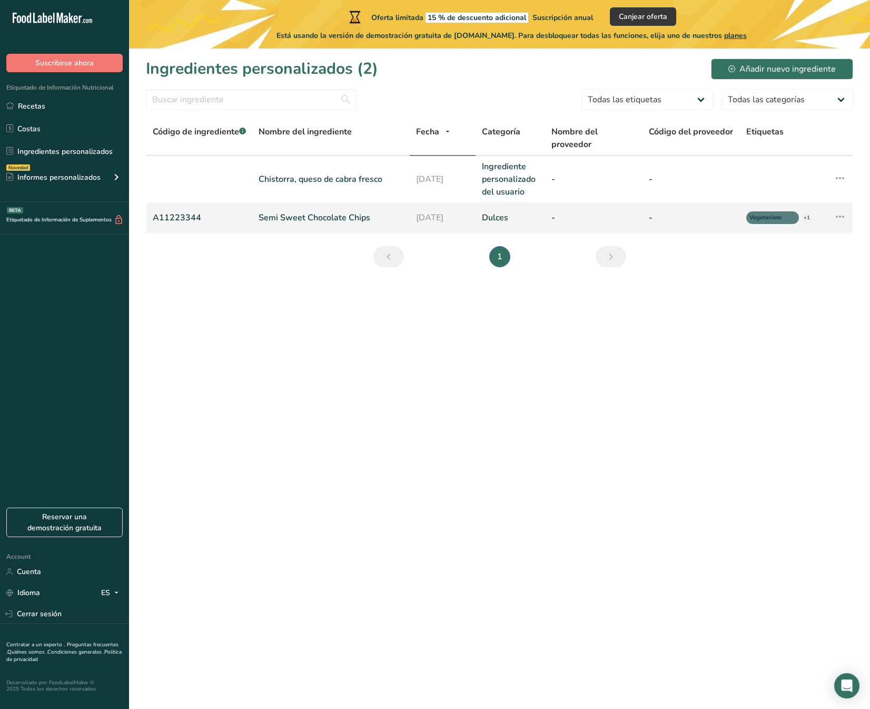
click at [308, 216] on link "Semi Sweet Chocolate Chips" at bounding box center [331, 217] width 145 height 13
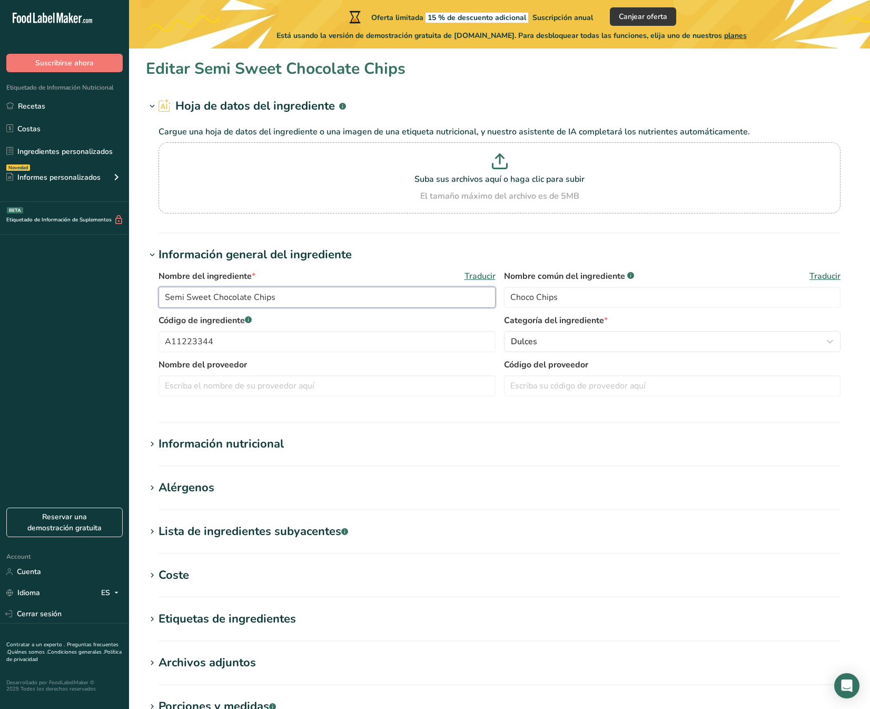
click at [318, 302] on input "Semi Sweet Chocolate Chips" at bounding box center [327, 297] width 337 height 21
drag, startPoint x: 337, startPoint y: 300, endPoint x: 101, endPoint y: 299, distance: 236.0
click at [101, 299] on div ".a-20{fill:#fff;} Suscribirse ahora Etiquetado de Información Nutricional Recet…" at bounding box center [435, 428] width 870 height 856
type input "Ravioli de chistorra con queso [PERSON_NAME]"
click at [856, 201] on section "Editar Ravioli de chistorra con queso [PERSON_NAME] Hoja de datos del ingredien…" at bounding box center [499, 435] width 741 height 774
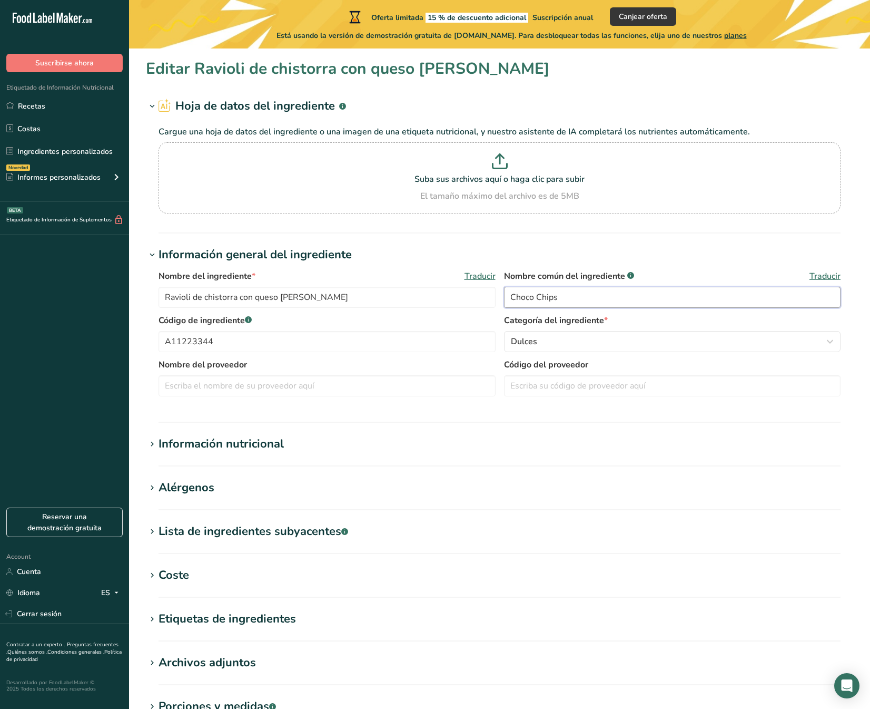
drag, startPoint x: 589, startPoint y: 301, endPoint x: 503, endPoint y: 292, distance: 86.3
click at [504, 292] on input "Choco Chips" at bounding box center [672, 297] width 337 height 21
type input "Chistorra y queso [PERSON_NAME]"
click at [549, 342] on div "Dulces" at bounding box center [669, 341] width 317 height 13
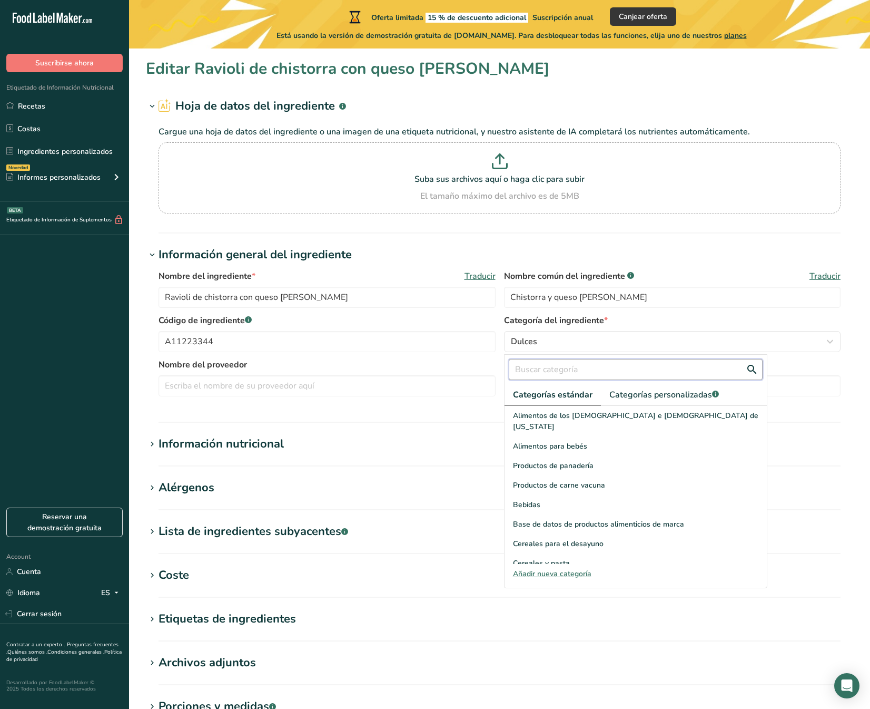
click at [545, 367] on input "text" at bounding box center [636, 369] width 254 height 21
click at [751, 371] on input "carnes" at bounding box center [636, 369] width 254 height 21
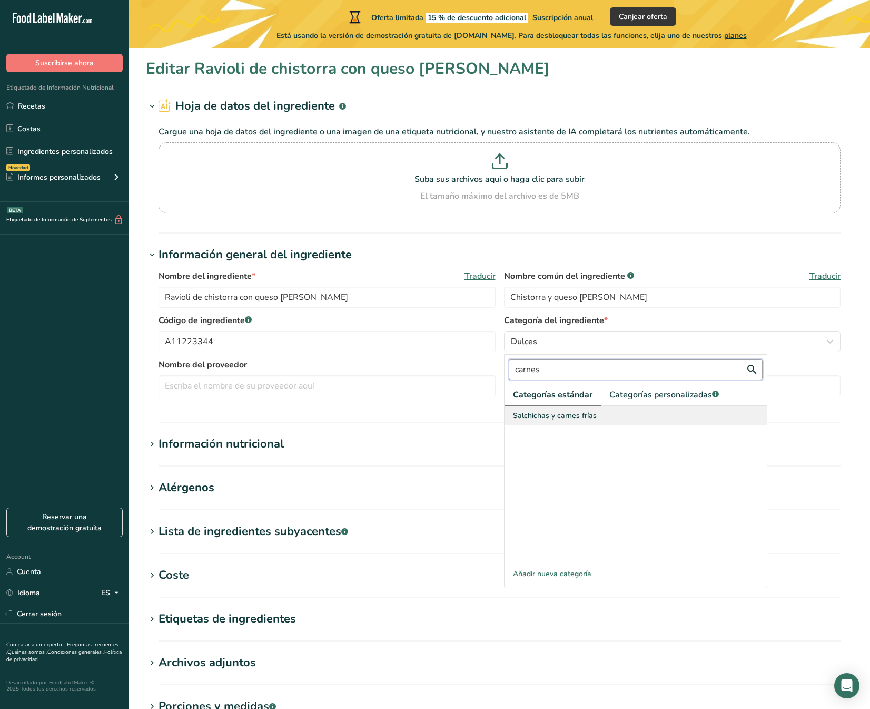
type input "carnes"
click at [576, 417] on span "Salchichas y carnes frías" at bounding box center [555, 415] width 84 height 11
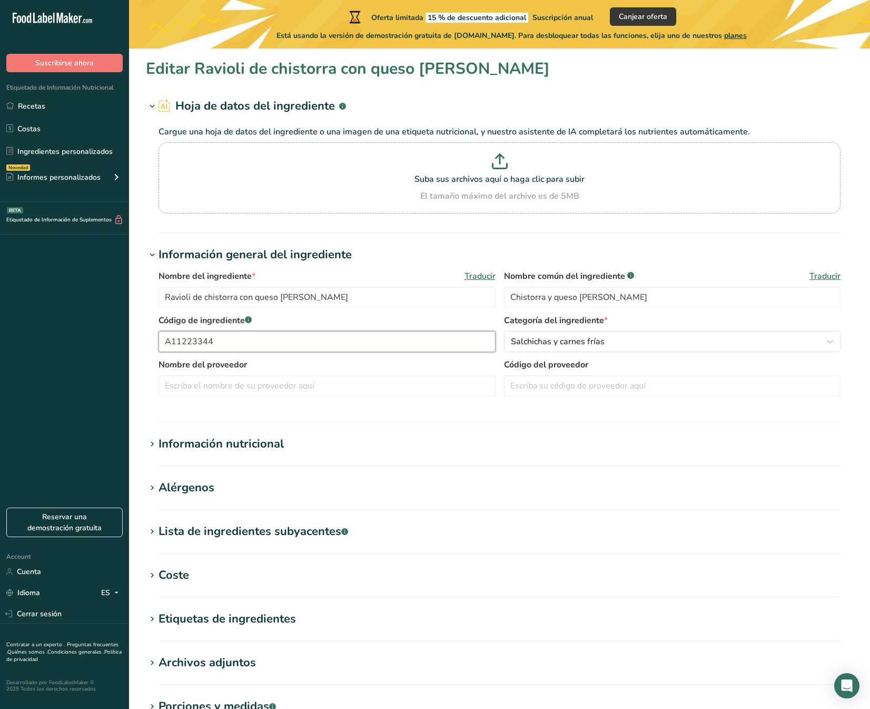
drag, startPoint x: 214, startPoint y: 342, endPoint x: 127, endPoint y: 346, distance: 87.6
click at [131, 346] on section "Editar Ravioli de chistorra con queso [PERSON_NAME] Hoja de datos del ingredien…" at bounding box center [499, 435] width 741 height 774
click at [221, 444] on div "Información nutricional" at bounding box center [221, 443] width 125 height 17
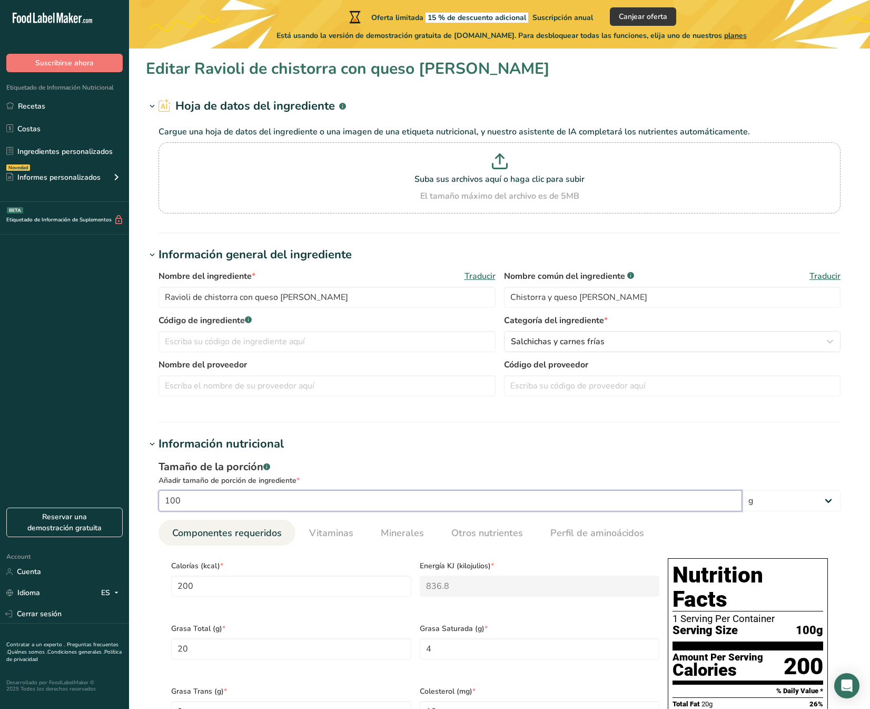
drag, startPoint x: 186, startPoint y: 498, endPoint x: 150, endPoint y: 494, distance: 36.1
click at [150, 494] on div "Tamaño de la porción .a-a{fill:#347362;}.b-a{fill:#fff;} Añadir tamaño de porci…" at bounding box center [500, 699] width 708 height 492
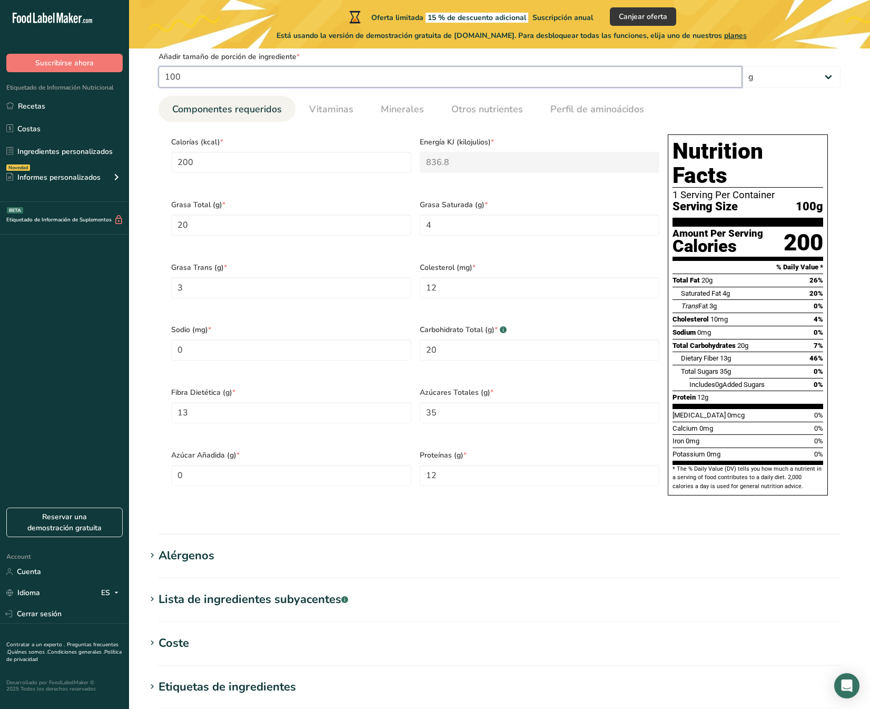
scroll to position [562, 0]
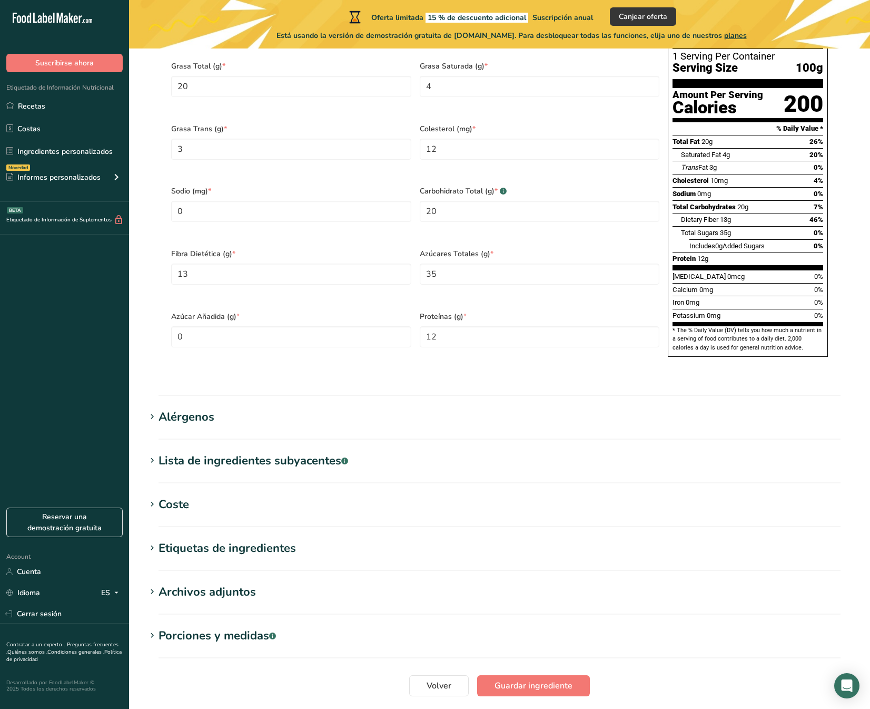
click at [175, 408] on div "Alérgenos" at bounding box center [187, 416] width 56 height 17
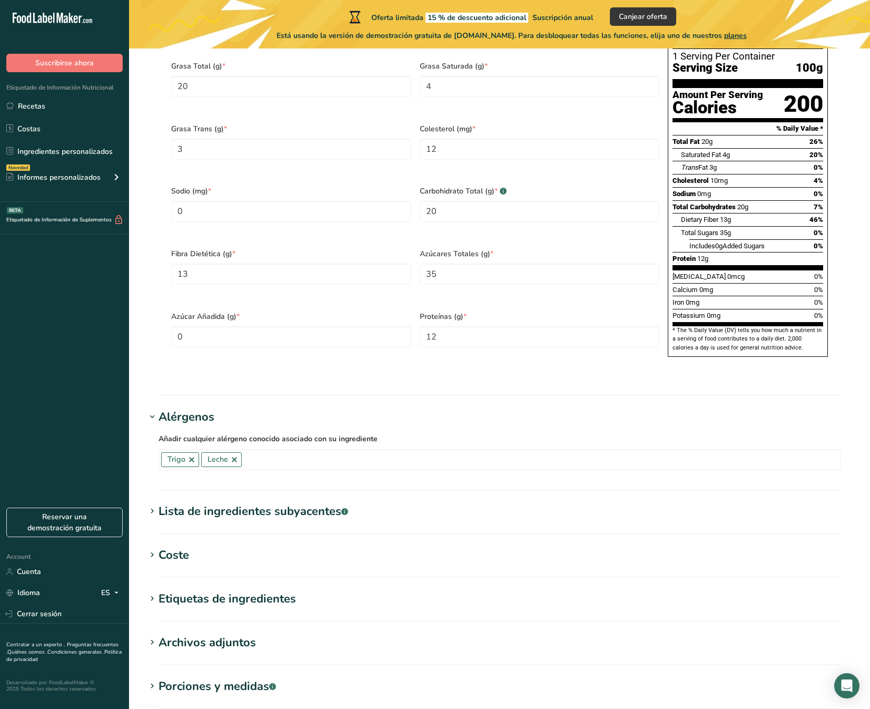
click at [218, 503] on div "Lista de ingredientes subyacentes .a-a{fill:#347362;}.b-a{fill:#fff;}" at bounding box center [254, 511] width 190 height 17
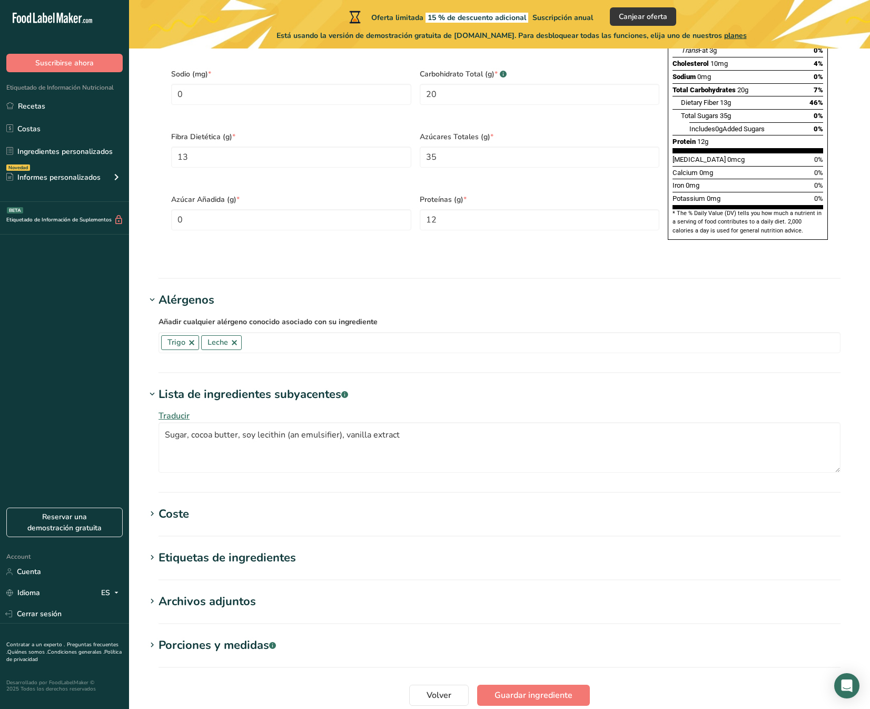
scroll to position [734, 0]
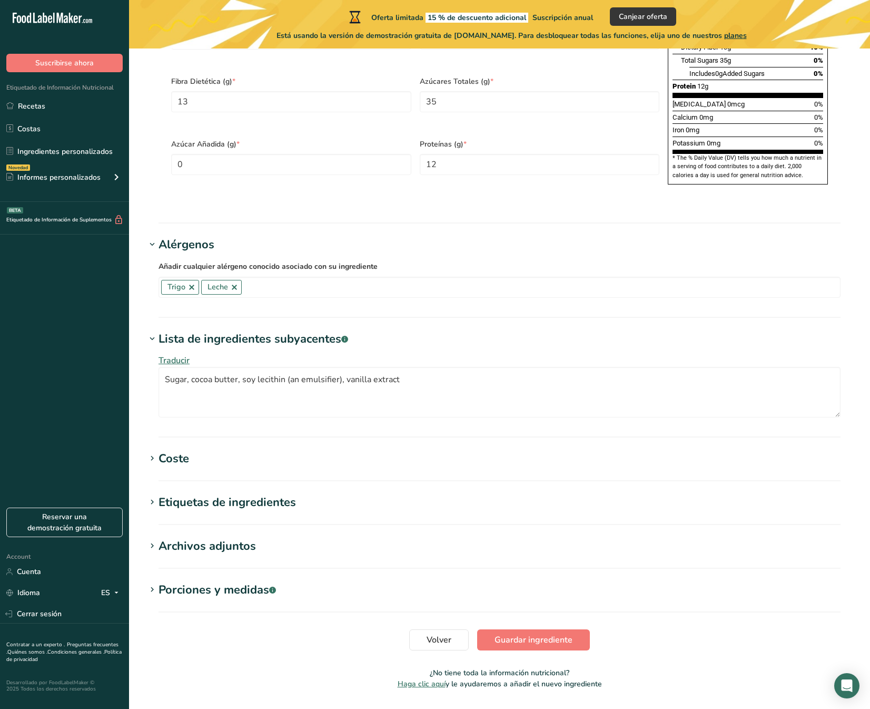
click at [170, 450] on div "Coste" at bounding box center [174, 458] width 31 height 17
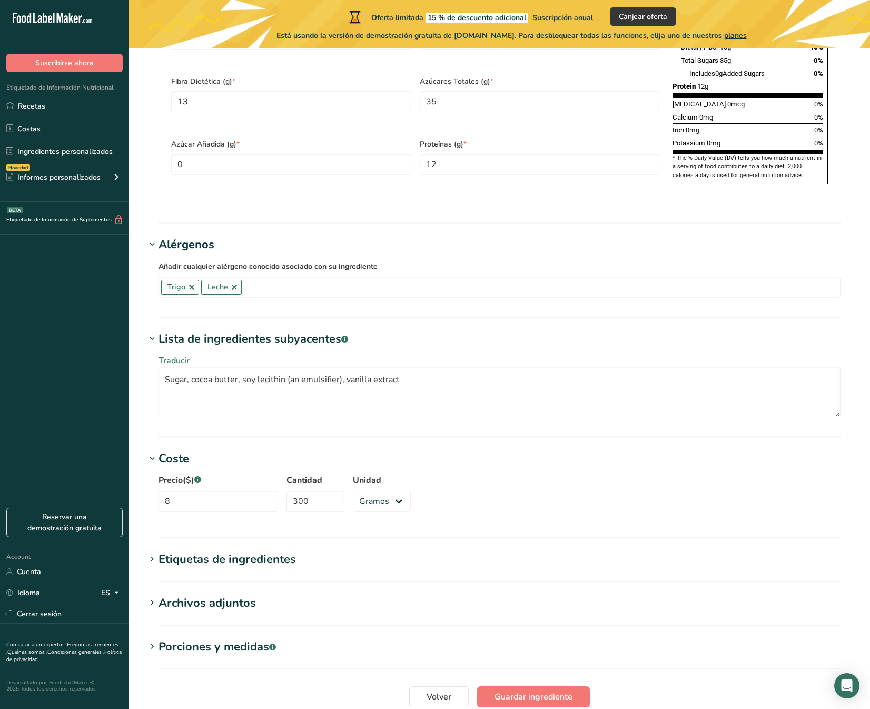
scroll to position [791, 0]
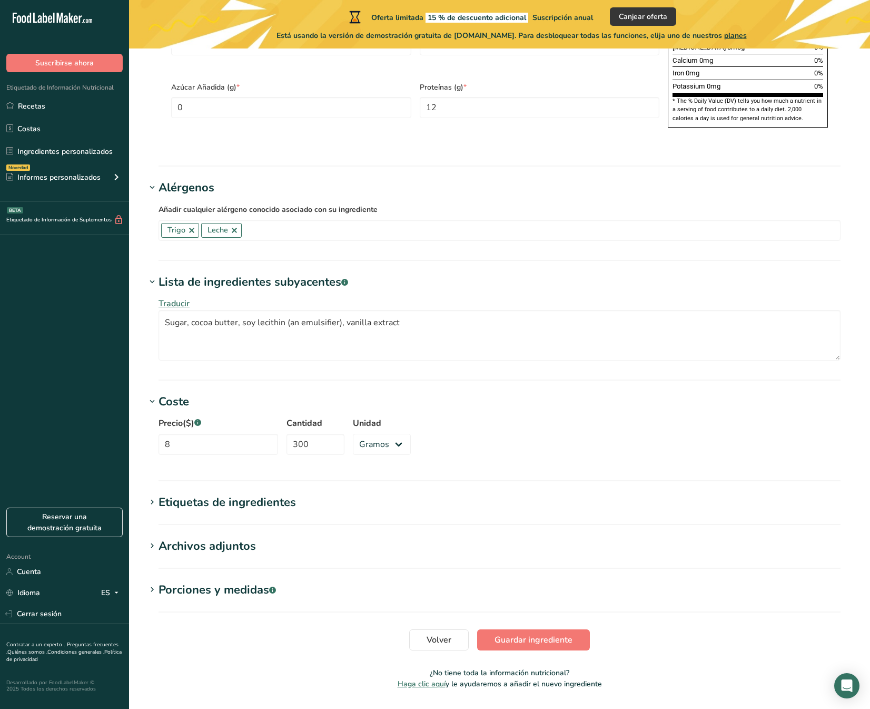
click at [201, 494] on section "Etiquetas de ingredientes Vegetariano x Halal x Etiquetas estándar Etiquetas pe…" at bounding box center [500, 509] width 708 height 31
click at [194, 494] on div "Etiquetas de ingredientes" at bounding box center [227, 502] width 137 height 17
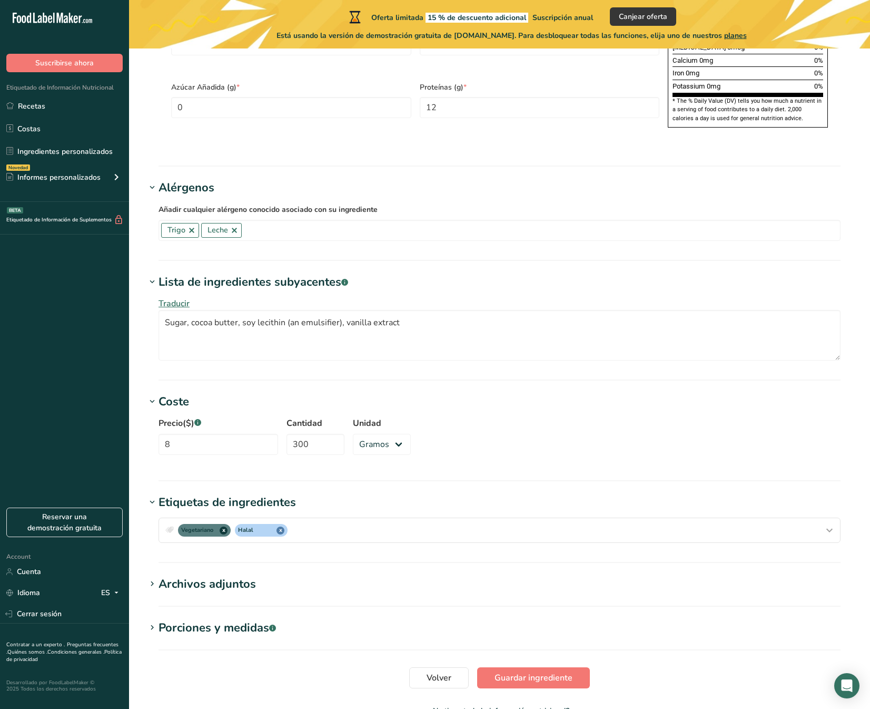
click at [195, 575] on div "Archivos adjuntos" at bounding box center [207, 583] width 97 height 17
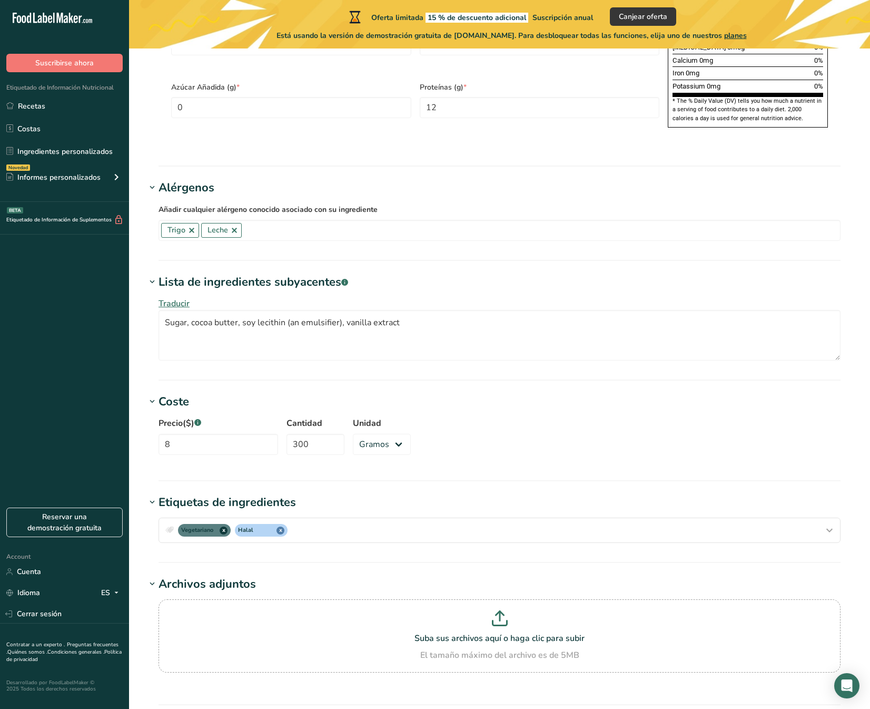
scroll to position [928, 0]
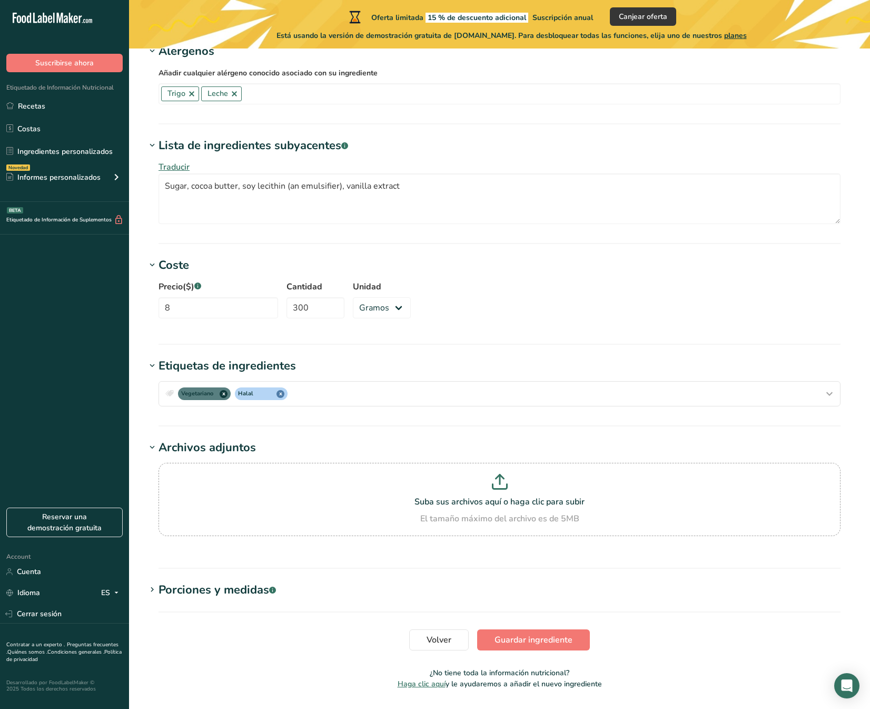
click at [219, 581] on section "Porciones y medidas .a-a{fill:#347362;}.b-a{fill:#fff;} Cantidad 1 Unidad de me…" at bounding box center [500, 596] width 708 height 31
click at [221, 581] on div "Porciones y medidas .a-a{fill:#347362;}.b-a{fill:#fff;}" at bounding box center [217, 589] width 117 height 17
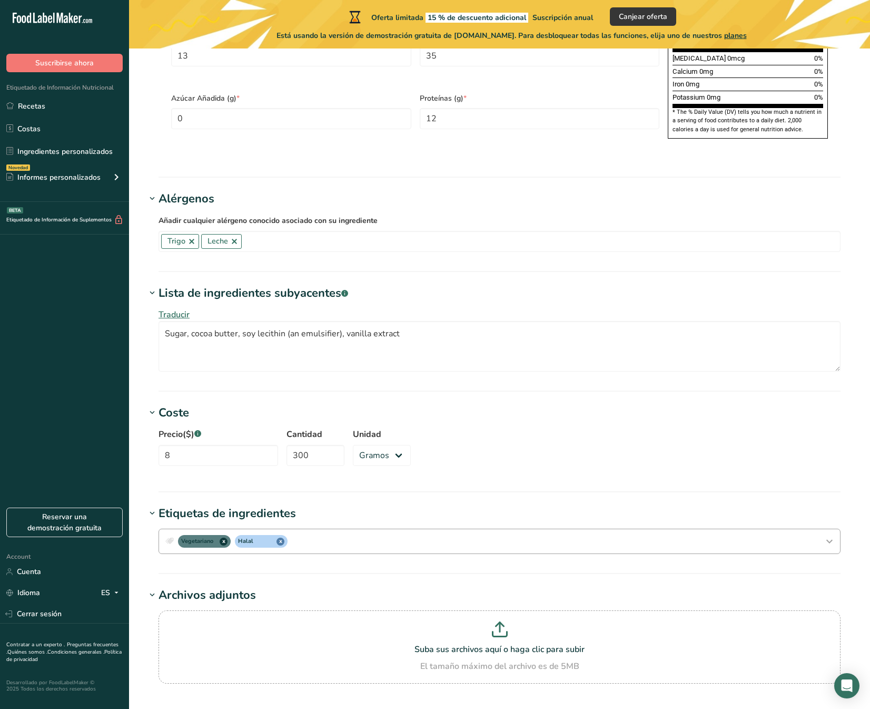
scroll to position [976, 0]
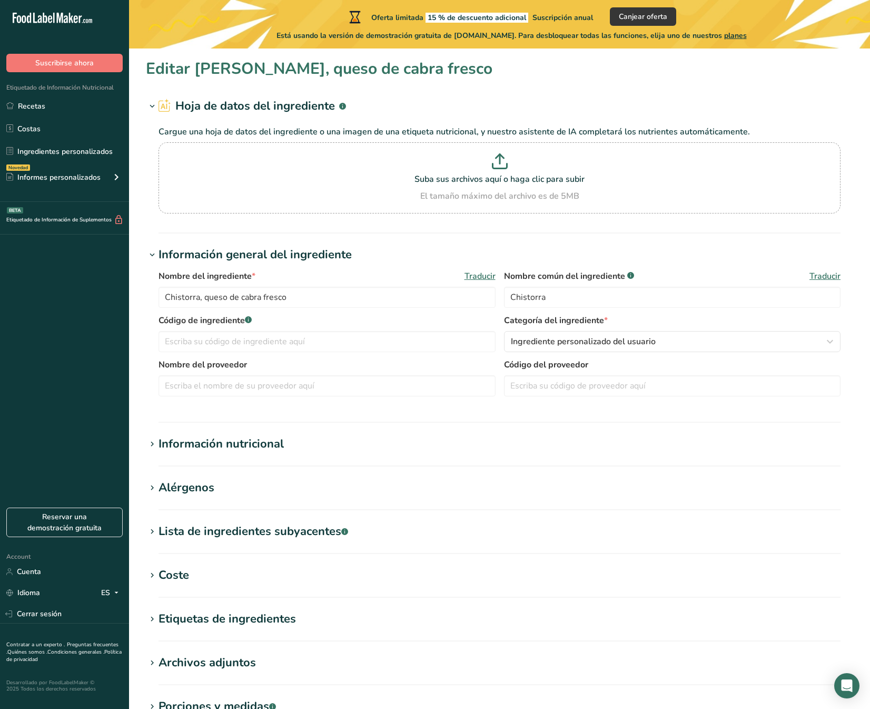
click at [241, 440] on div "Información nutricional" at bounding box center [221, 443] width 125 height 17
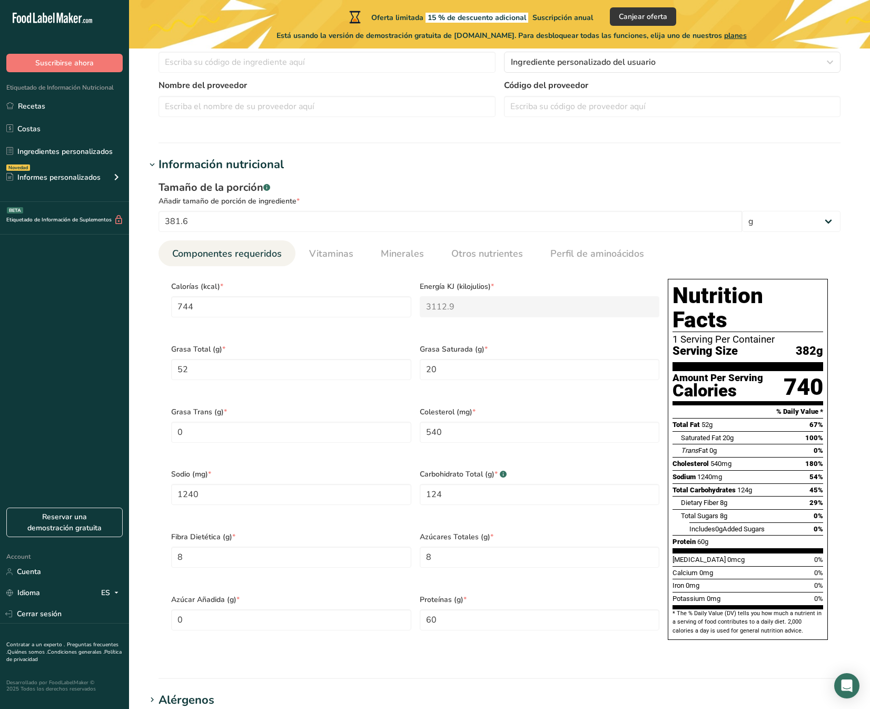
scroll to position [286, 0]
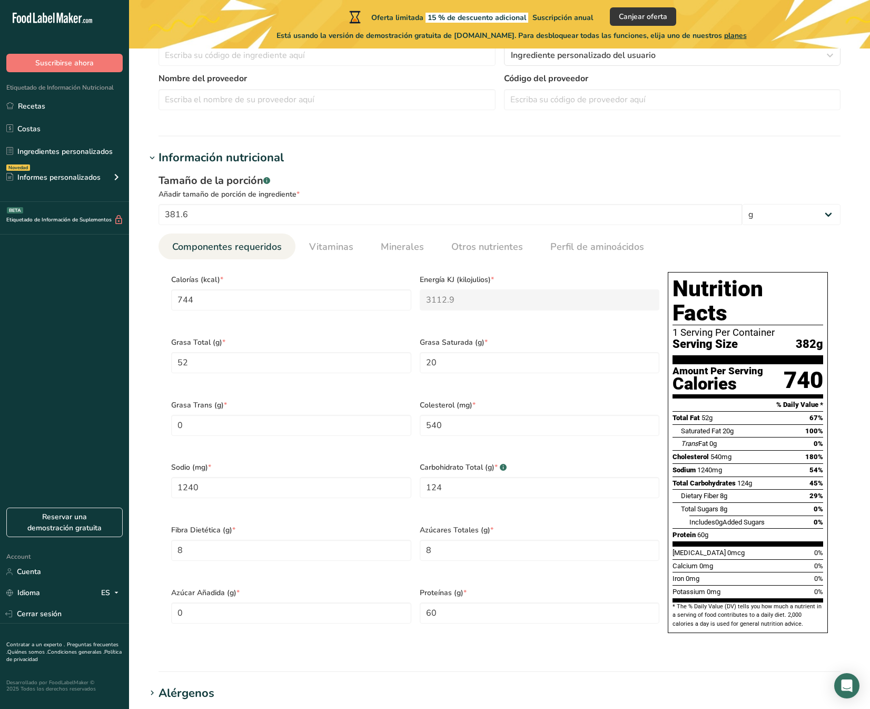
click at [390, 176] on div "Tamaño de la porción .a-a{fill:#347362;}.b-a{fill:#fff;}" at bounding box center [500, 181] width 682 height 16
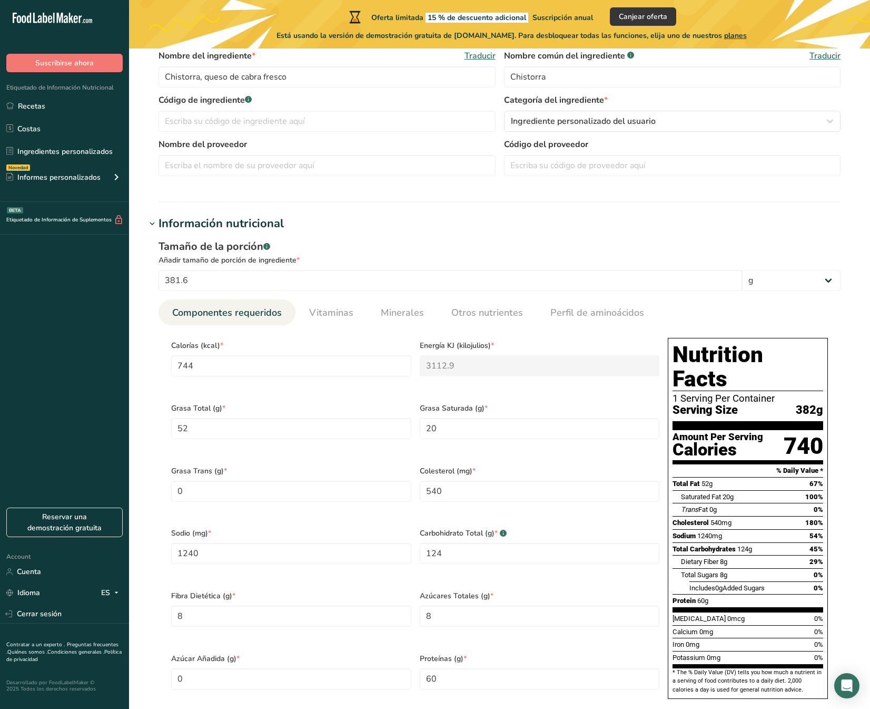
scroll to position [279, 0]
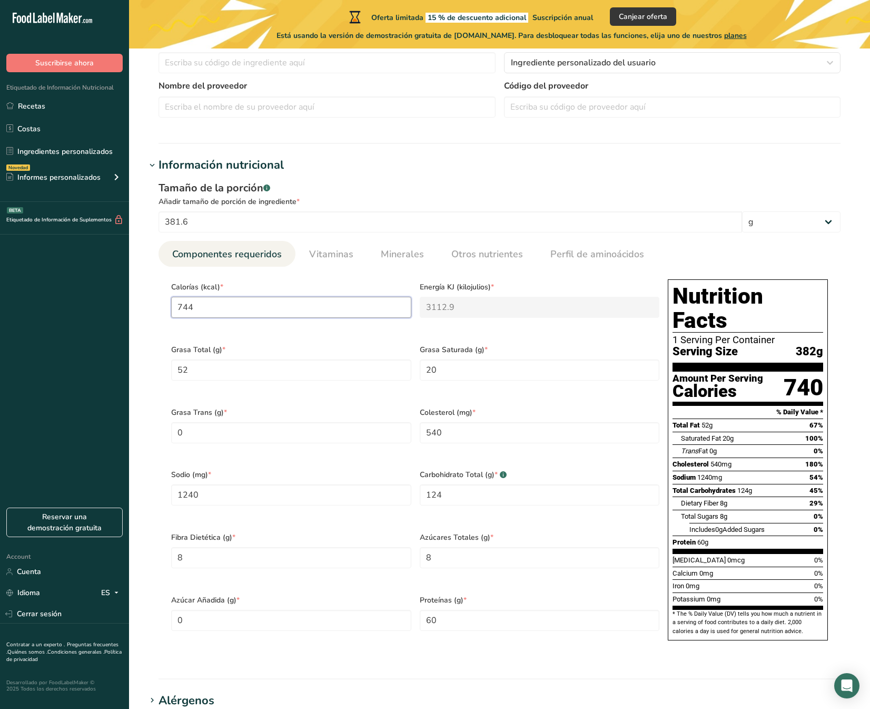
click at [210, 306] on input "744" at bounding box center [291, 307] width 240 height 21
drag, startPoint x: 223, startPoint y: 307, endPoint x: 146, endPoint y: 304, distance: 76.4
click at [146, 304] on div "Tamaño de la porción .a-a{fill:#347362;}.b-a{fill:#fff;} Añadir tamaño de porci…" at bounding box center [500, 420] width 708 height 492
click at [204, 216] on input "381.6" at bounding box center [451, 221] width 584 height 21
drag, startPoint x: 225, startPoint y: 309, endPoint x: 182, endPoint y: 313, distance: 43.9
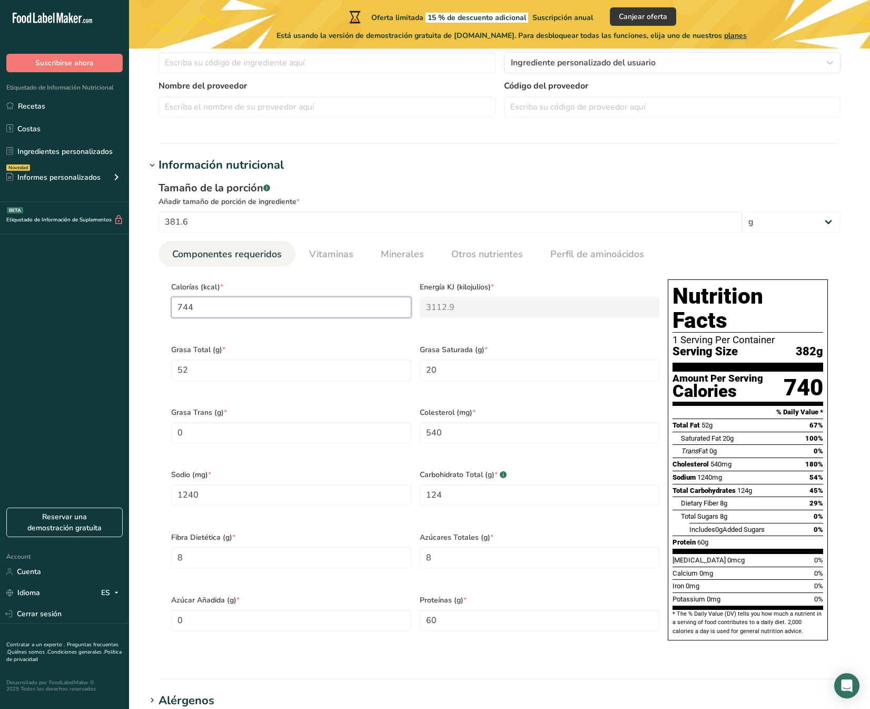
click at [182, 313] on input "744" at bounding box center [291, 307] width 240 height 21
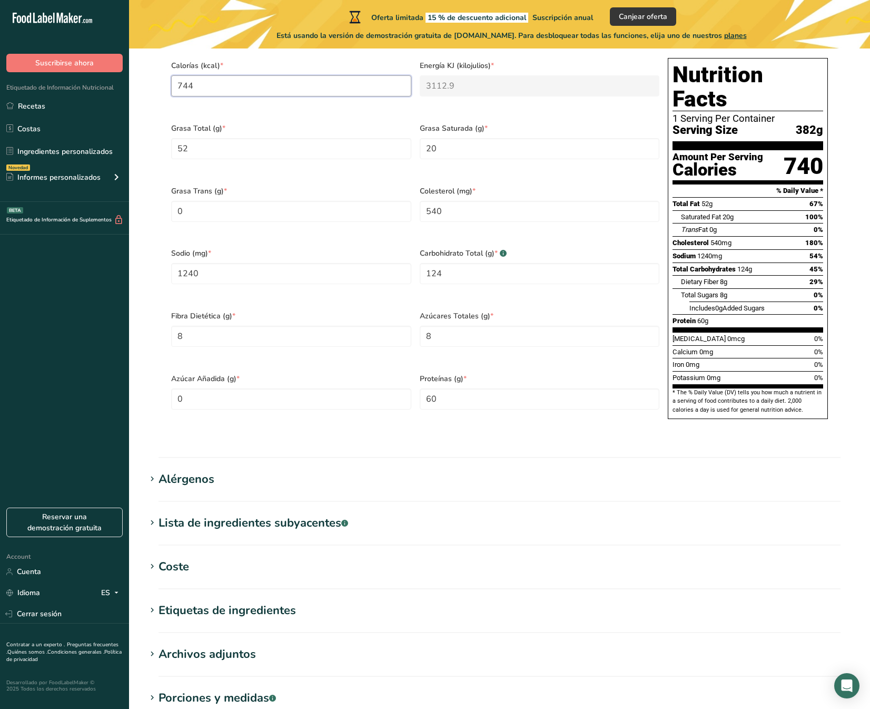
scroll to position [558, 0]
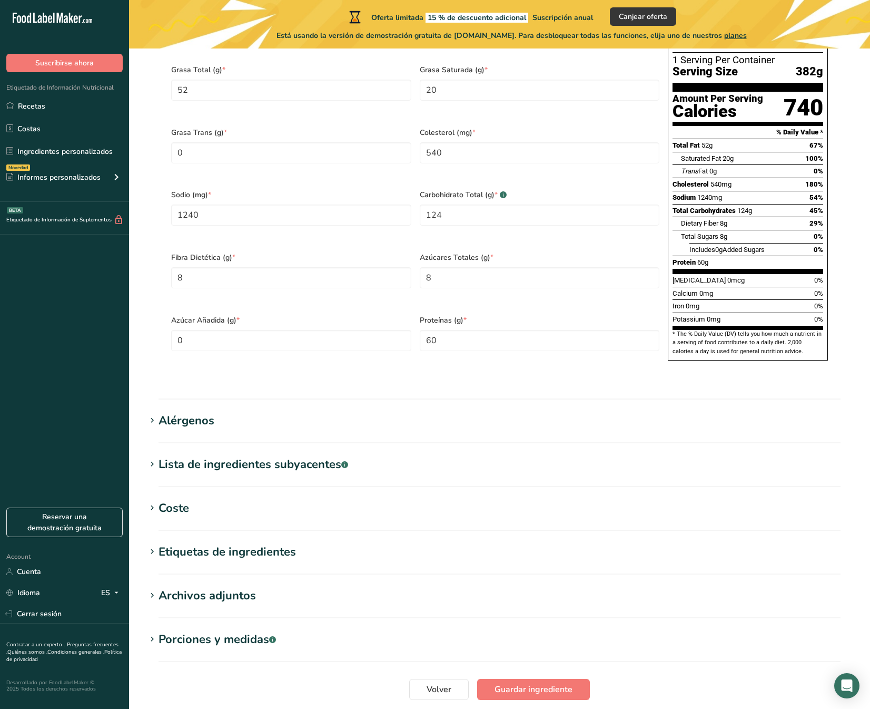
click at [206, 412] on div "Alérgenos" at bounding box center [187, 420] width 56 height 17
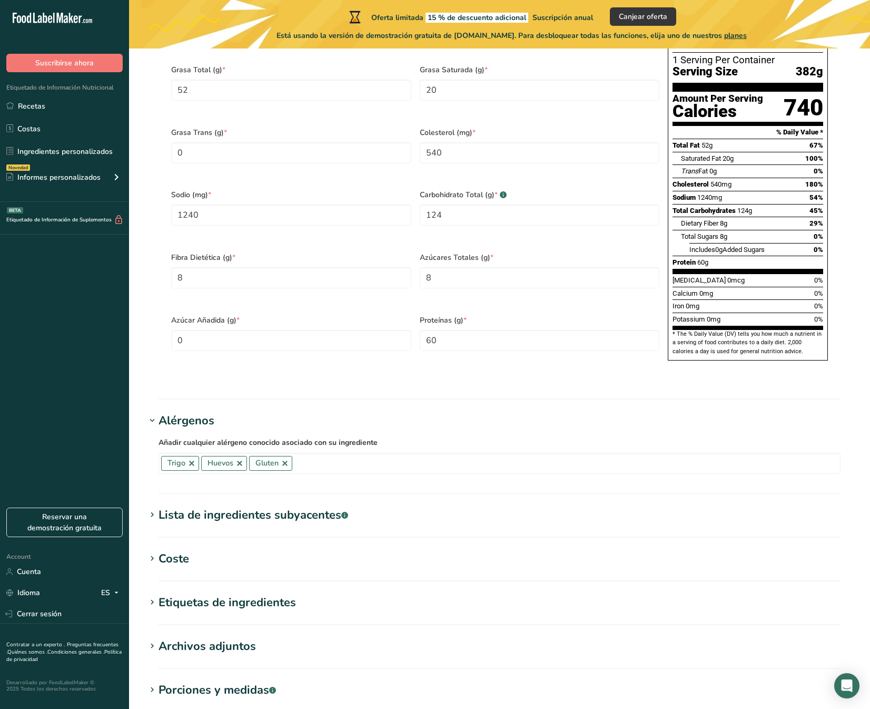
click at [191, 506] on div "Lista de ingredientes subyacentes .a-a{fill:#347362;}.b-a{fill:#fff;}" at bounding box center [254, 514] width 190 height 17
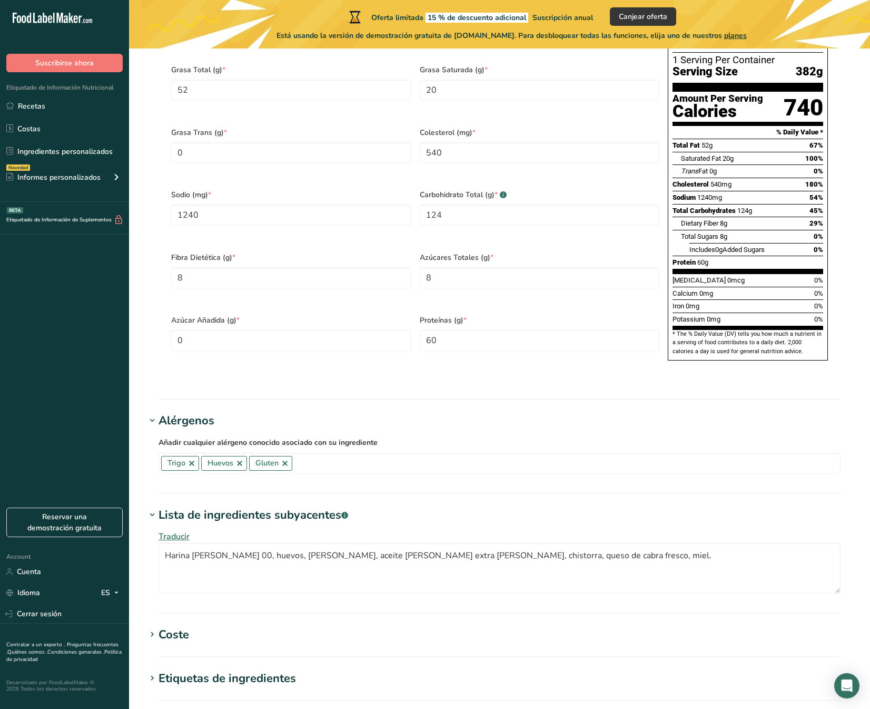
scroll to position [689, 0]
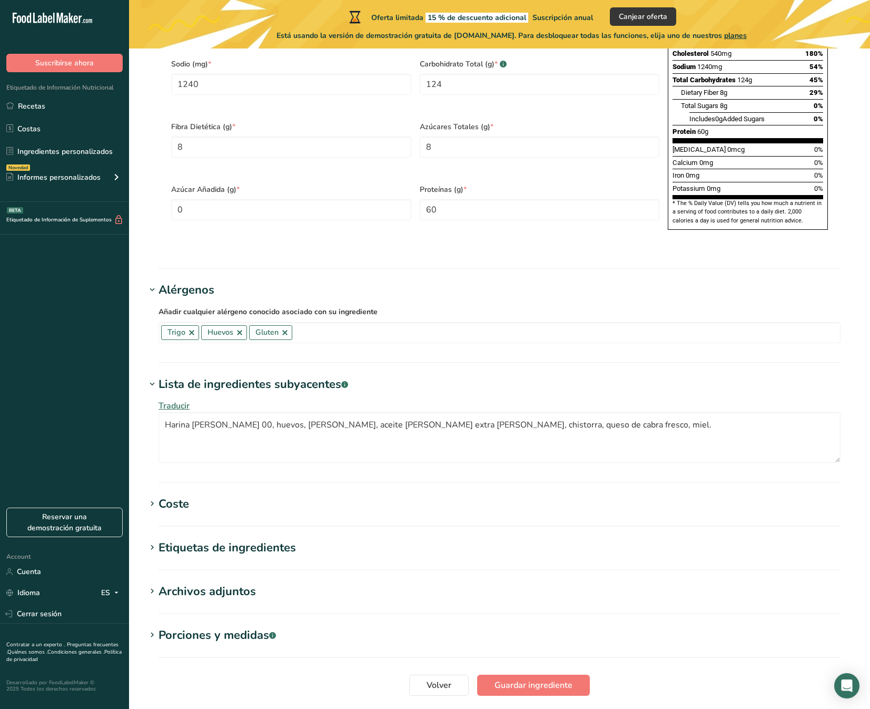
click at [267, 539] on div "Etiquetas de ingredientes" at bounding box center [227, 547] width 137 height 17
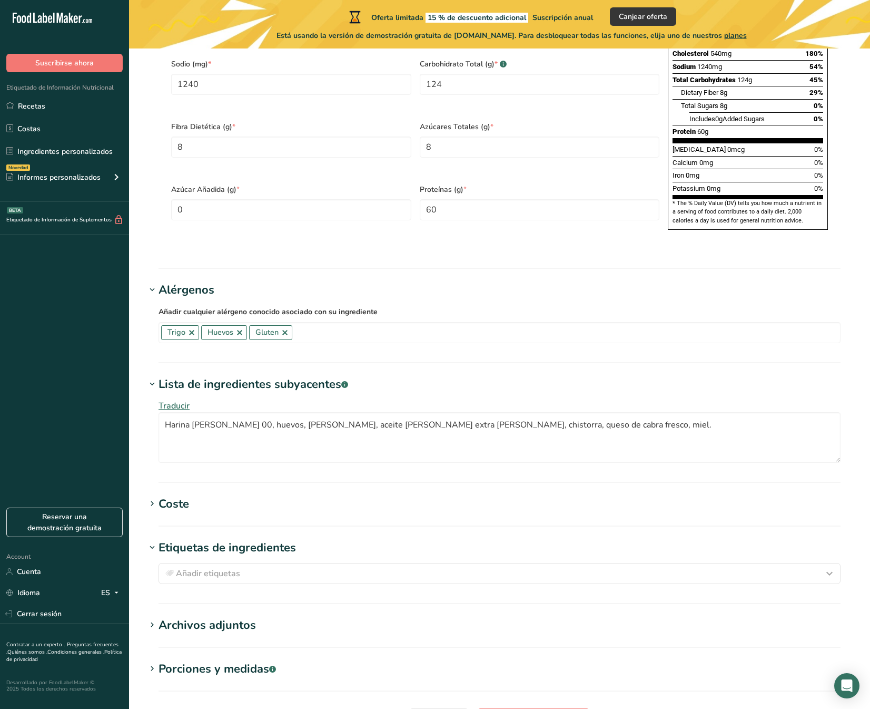
click at [213, 616] on div "Archivos adjuntos" at bounding box center [207, 624] width 97 height 17
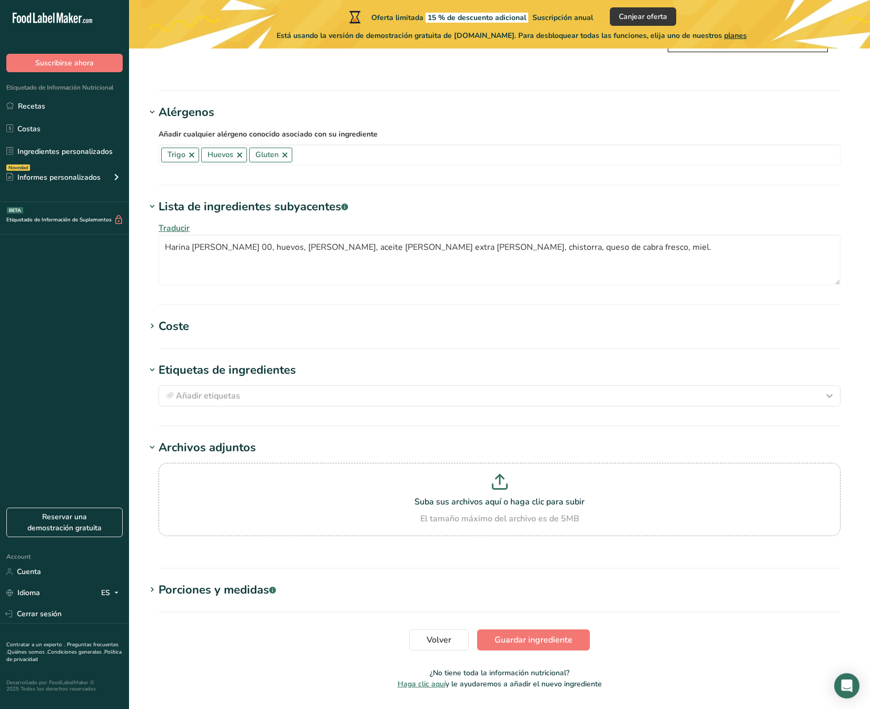
click at [207, 581] on div "Porciones y medidas .a-a{fill:#347362;}.b-a{fill:#fff;}" at bounding box center [217, 589] width 117 height 17
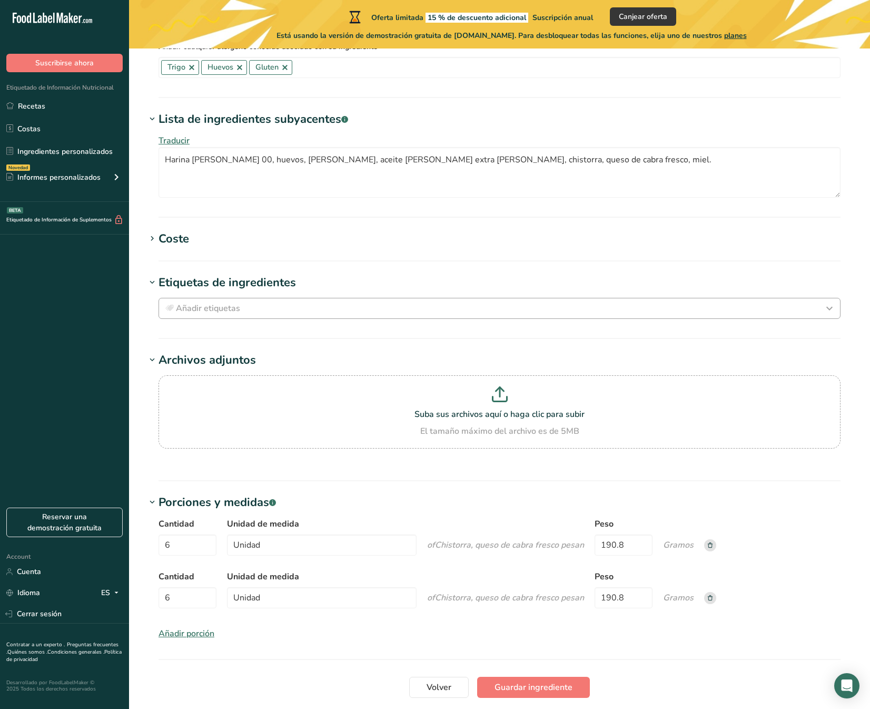
scroll to position [1001, 0]
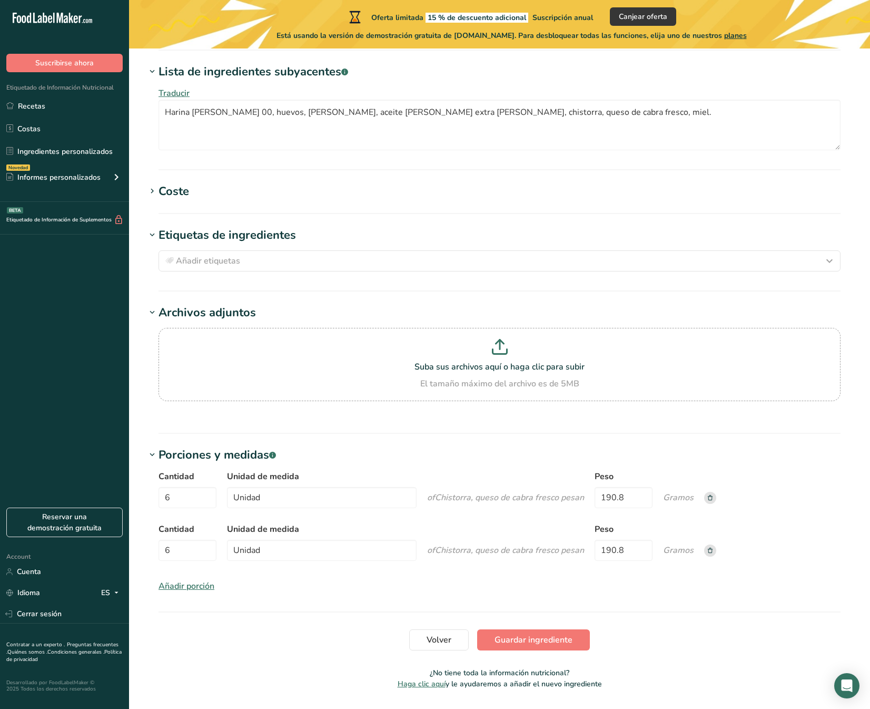
click at [709, 547] on icon at bounding box center [710, 549] width 5 height 5
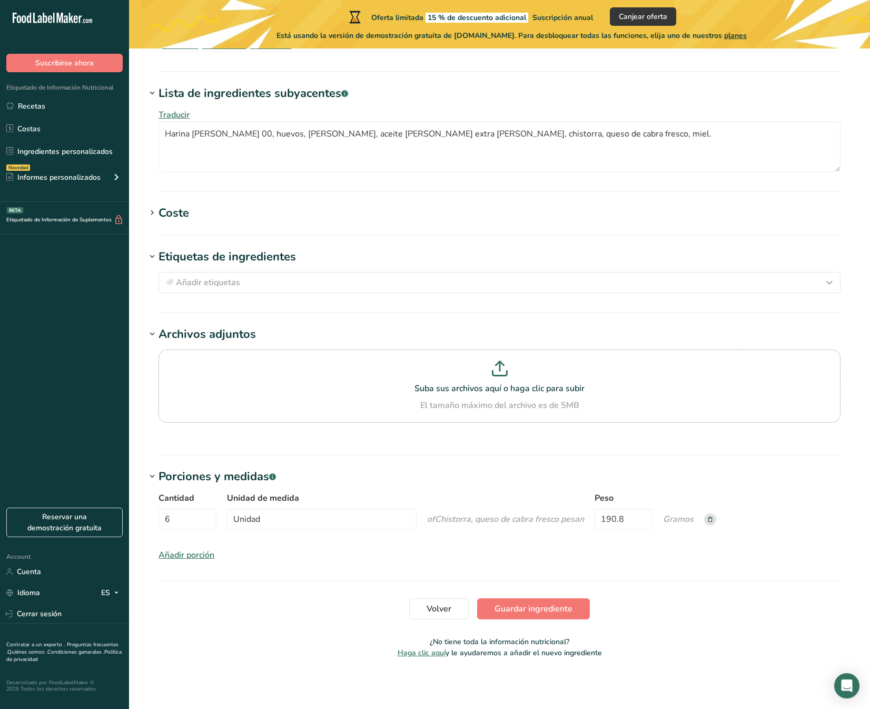
scroll to position [949, 0]
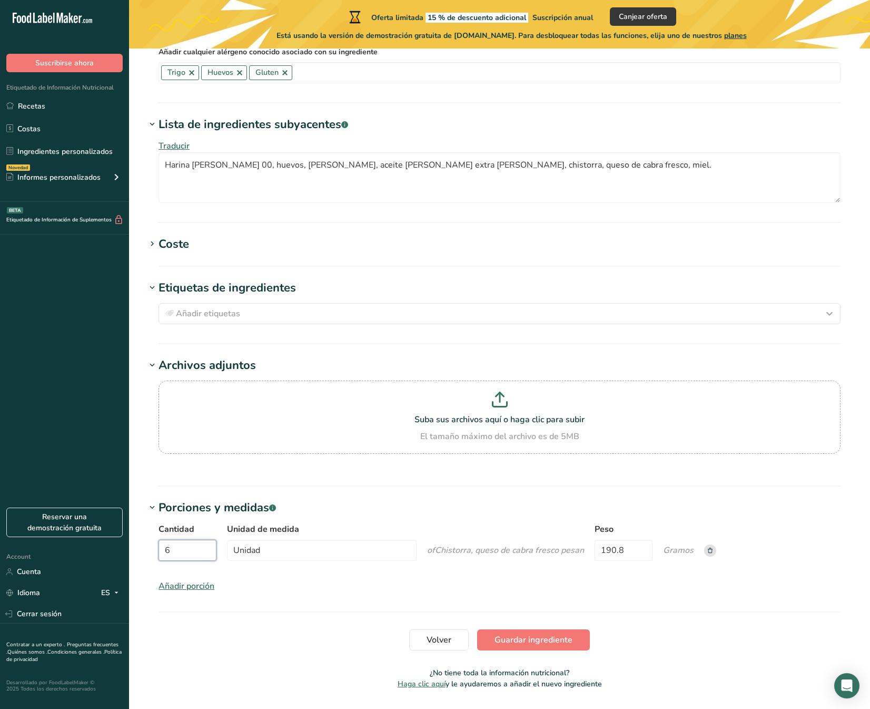
drag, startPoint x: 141, startPoint y: 520, endPoint x: 128, endPoint y: 520, distance: 13.2
type input "12"
drag, startPoint x: 641, startPoint y: 522, endPoint x: 566, endPoint y: 512, distance: 75.0
click at [566, 523] on div "Cantidad 12 Unidad de medida Unidad of Chistorra, queso de cabra fresco pesan P…" at bounding box center [500, 545] width 682 height 44
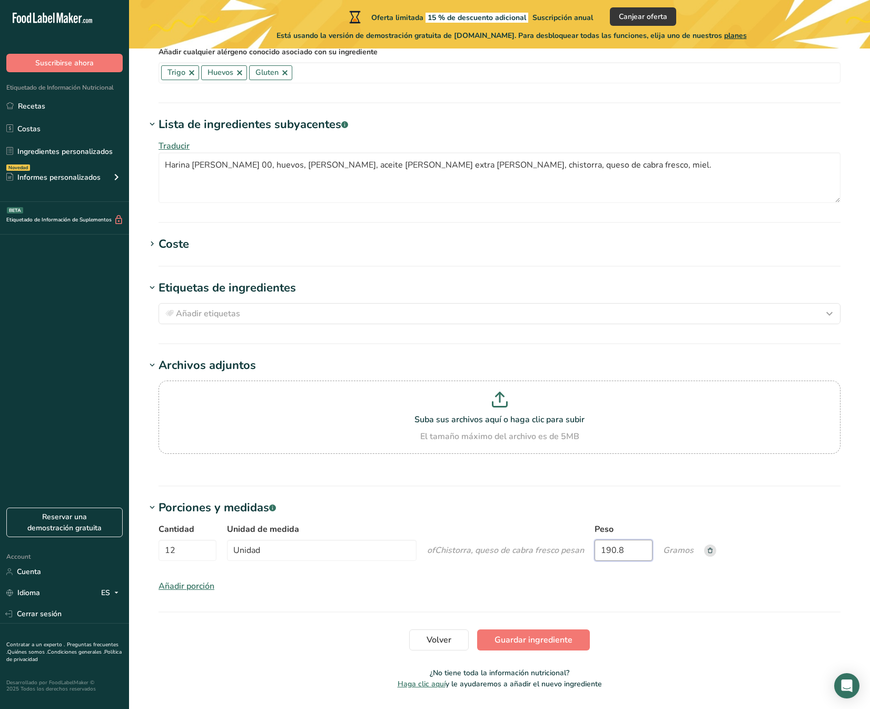
scroll to position [936, 0]
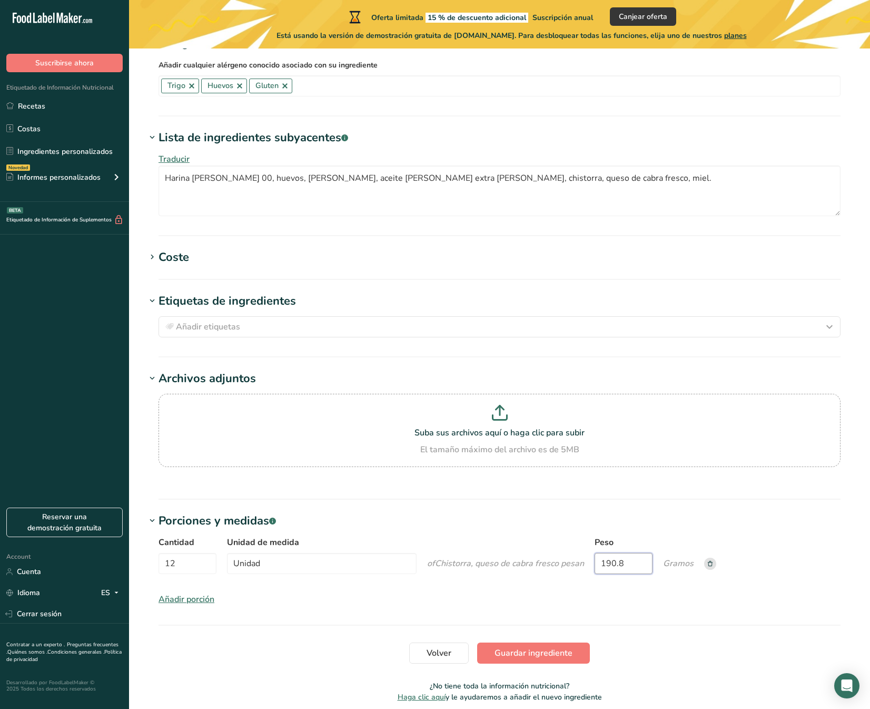
click at [623, 553] on input "190.8" at bounding box center [624, 563] width 58 height 21
drag, startPoint x: 631, startPoint y: 533, endPoint x: 594, endPoint y: 532, distance: 37.4
click at [594, 536] on div "Cantidad 12 Unidad de medida Unidad of Chistorra, queso de cabra fresco pesan P…" at bounding box center [500, 558] width 682 height 44
type input "381.6"
click at [807, 512] on h1 "Porciones y medidas .a-a{fill:#347362;}.b-a{fill:#fff;}" at bounding box center [500, 520] width 708 height 17
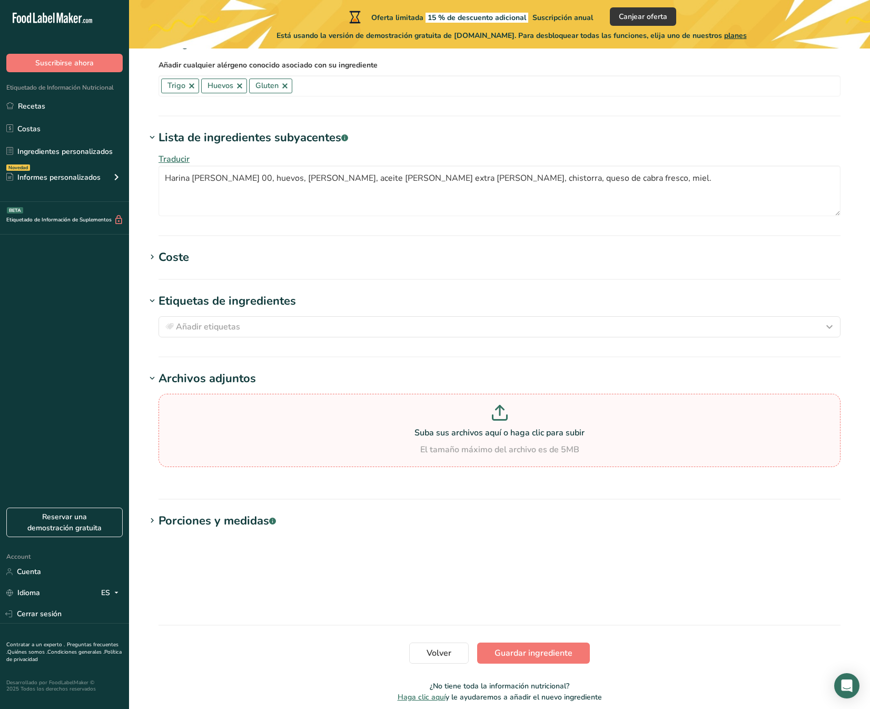
scroll to position [867, 0]
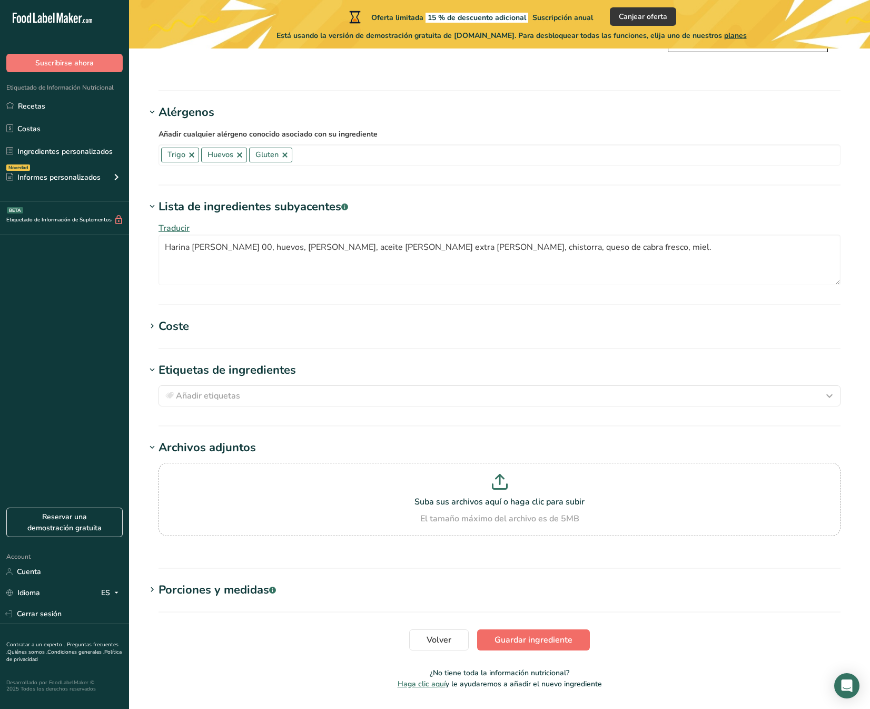
click at [539, 633] on span "Guardar ingrediente" at bounding box center [534, 639] width 78 height 13
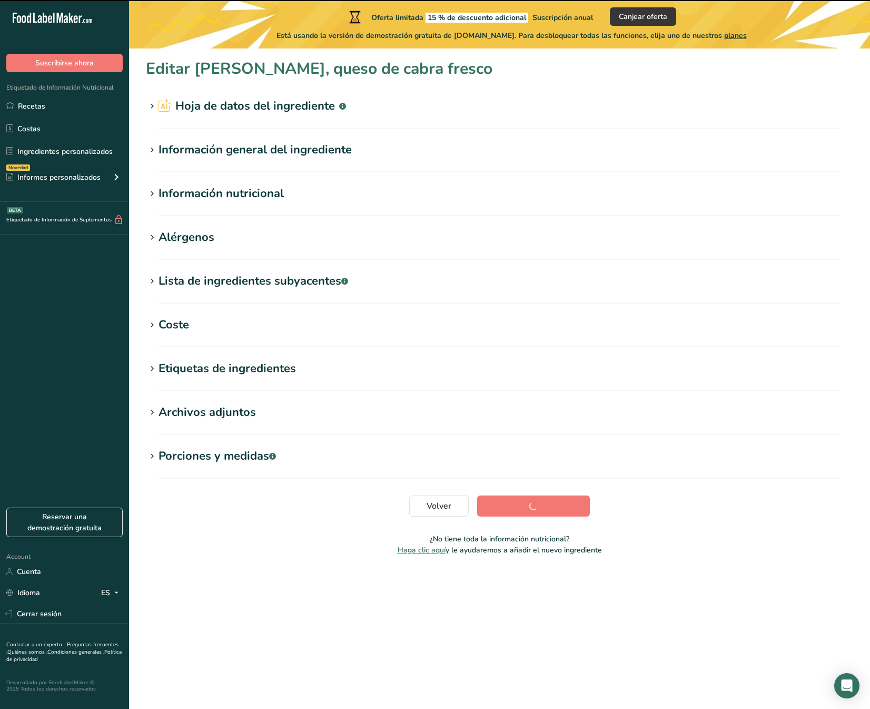
scroll to position [0, 0]
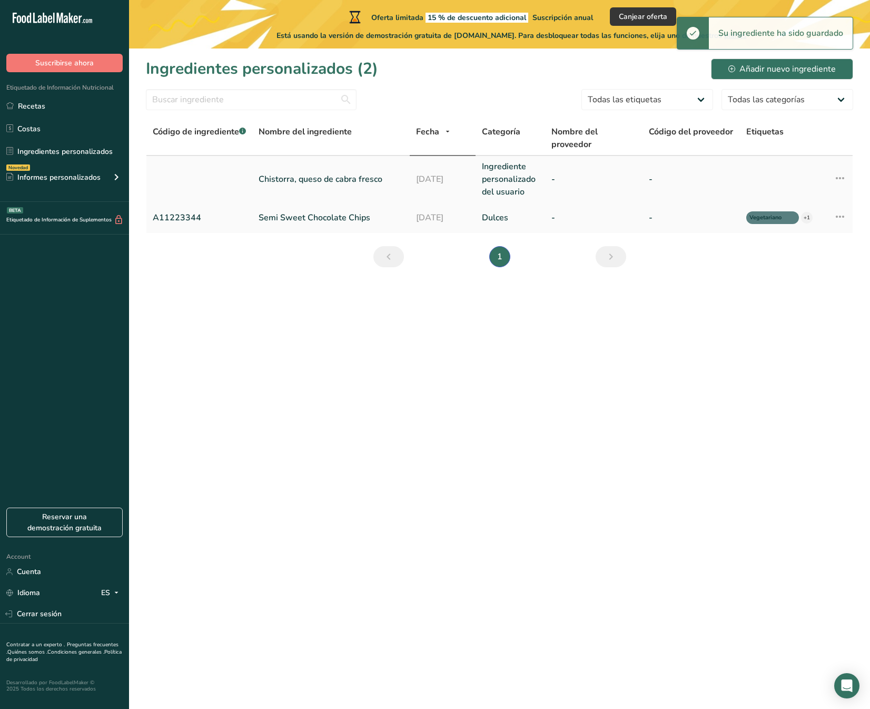
click at [323, 175] on link "Chistorra, queso de cabra fresco" at bounding box center [331, 179] width 145 height 13
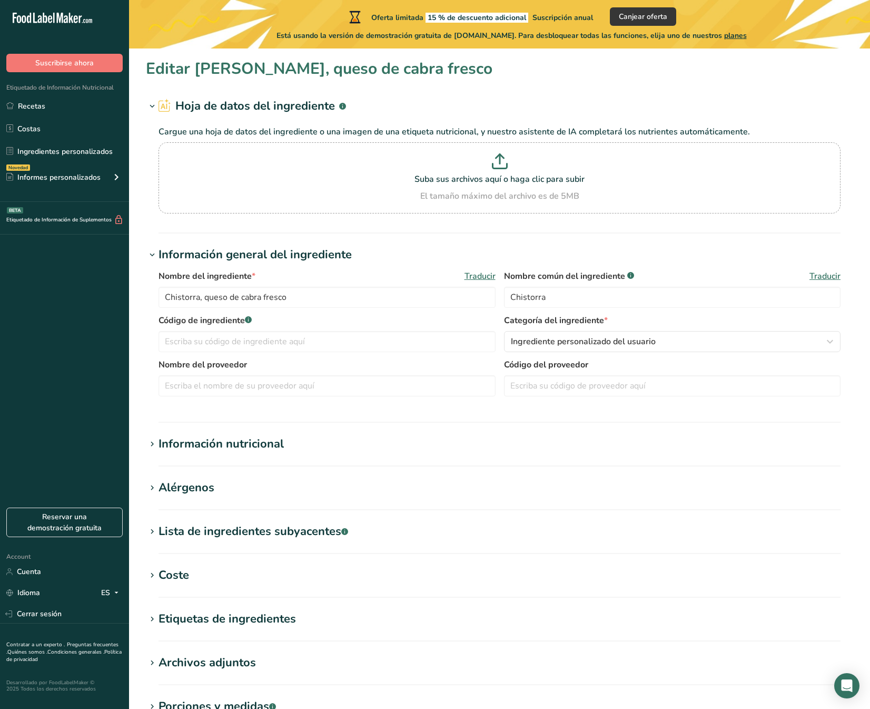
scroll to position [148, 0]
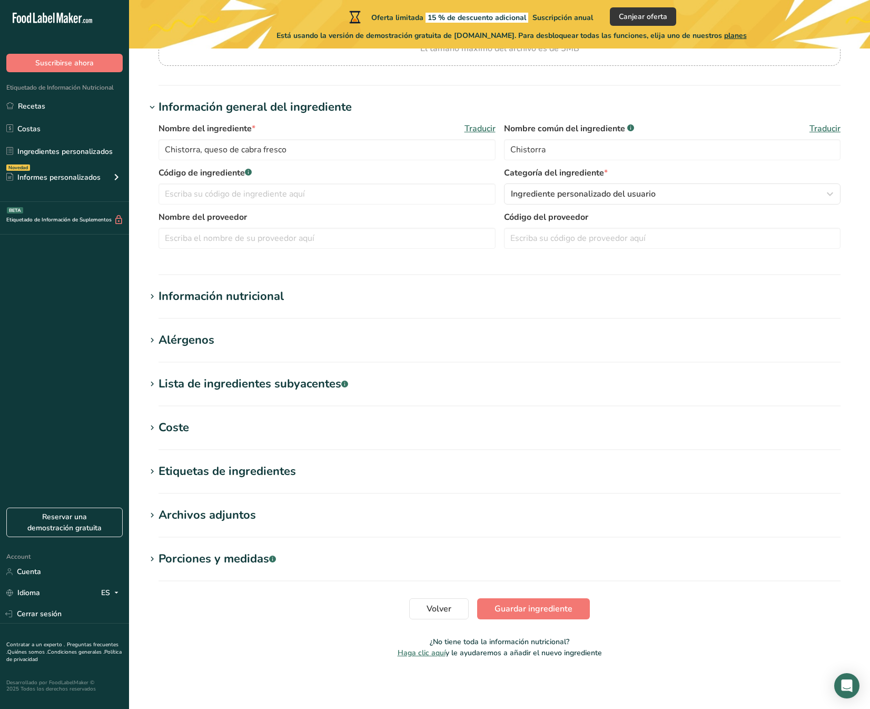
click at [180, 287] on section "Editar Chistorra, queso de cabra fresco Hoja de datos del ingrediente .a-a{fill…" at bounding box center [499, 288] width 741 height 774
click at [182, 291] on div "Información nutricional" at bounding box center [221, 296] width 125 height 17
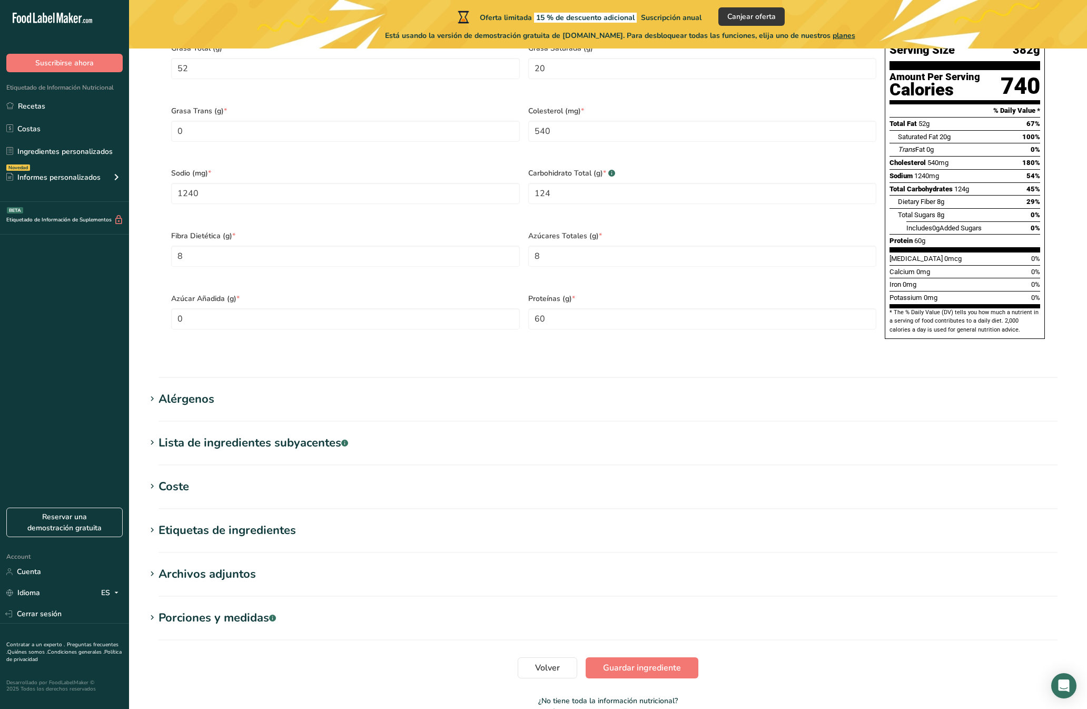
scroll to position [608, 0]
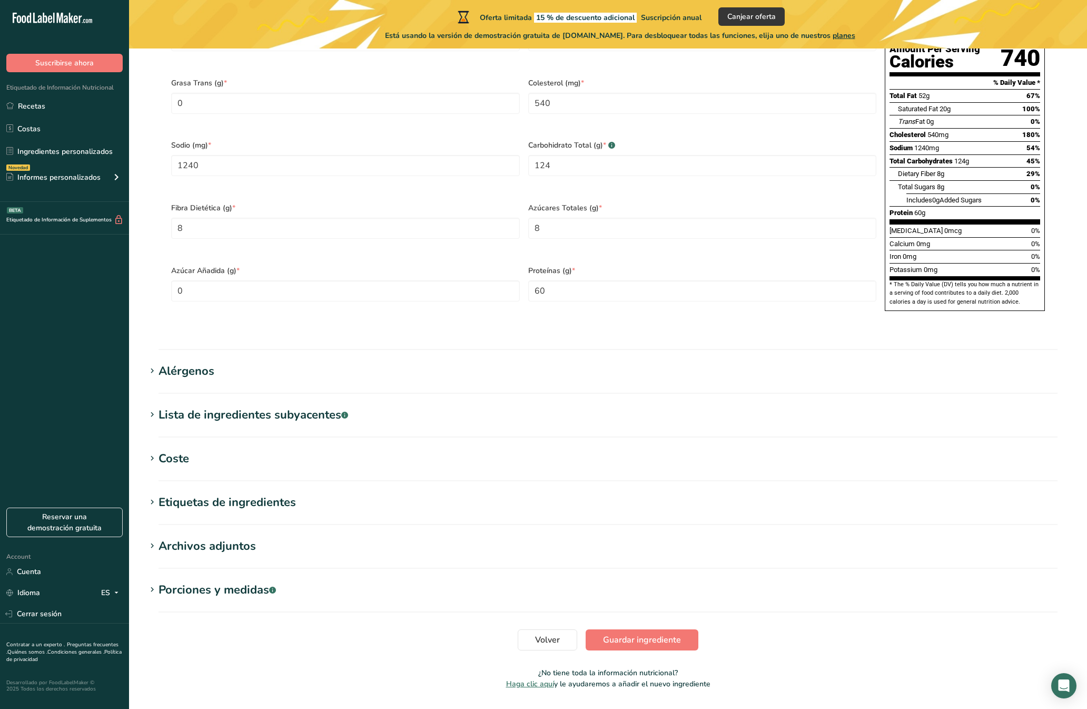
click at [222, 581] on section "Porciones y medidas .a-a{fill:#347362;}.b-a{fill:#fff;} Cantidad 12 Unidad de m…" at bounding box center [608, 596] width 925 height 31
click at [222, 581] on div "Porciones y medidas .a-a{fill:#347362;}.b-a{fill:#fff;}" at bounding box center [217, 589] width 117 height 17
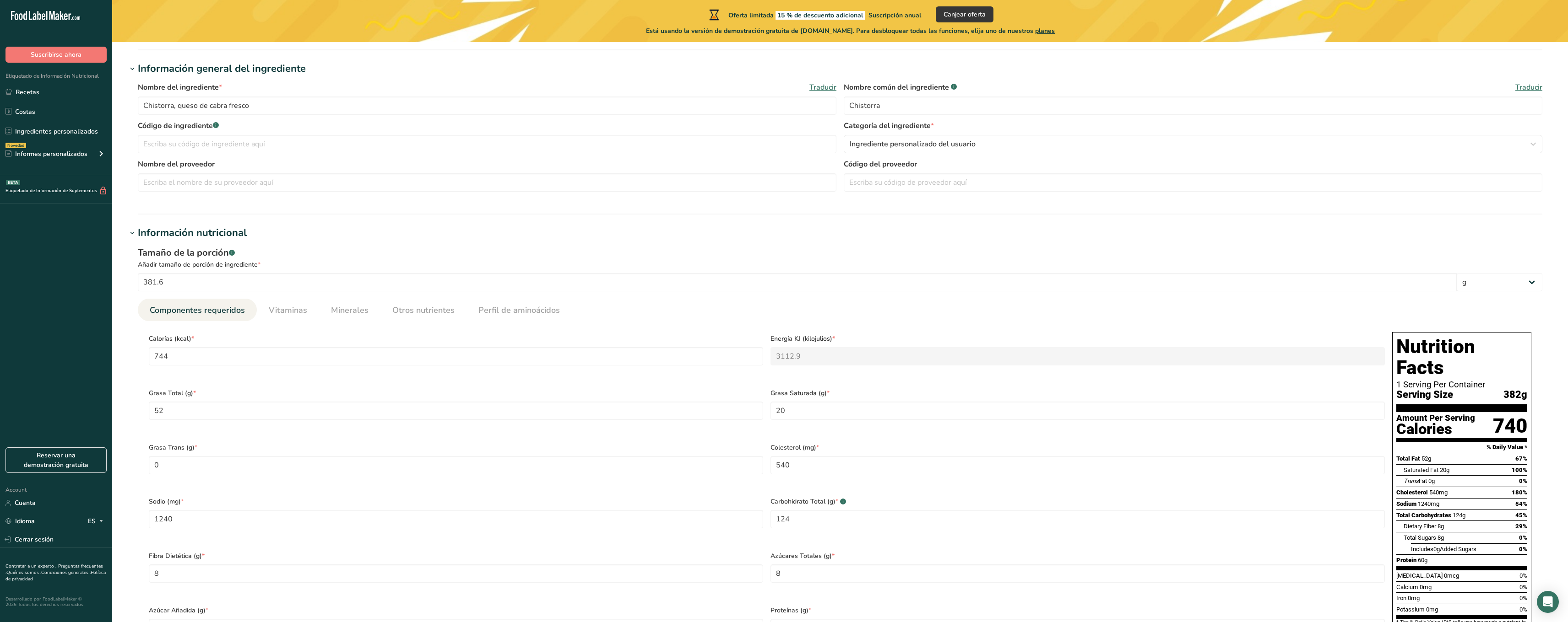
scroll to position [0, 0]
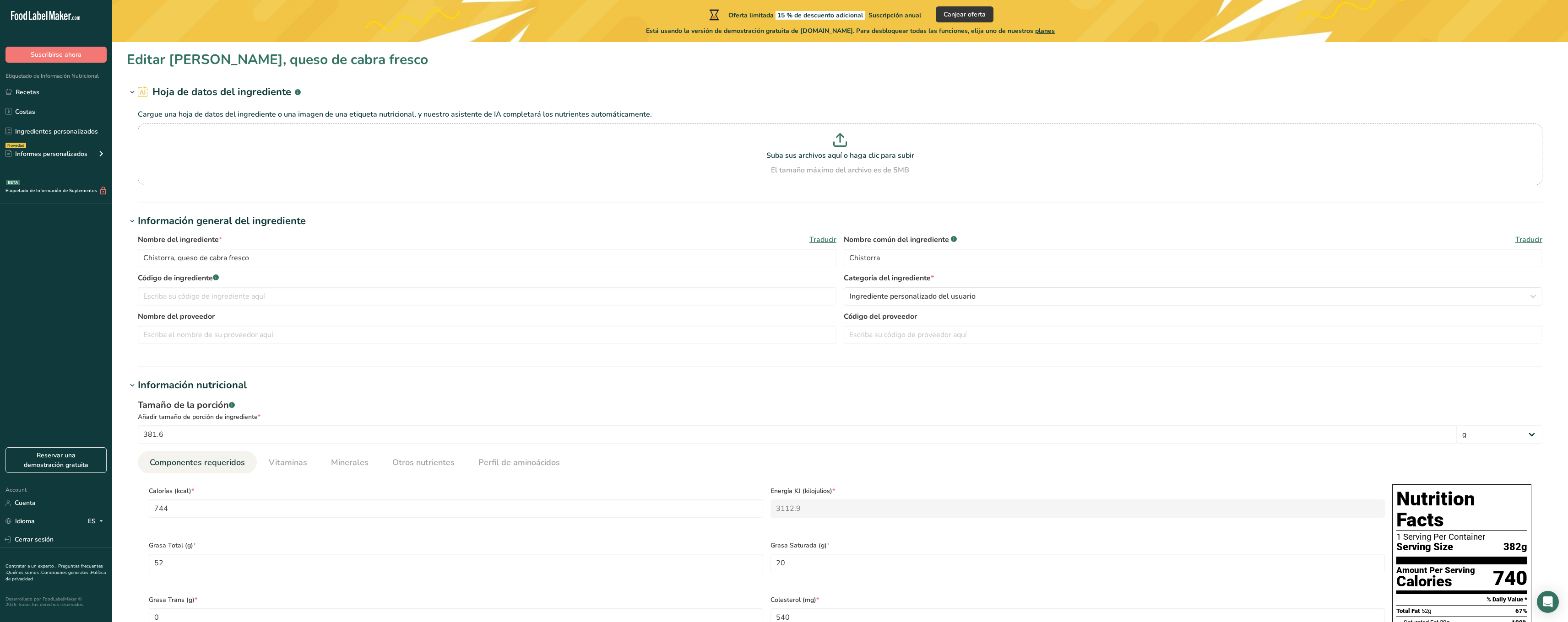
click at [253, 90] on h2 "Hoja de datos del ingrediente .a-a{fill:#347362;}.b-a{fill:#fff;}" at bounding box center [220, 91] width 163 height 15
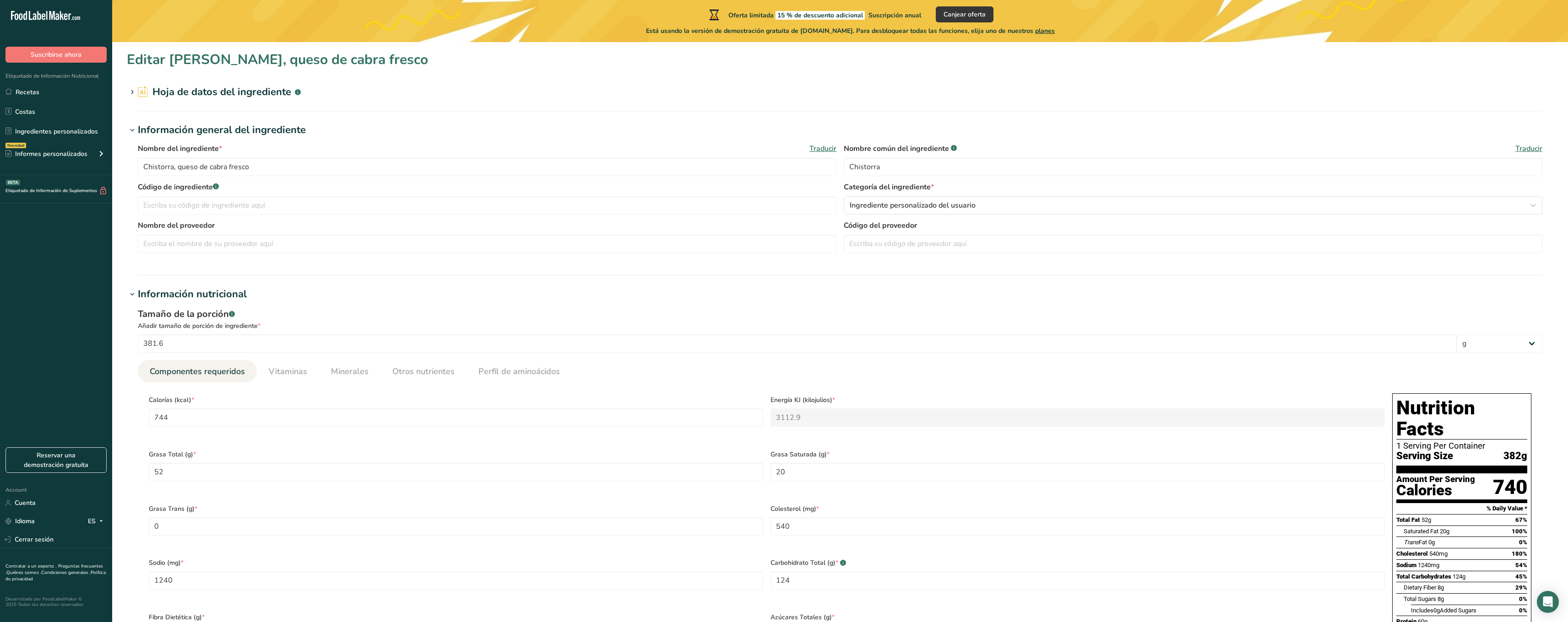
click at [269, 92] on h2 "Hoja de datos del ingrediente .a-a{fill:#347362;}.b-a{fill:#fff;}" at bounding box center [220, 91] width 163 height 15
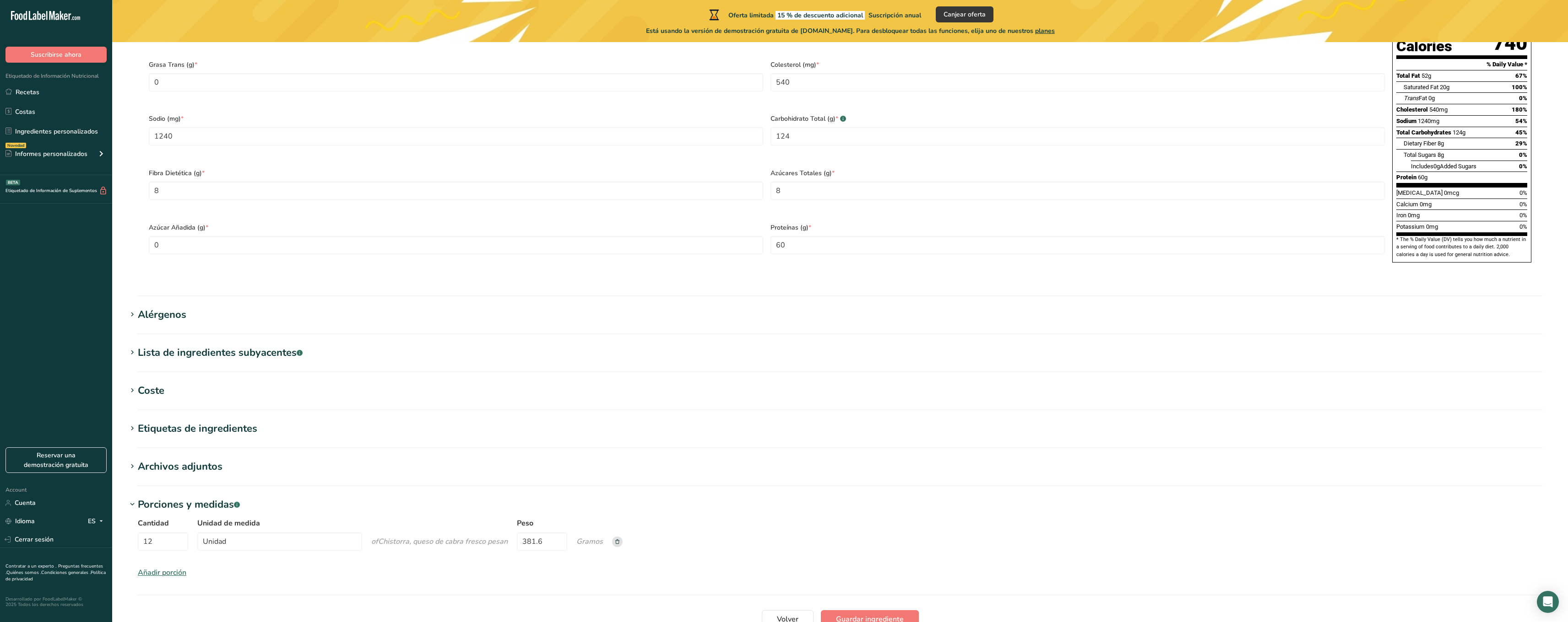
scroll to position [592, 0]
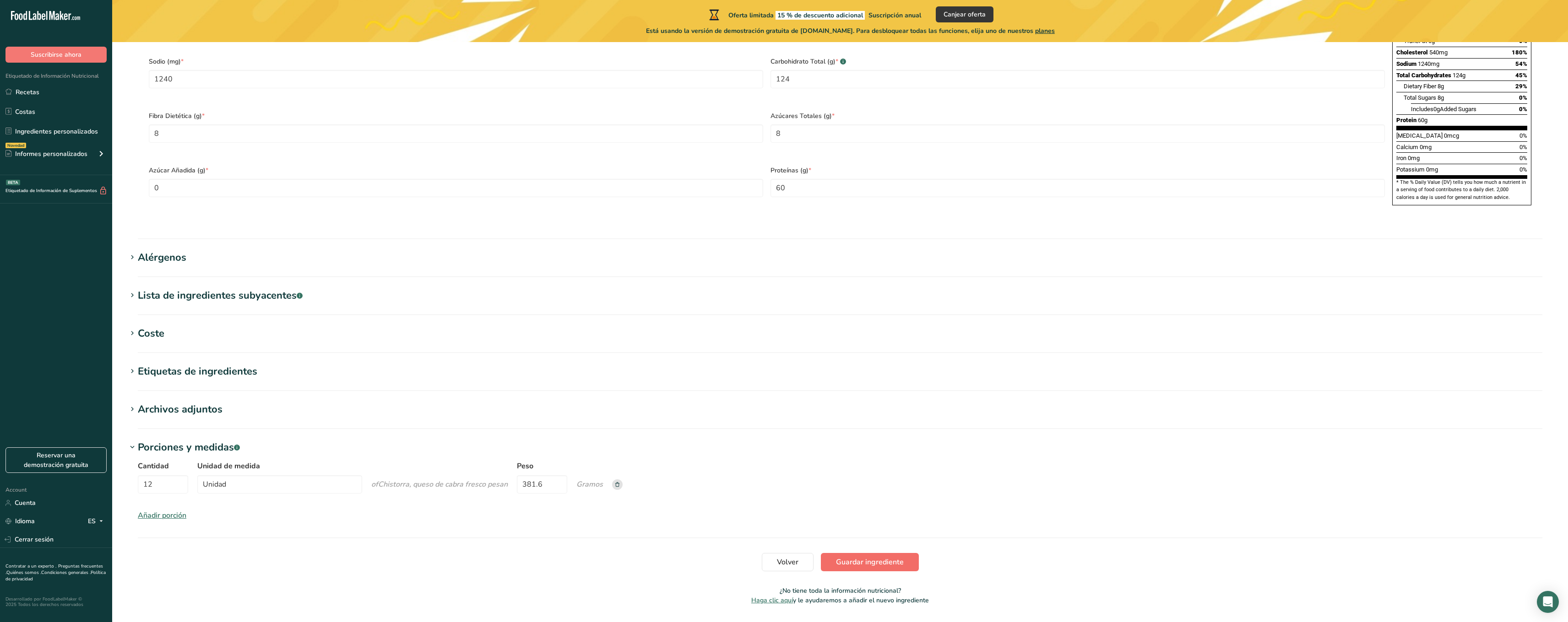
click at [756, 557] on span "Guardar ingrediente" at bounding box center [870, 562] width 68 height 11
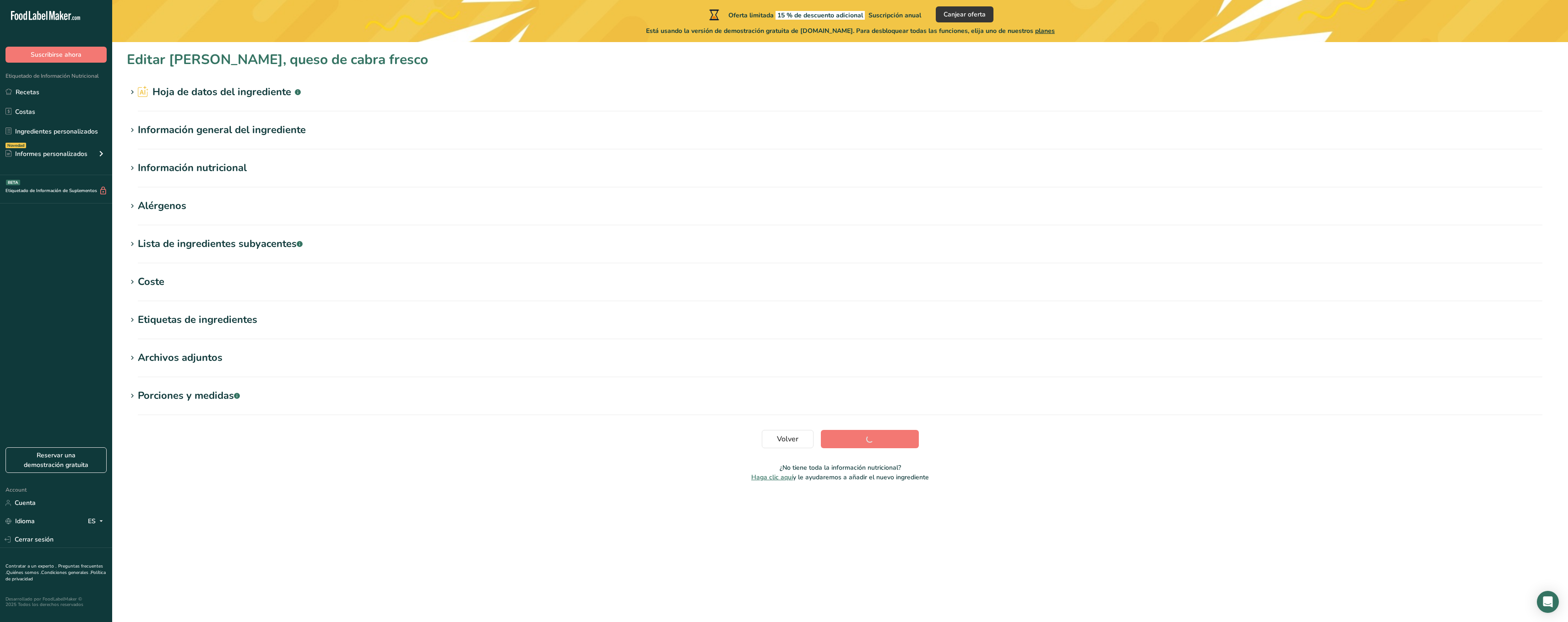
scroll to position [0, 0]
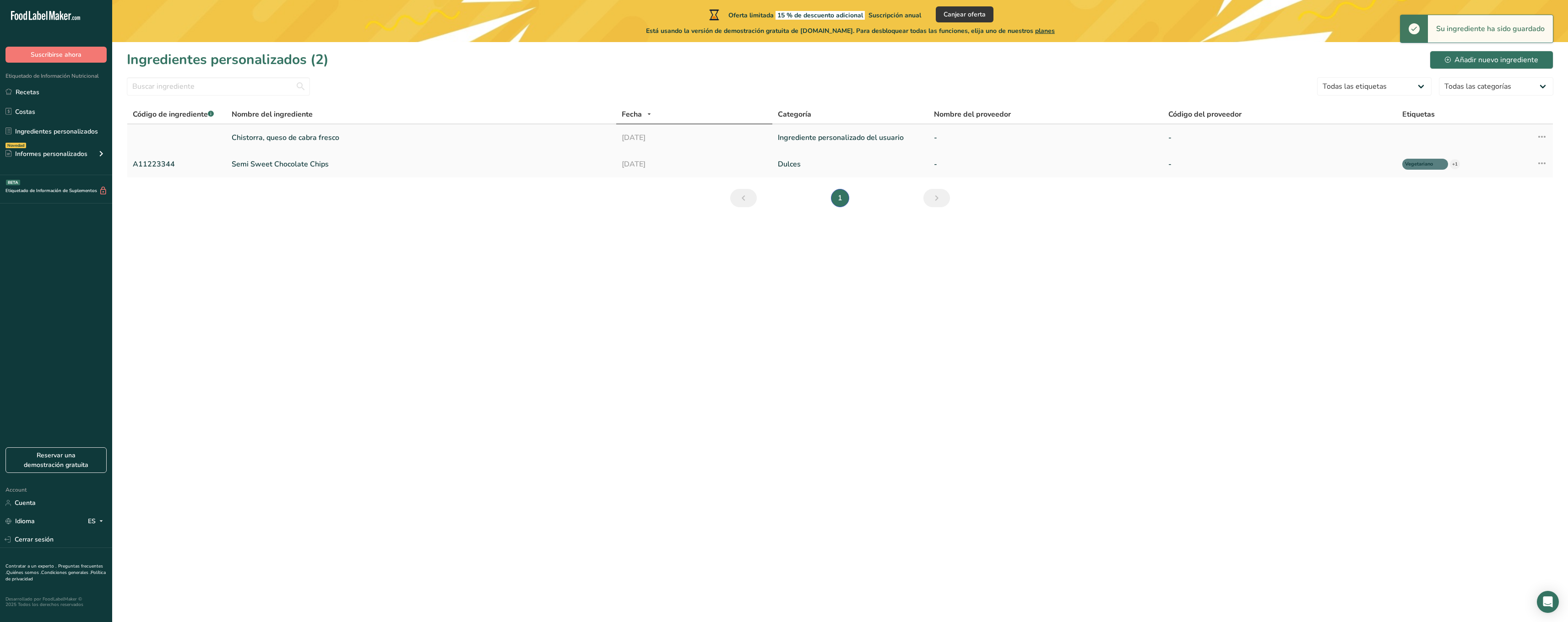
click at [756, 136] on icon at bounding box center [1542, 136] width 11 height 17
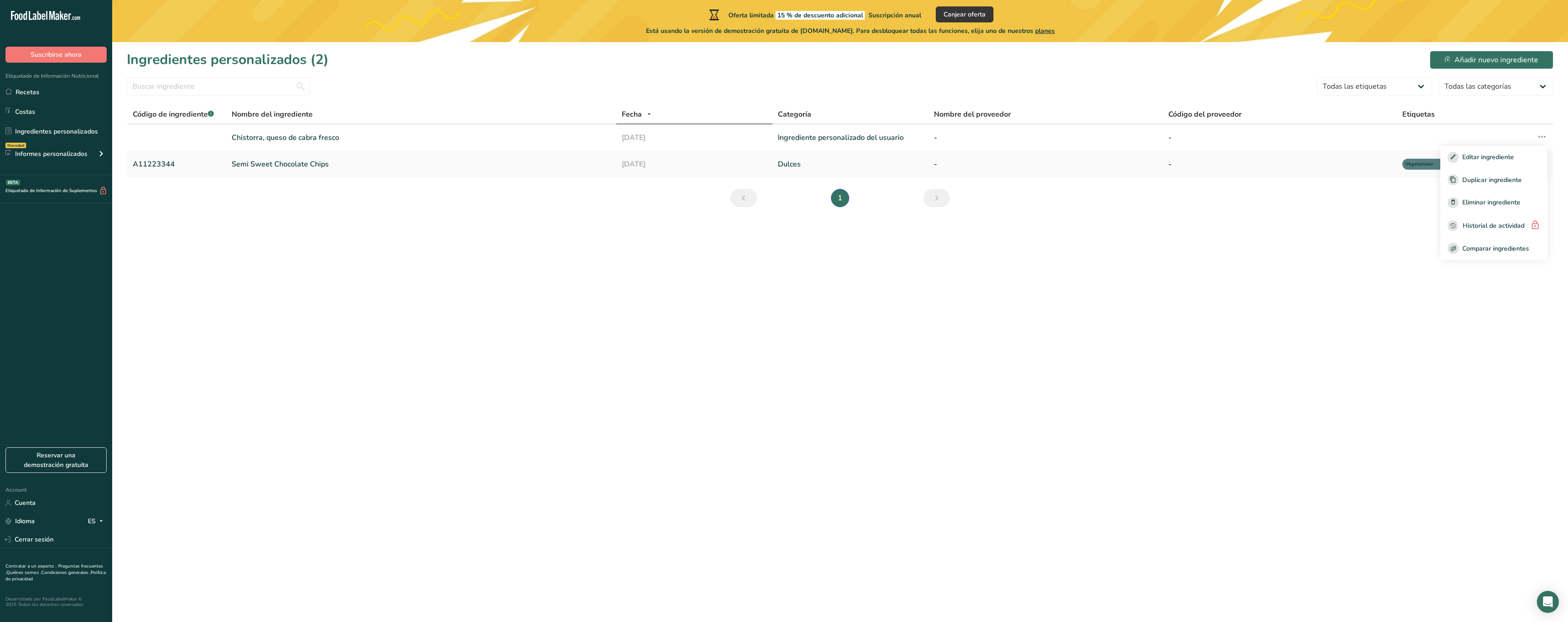
click at [756, 367] on main "Oferta limitada 15 % de descuento adicional Suscripción anual Canjear oferta Es…" at bounding box center [784, 311] width 1568 height 622
click at [756, 599] on icon "Open Intercom Messenger" at bounding box center [1548, 602] width 10 height 12
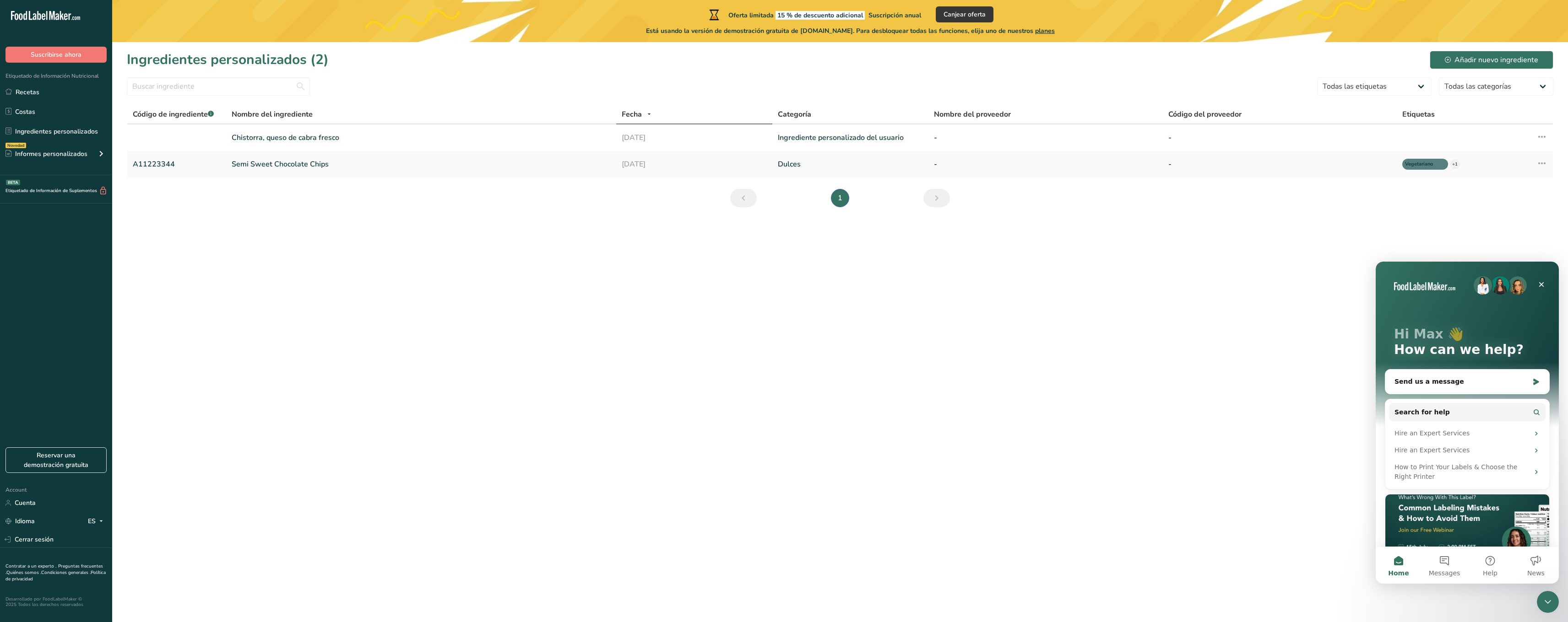
click at [756, 376] on main "Oferta limitada 15 % de descuento adicional Suscripción anual Canjear oferta Es…" at bounding box center [784, 311] width 1568 height 622
click at [756, 571] on span "Messages" at bounding box center [1445, 572] width 31 height 6
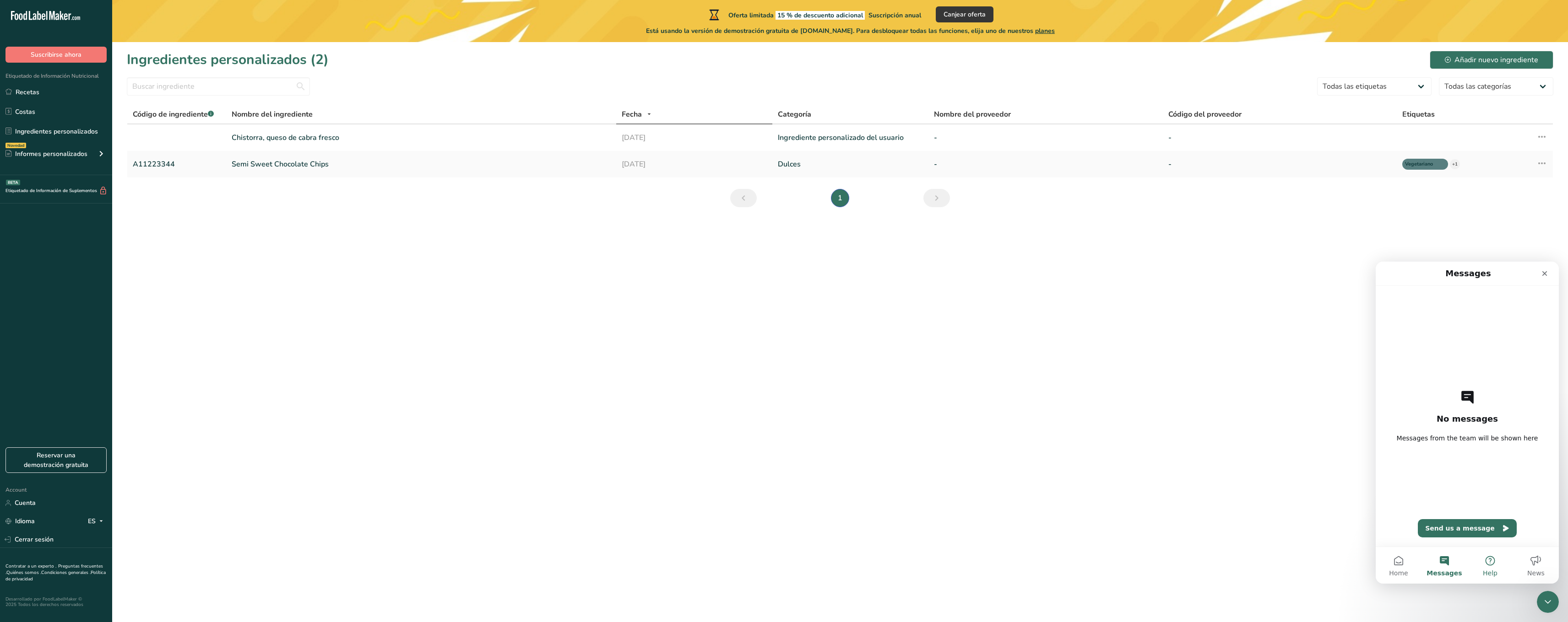
click at [756, 568] on button "Help" at bounding box center [1490, 566] width 46 height 36
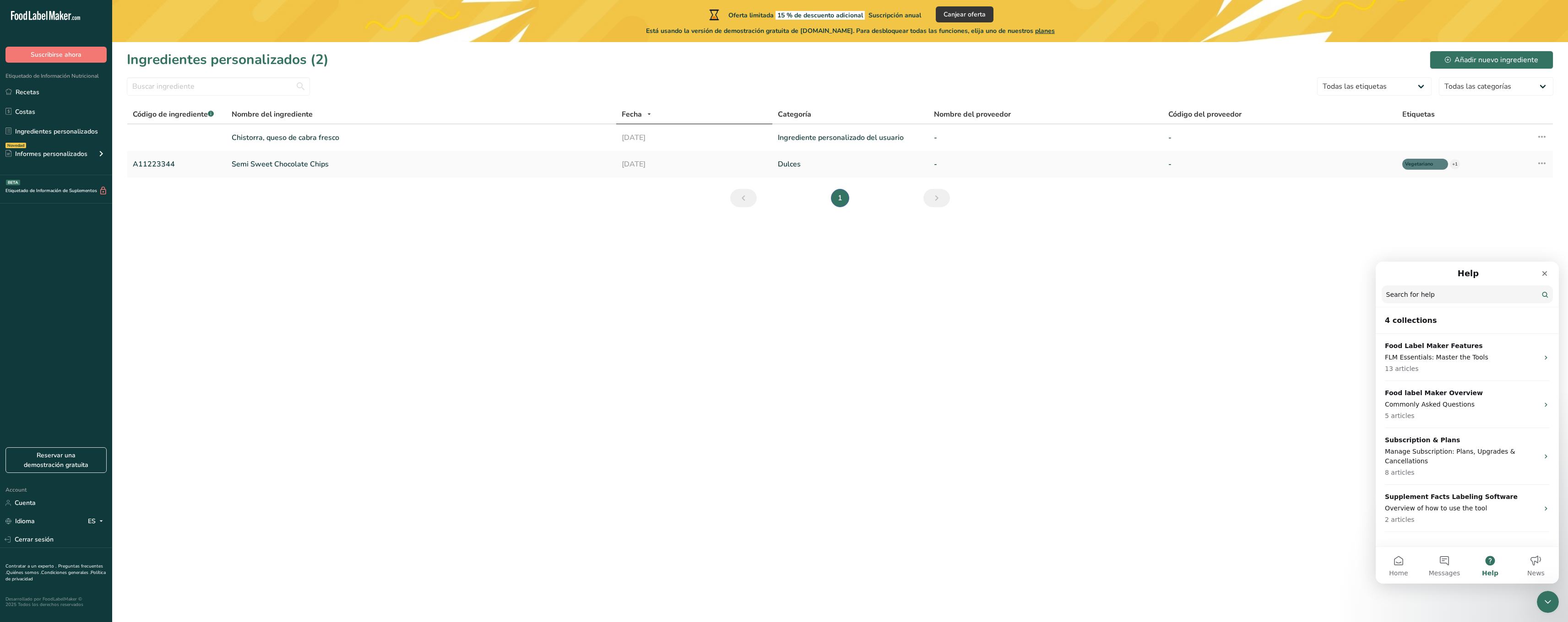
click at [756, 615] on main "Oferta limitada 15 % de descuento adicional Suscripción anual Canjear oferta Es…" at bounding box center [784, 311] width 1568 height 622
click at [756, 553] on button "Messages" at bounding box center [1445, 566] width 46 height 36
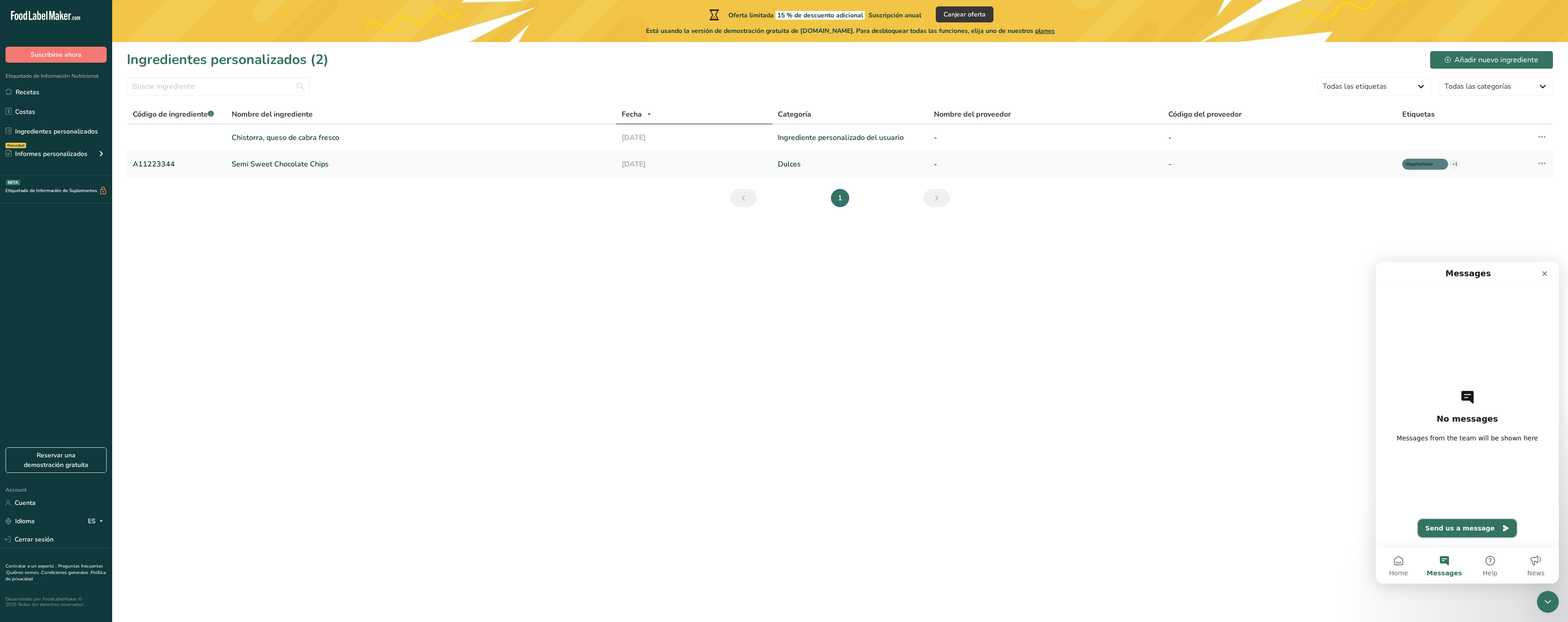
click at [756, 530] on button "Send us a message" at bounding box center [1468, 528] width 99 height 18
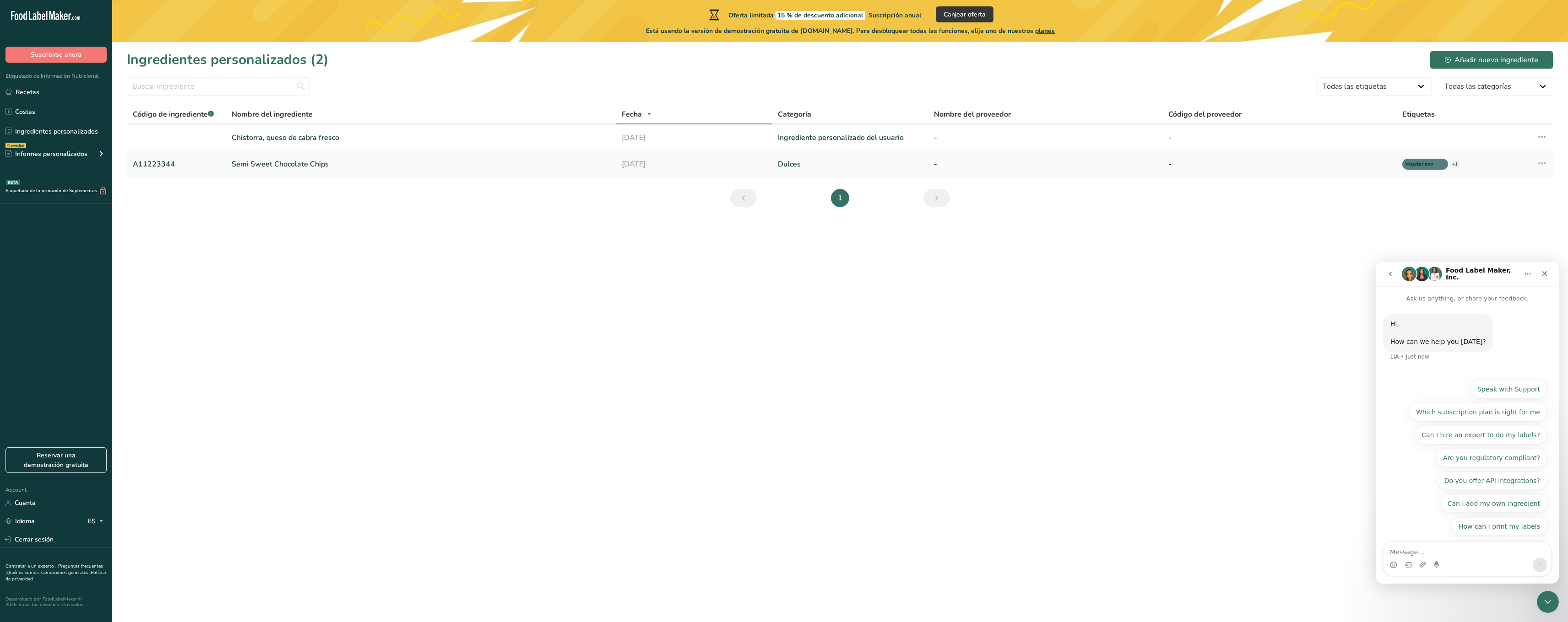
click at [756, 552] on textarea "Message…" at bounding box center [1467, 550] width 168 height 16
type textarea "h"
click at [756, 526] on button "How can I print my labels" at bounding box center [1500, 526] width 96 height 18
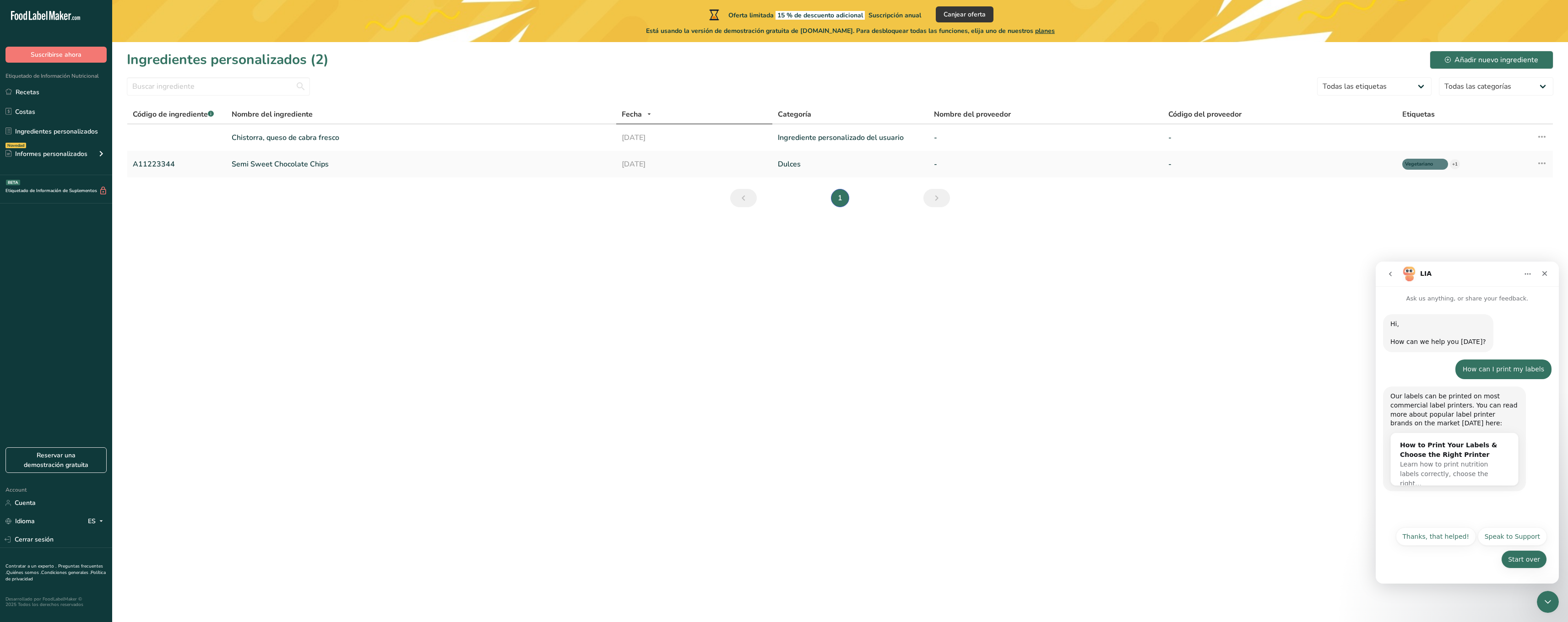
click at [756, 558] on button "Start over" at bounding box center [1524, 559] width 46 height 18
click at [756, 553] on div "Typing" at bounding box center [1468, 541] width 169 height 36
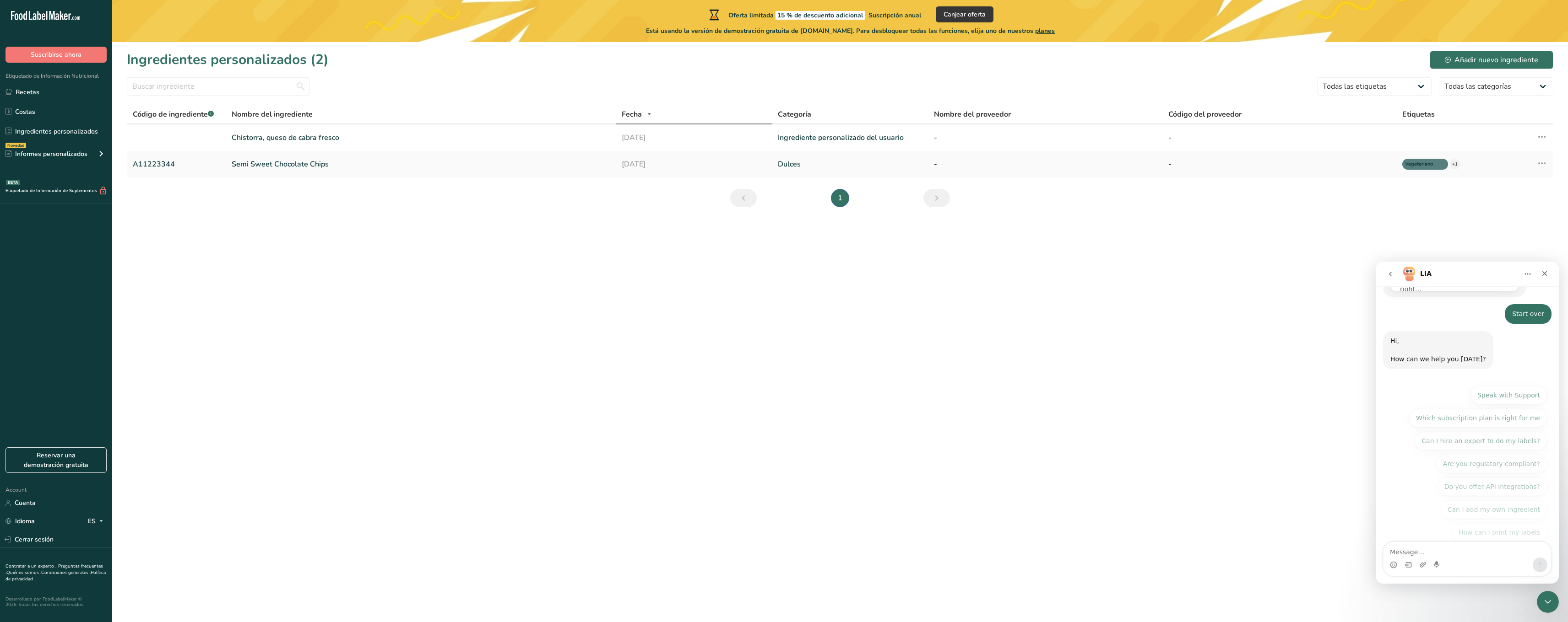
scroll to position [197, 0]
click at [756, 548] on textarea "Message…" at bounding box center [1467, 550] width 168 height 16
type textarea "how can I download my label"
click at [756, 566] on icon "Send a message…" at bounding box center [1540, 565] width 7 height 7
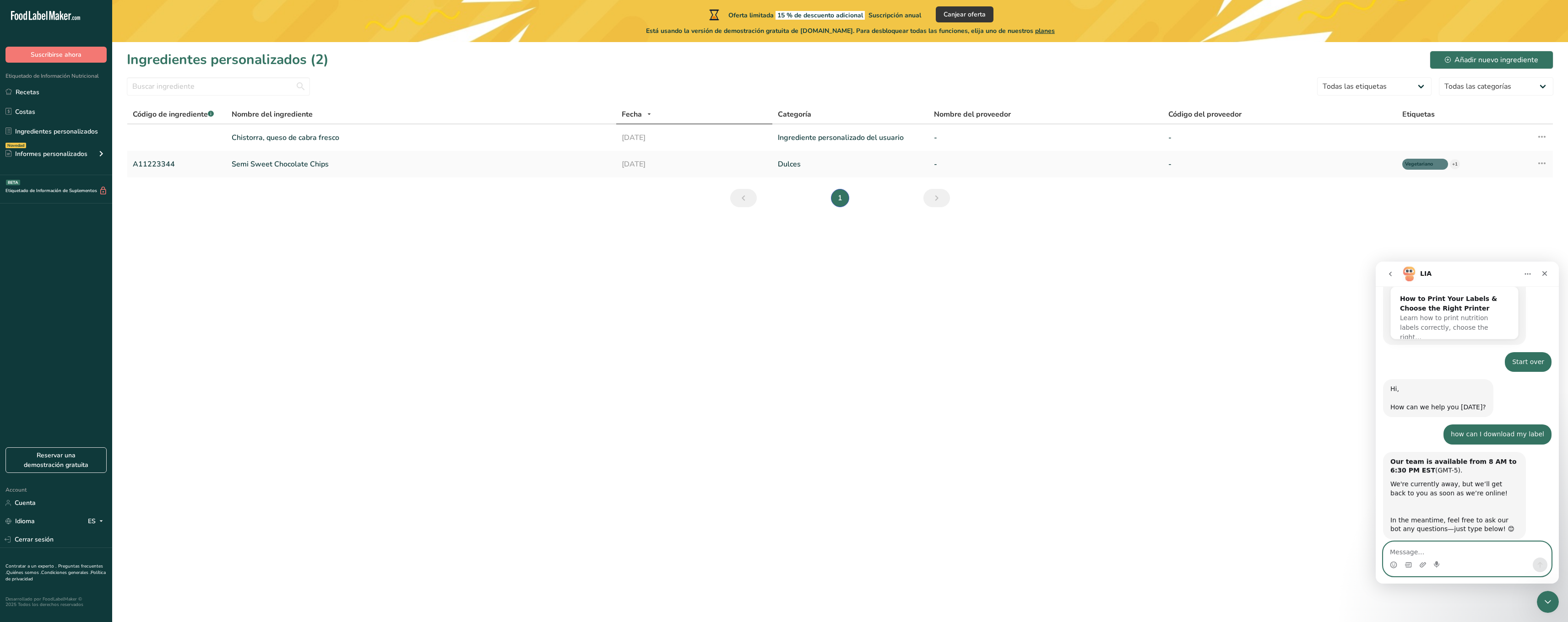
scroll to position [157, 0]
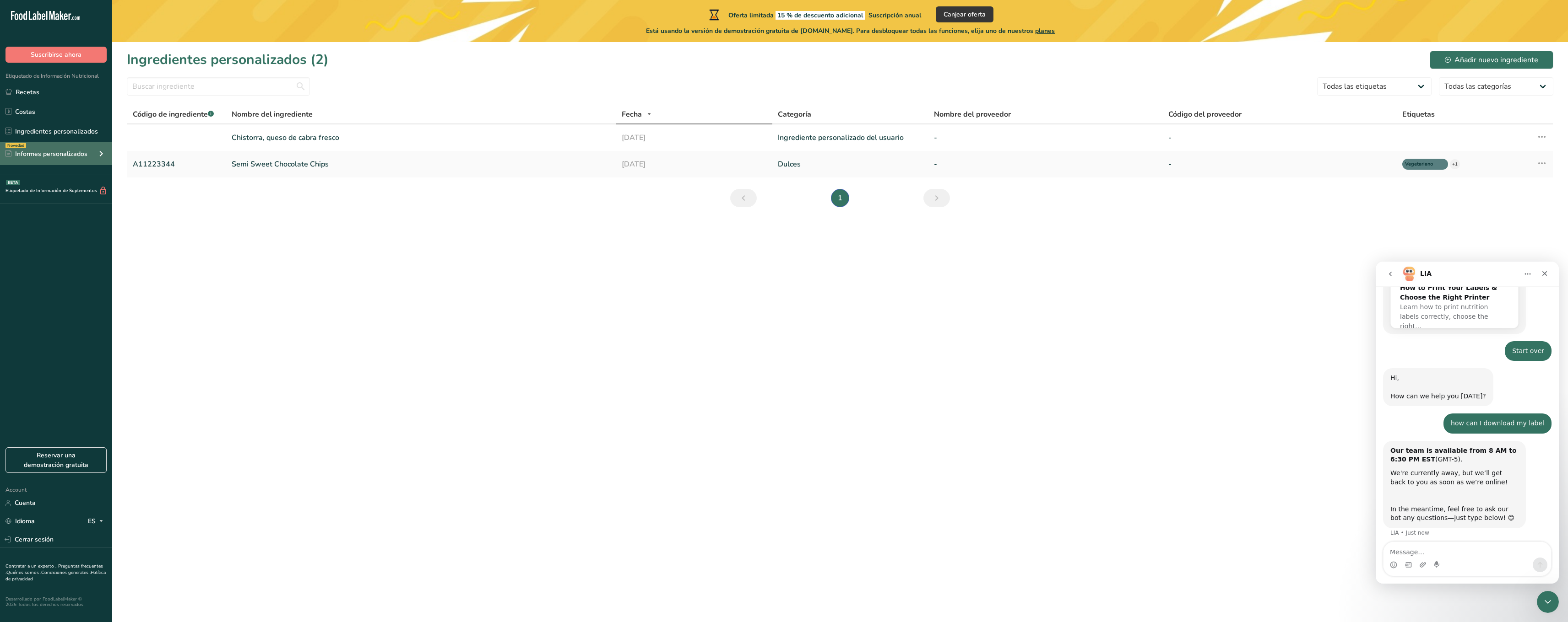
click at [106, 157] on icon at bounding box center [101, 154] width 11 height 17
click at [263, 316] on main "Oferta limitada 15 % de descuento adicional Suscripción anual Canjear oferta Es…" at bounding box center [784, 311] width 1568 height 622
click at [563, 392] on main "Oferta limitada 15 % de descuento adicional Suscripción anual Canjear oferta Es…" at bounding box center [784, 311] width 1568 height 622
click at [756, 275] on div "Close" at bounding box center [1545, 274] width 17 height 17
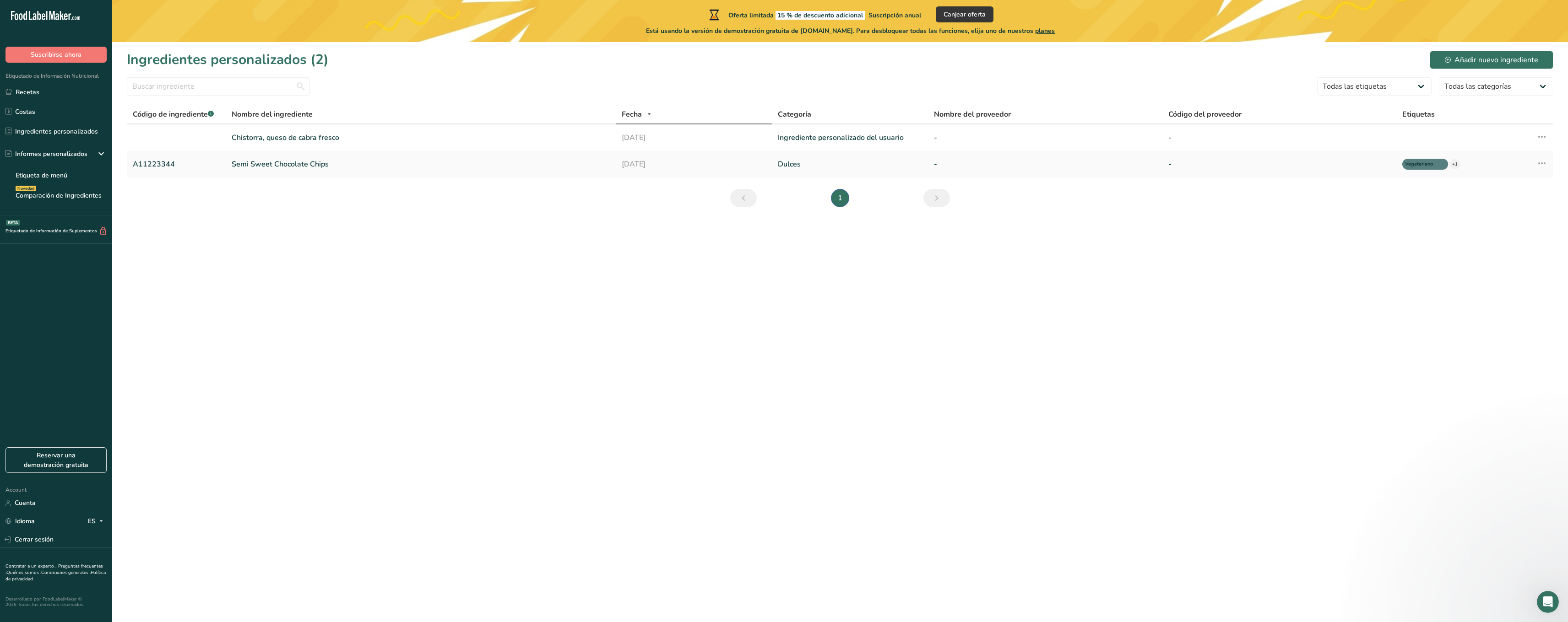
scroll to position [0, 0]
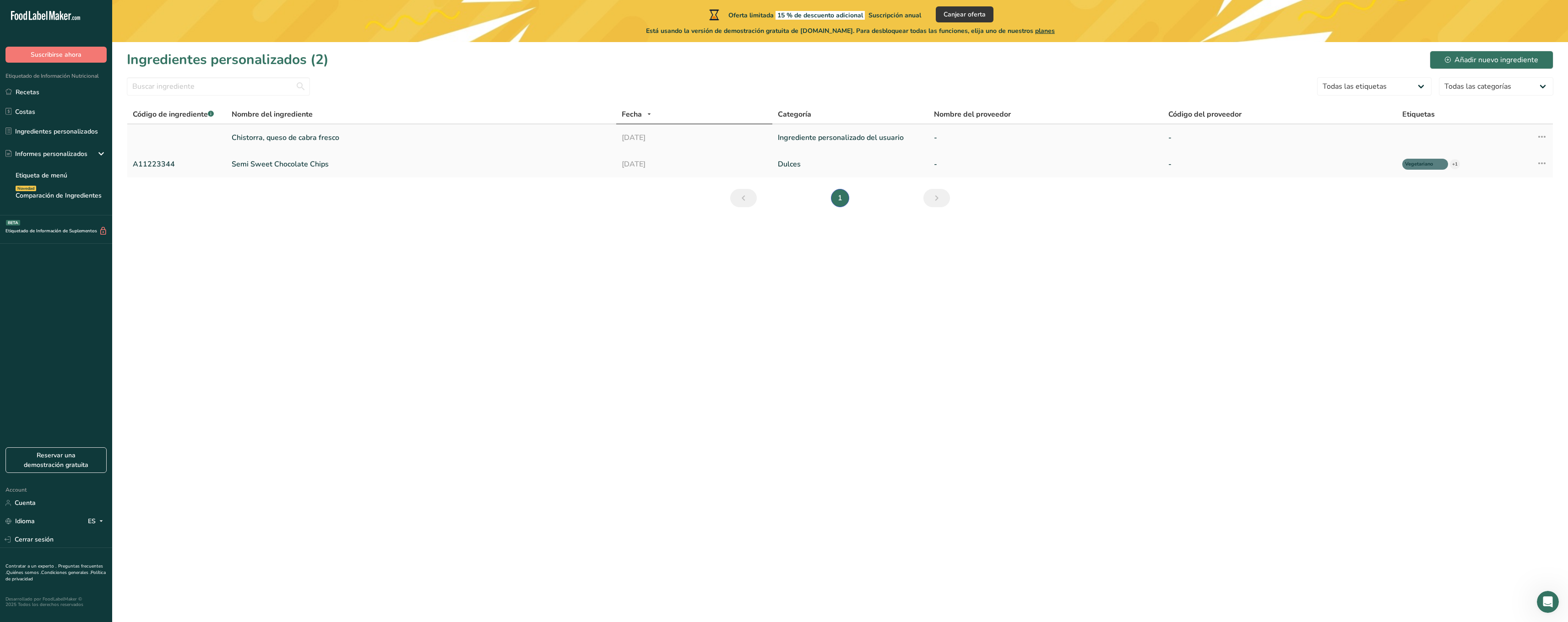
click at [756, 137] on link "Ingrediente personalizado del usuario" at bounding box center [850, 137] width 145 height 11
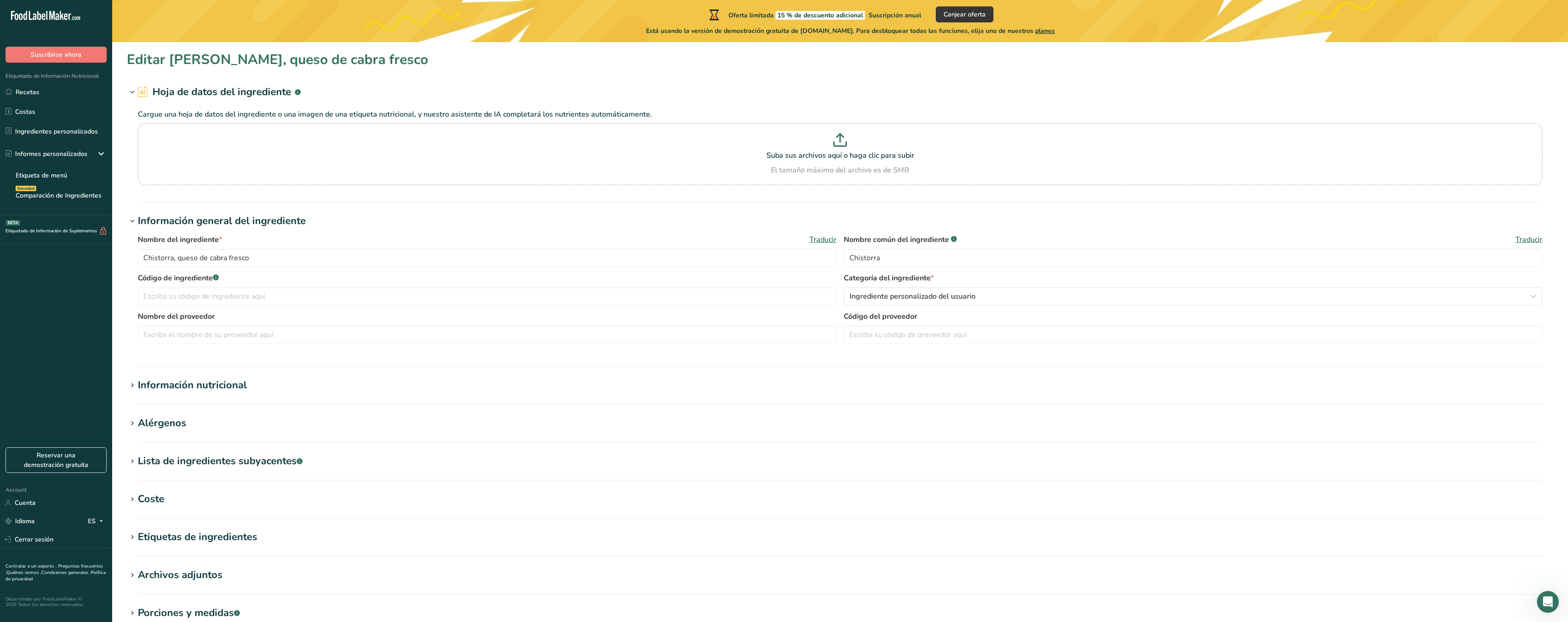
scroll to position [122, 0]
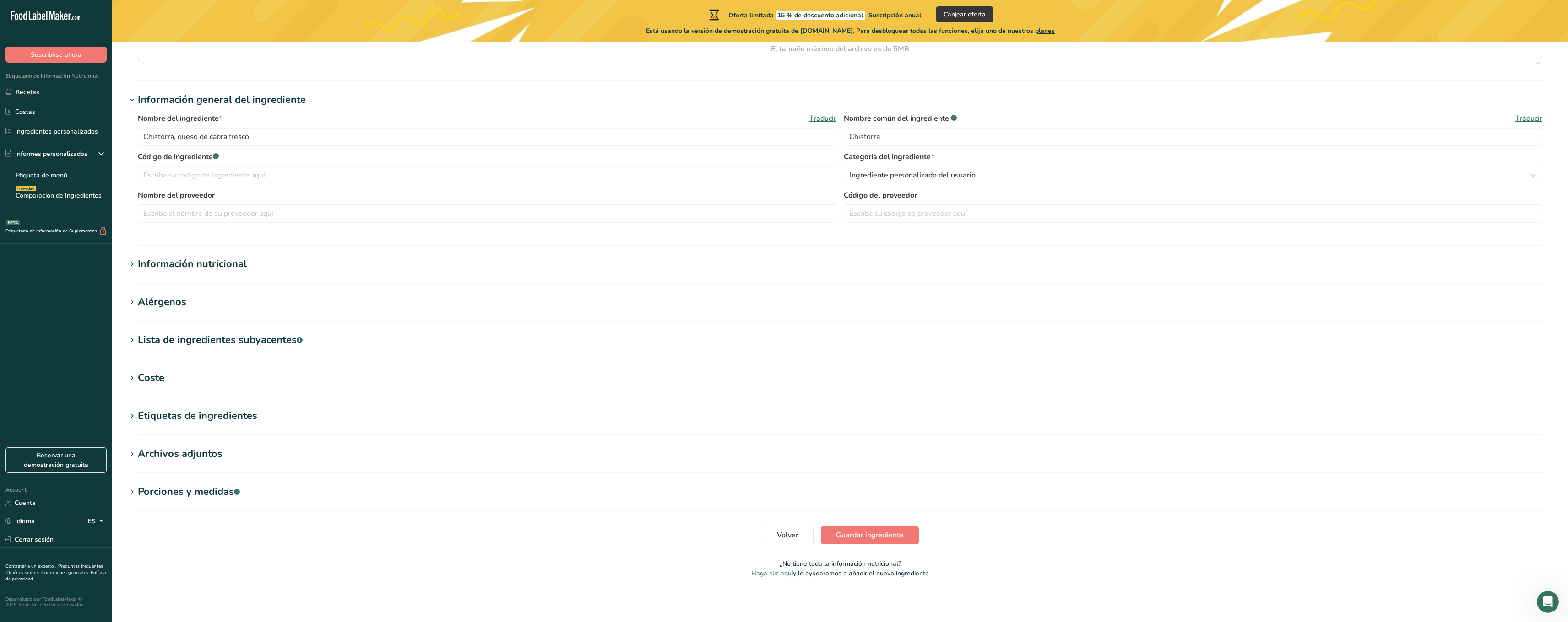
click at [192, 457] on div "Archivos adjuntos" at bounding box center [180, 453] width 84 height 15
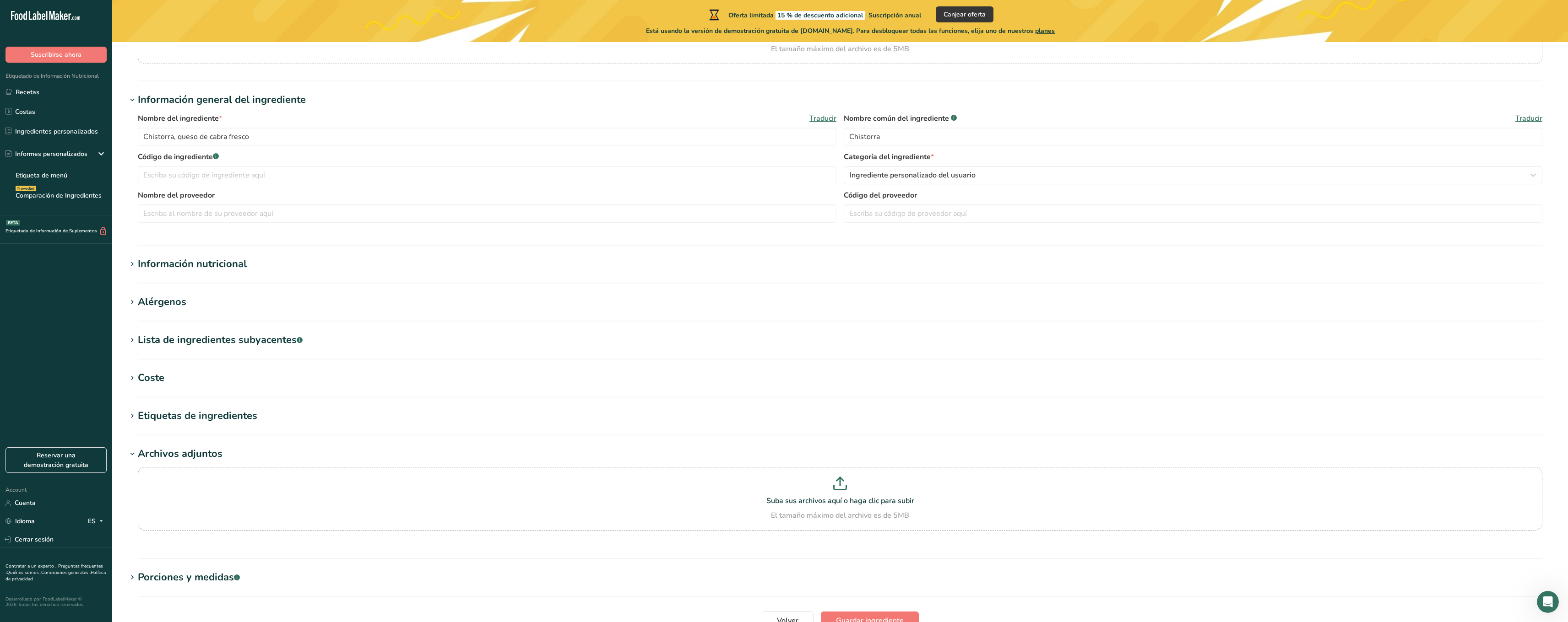
click at [192, 457] on div "Archivos adjuntos" at bounding box center [180, 453] width 84 height 15
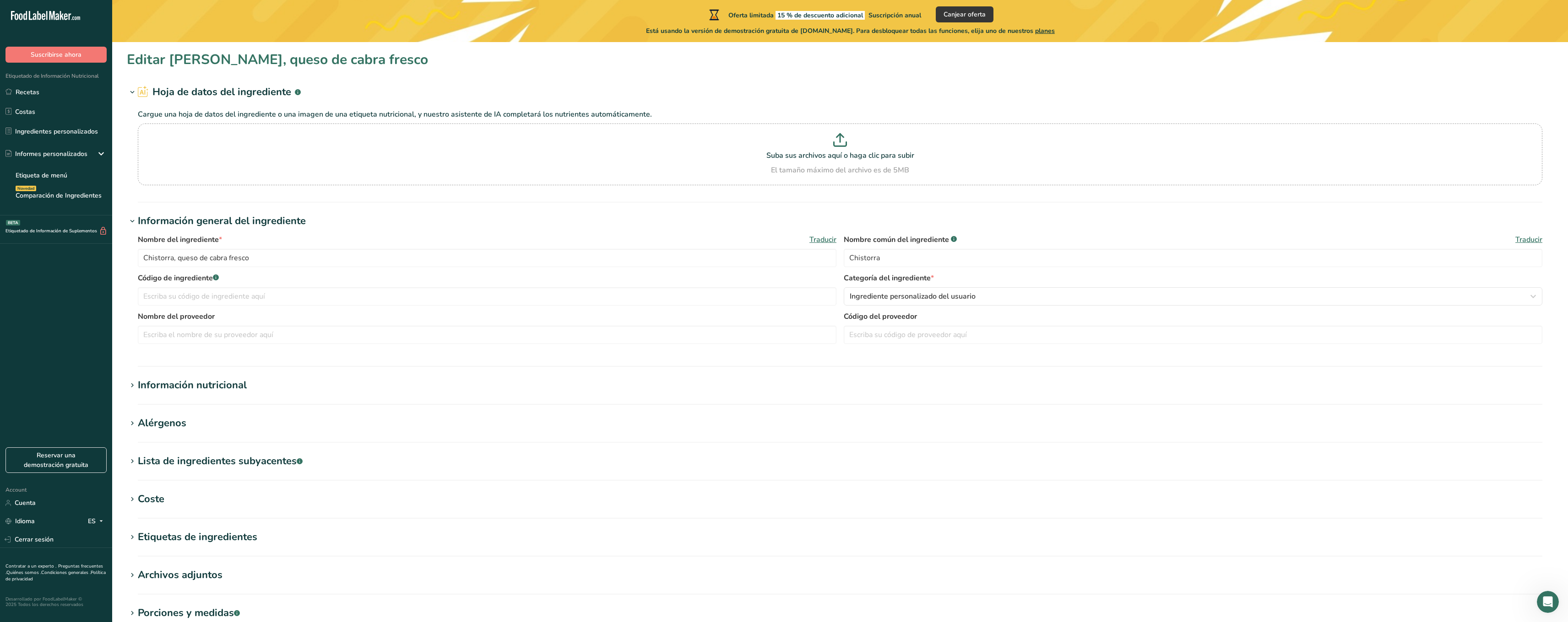
scroll to position [0, 0]
click at [756, 94] on h1 "Hoja de datos del ingrediente .a-a{fill:#347362;}.b-a{fill:#fff;}" at bounding box center [840, 91] width 1427 height 15
